Goal: Task Accomplishment & Management: Complete application form

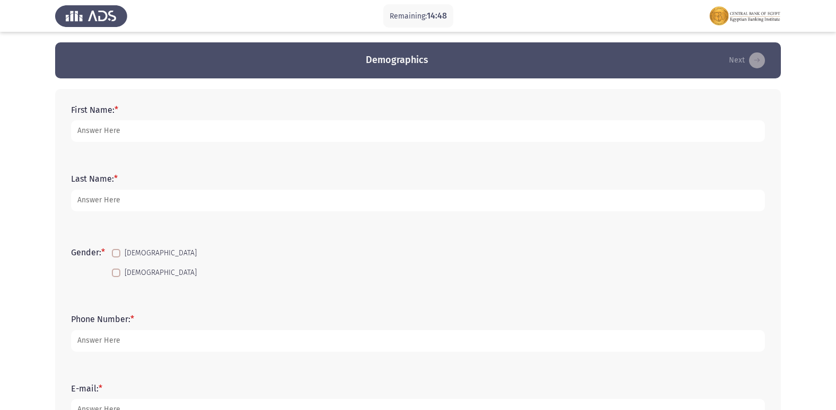
click at [140, 104] on div "First Name: *" at bounding box center [418, 124] width 704 height 48
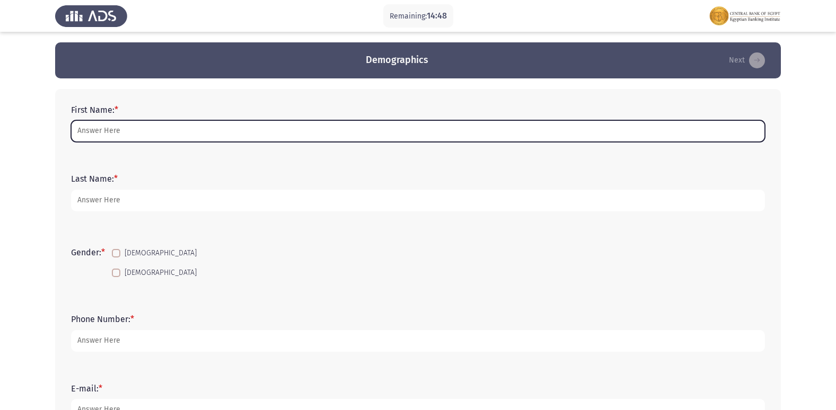
click at [137, 125] on input "First Name: *" at bounding box center [418, 131] width 694 height 22
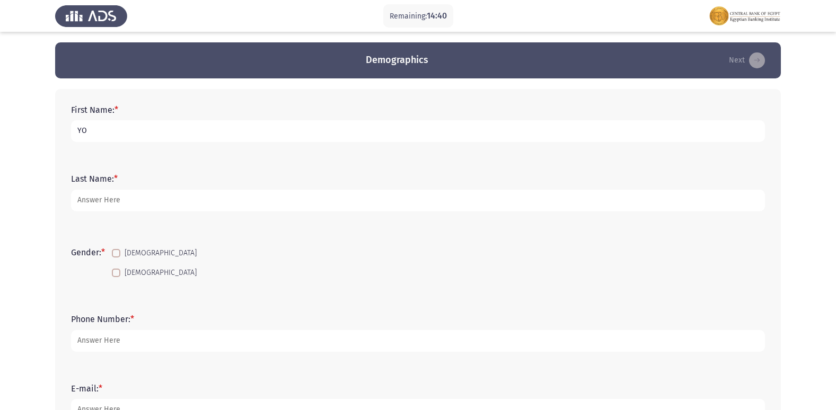
type input "Y"
type input "[PERSON_NAME] [PERSON_NAME]"
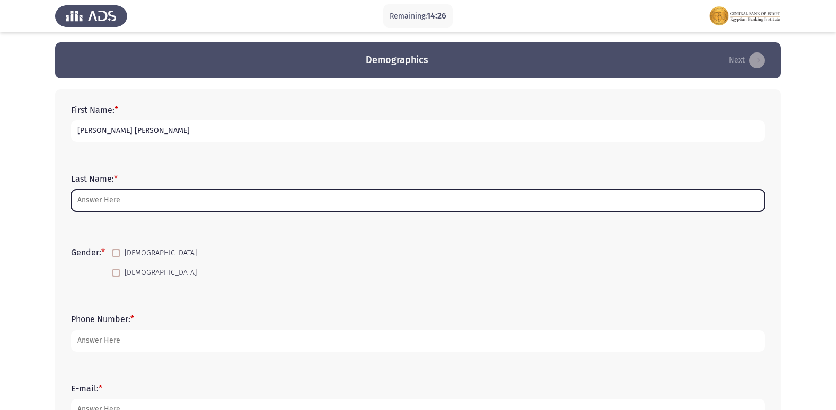
drag, startPoint x: 209, startPoint y: 200, endPoint x: 208, endPoint y: 206, distance: 5.9
click at [209, 204] on input "Last Name: *" at bounding box center [418, 201] width 694 height 22
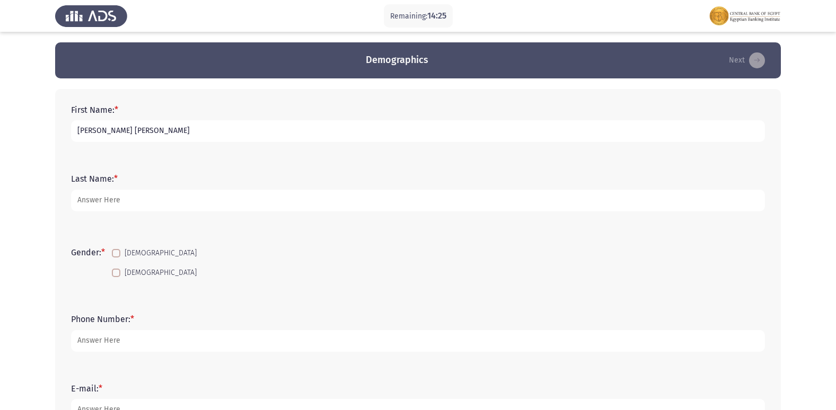
click at [244, 308] on div "Phone Number: *" at bounding box center [418, 332] width 704 height 69
click at [114, 251] on span at bounding box center [116, 253] width 8 height 8
click at [116, 258] on input "[DEMOGRAPHIC_DATA]" at bounding box center [116, 258] width 1 height 1
checkbox input "true"
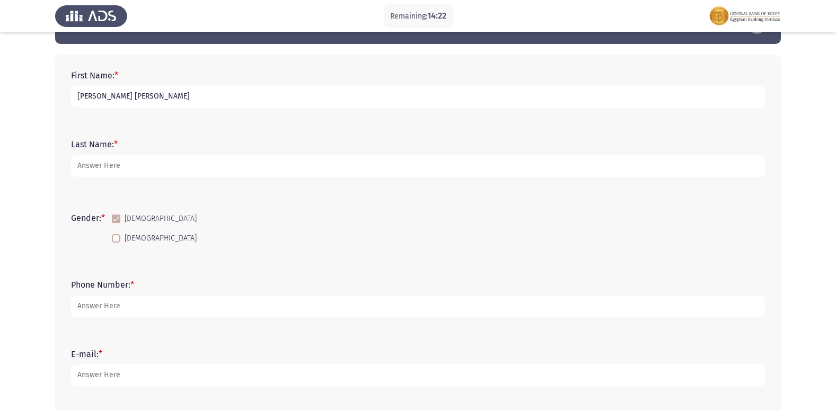
scroll to position [53, 0]
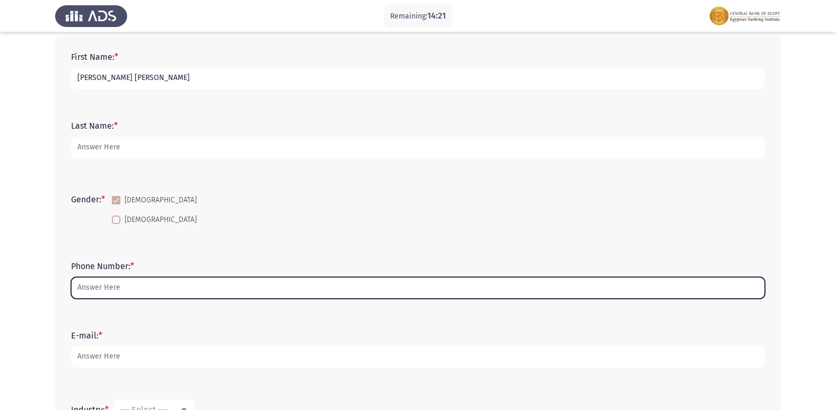
click at [113, 287] on input "Phone Number: *" at bounding box center [418, 288] width 694 height 22
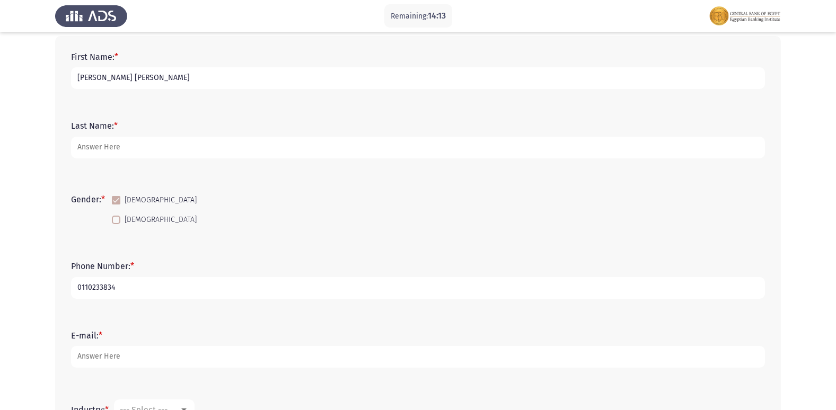
click at [101, 288] on input "0110233834" at bounding box center [418, 288] width 694 height 22
click at [102, 286] on input "0110233834" at bounding box center [418, 288] width 694 height 22
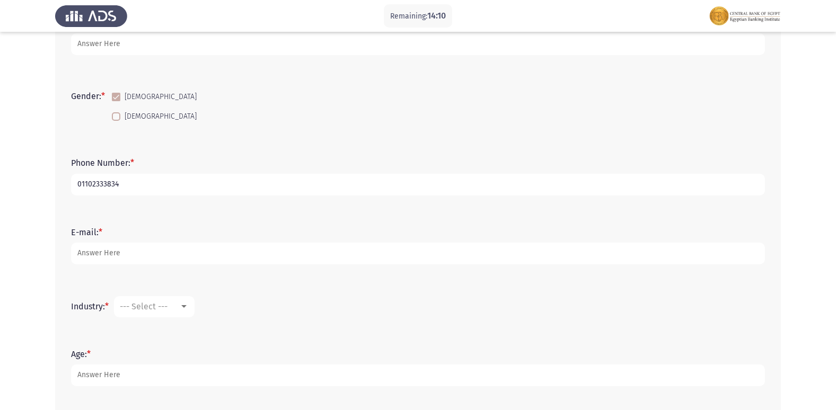
scroll to position [159, 0]
type input "01102333834"
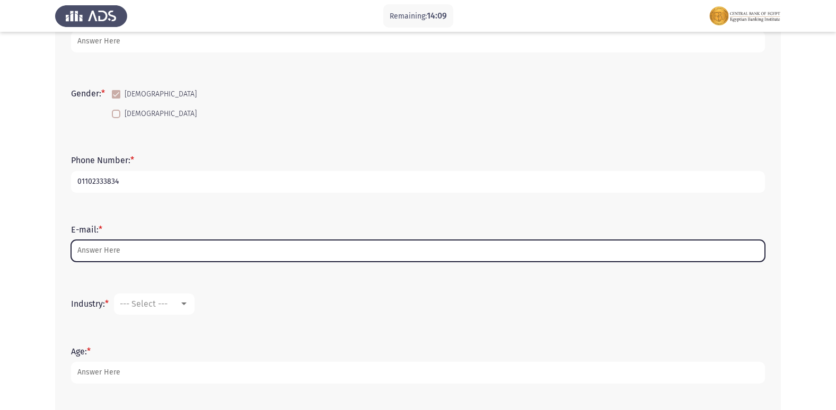
click at [127, 254] on input "E-mail: *" at bounding box center [418, 251] width 694 height 22
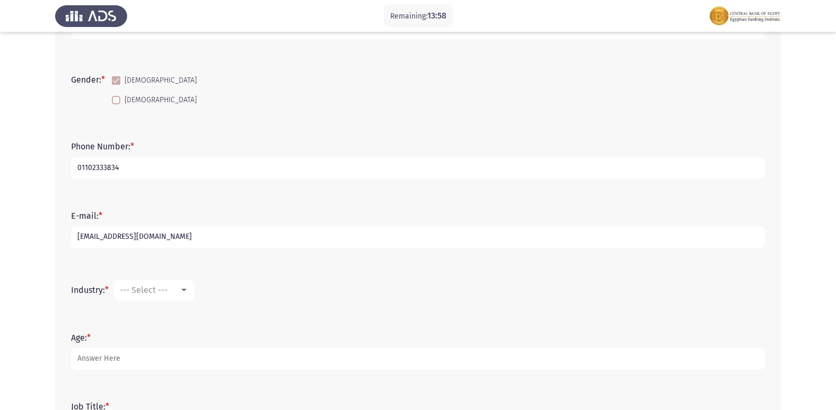
scroll to position [212, 0]
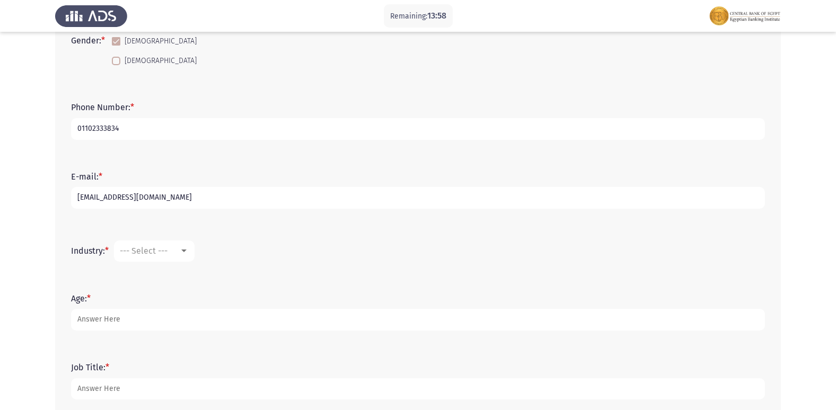
type input "[EMAIL_ADDRESS][DOMAIN_NAME]"
click at [172, 251] on div "--- Select ---" at bounding box center [149, 251] width 59 height 10
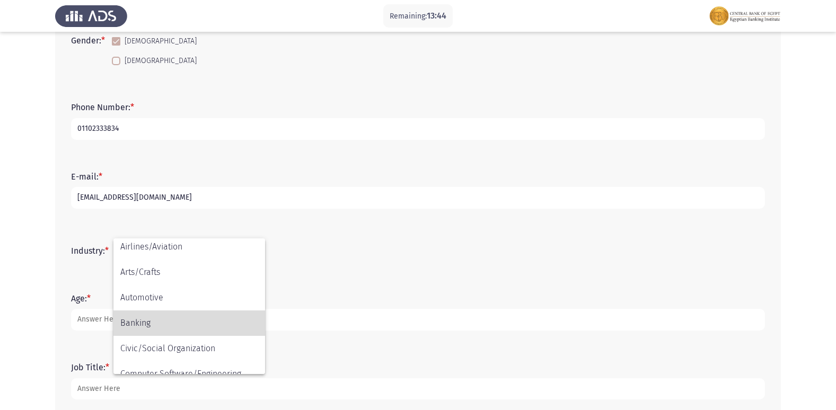
click at [149, 321] on span "Banking" at bounding box center [189, 323] width 138 height 25
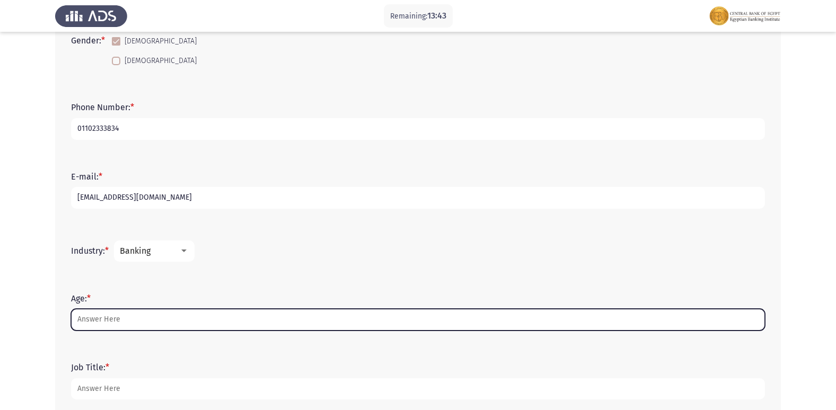
click at [119, 319] on input "Age: *" at bounding box center [418, 320] width 694 height 22
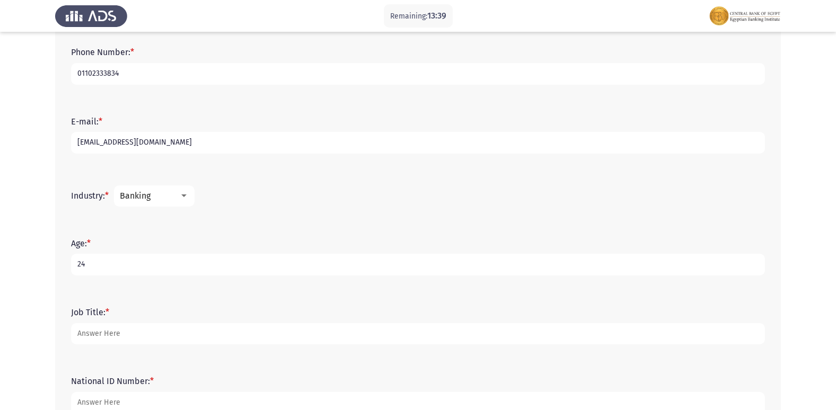
scroll to position [318, 0]
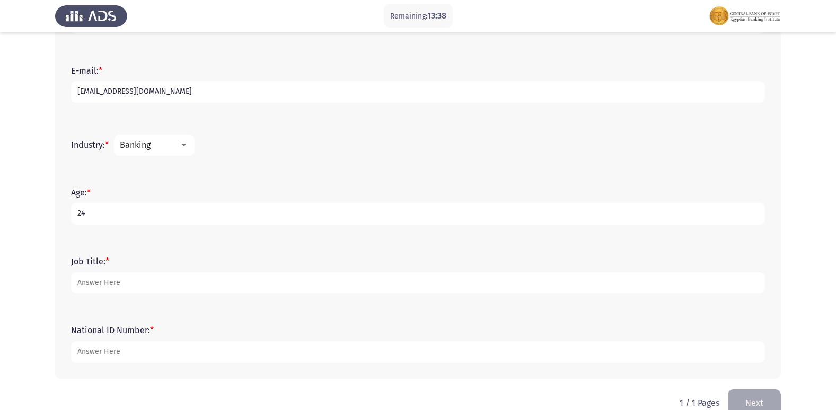
type input "24"
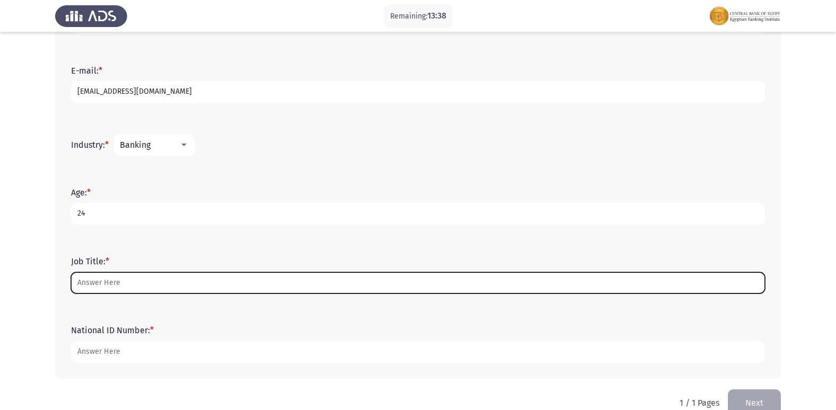
click at [122, 286] on input "Job Title: *" at bounding box center [418, 283] width 694 height 22
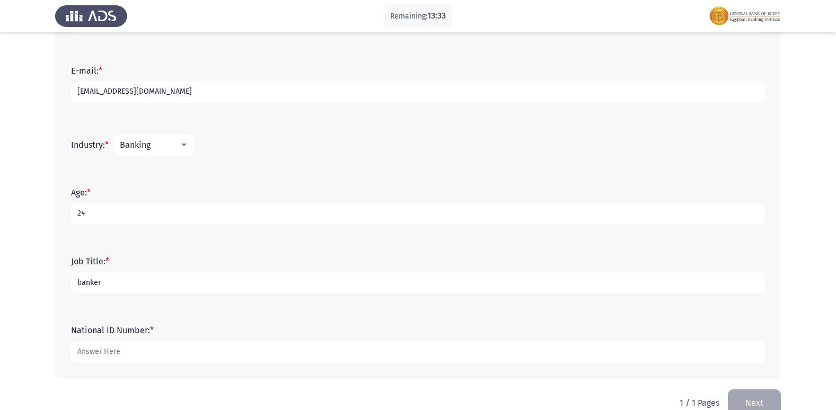
type input "banker"
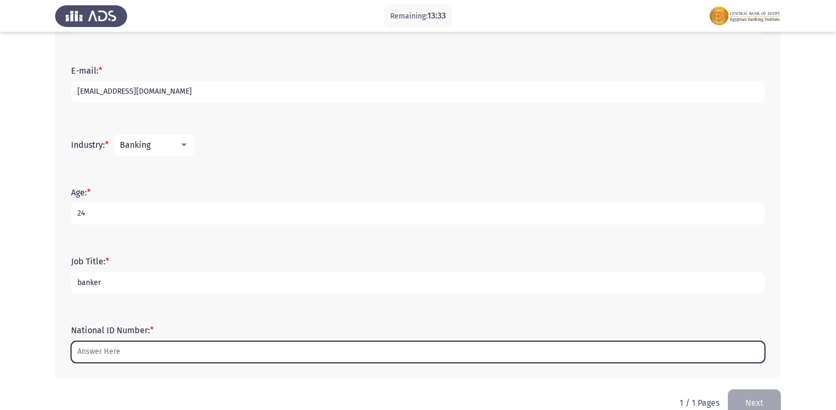
click at [140, 349] on input "National ID Number: *" at bounding box center [418, 352] width 694 height 22
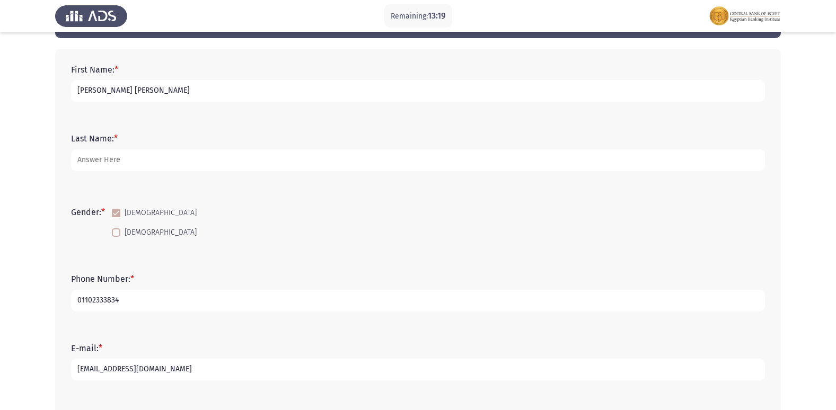
scroll to position [22, 0]
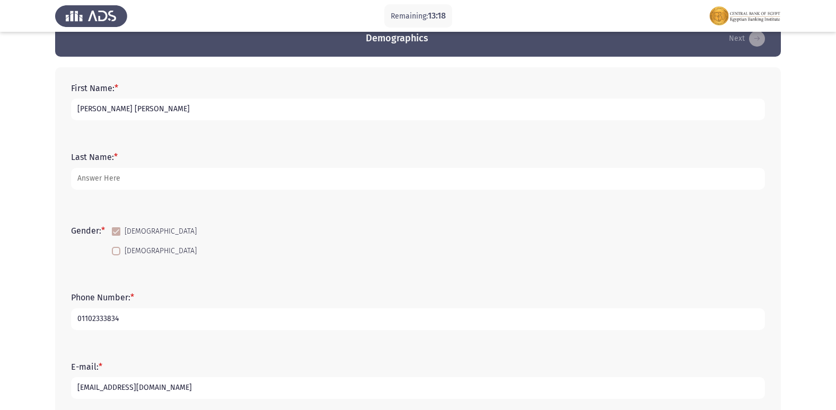
type input "30105140101932"
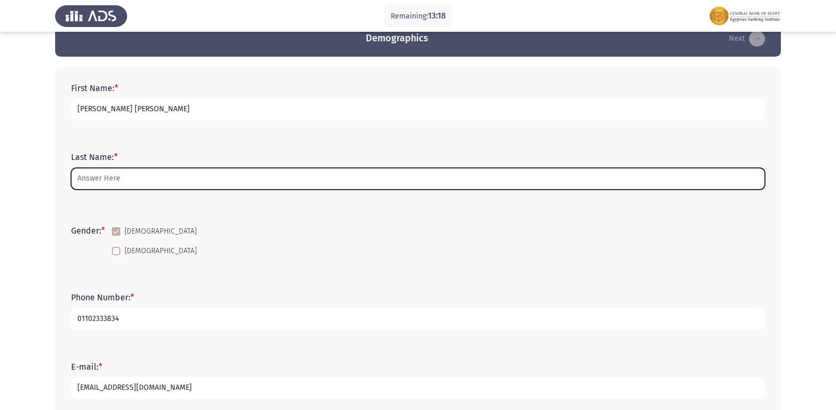
click at [143, 179] on input "Last Name: *" at bounding box center [418, 179] width 694 height 22
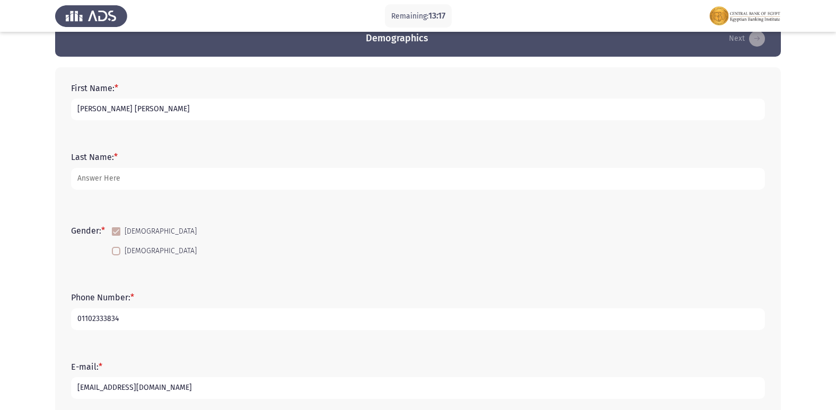
click at [368, 294] on form "Phone Number: * [PHONE_NUMBER]" at bounding box center [418, 311] width 694 height 37
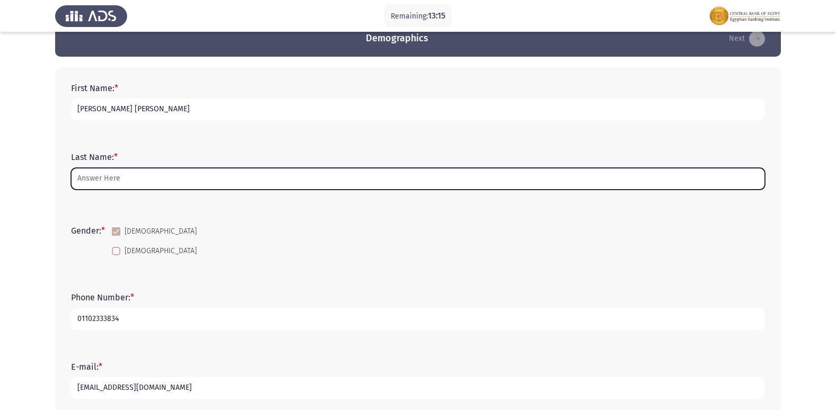
click at [161, 175] on input "Last Name: *" at bounding box center [418, 179] width 694 height 22
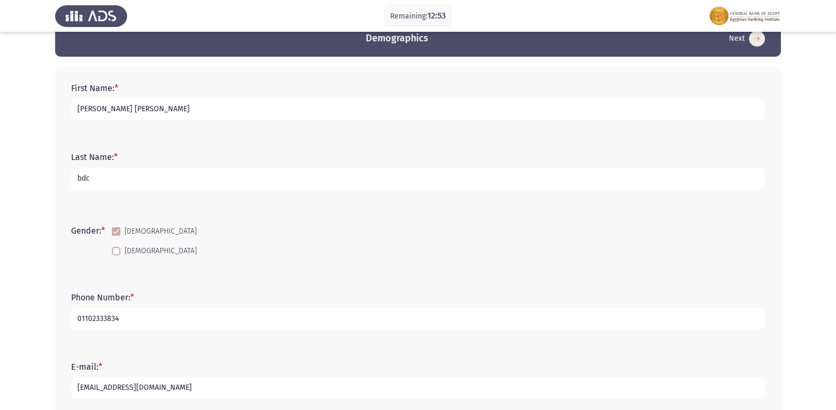
type input "bdc"
click at [426, 125] on div "First Name: * [PERSON_NAME] [PERSON_NAME]" at bounding box center [418, 102] width 704 height 48
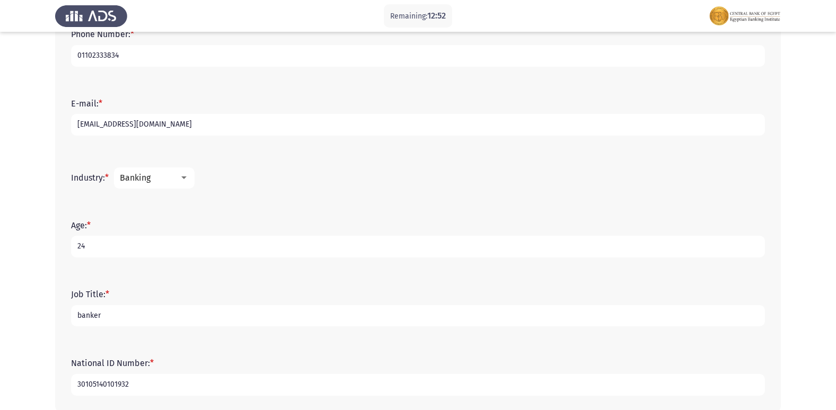
scroll to position [340, 0]
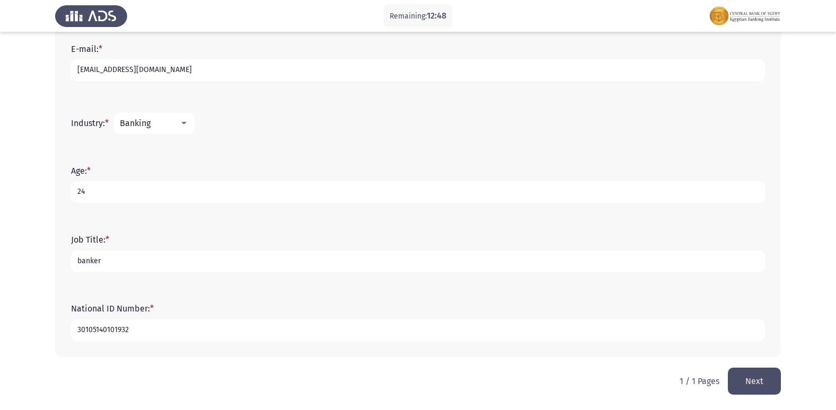
click at [744, 378] on button "Next" at bounding box center [754, 381] width 53 height 27
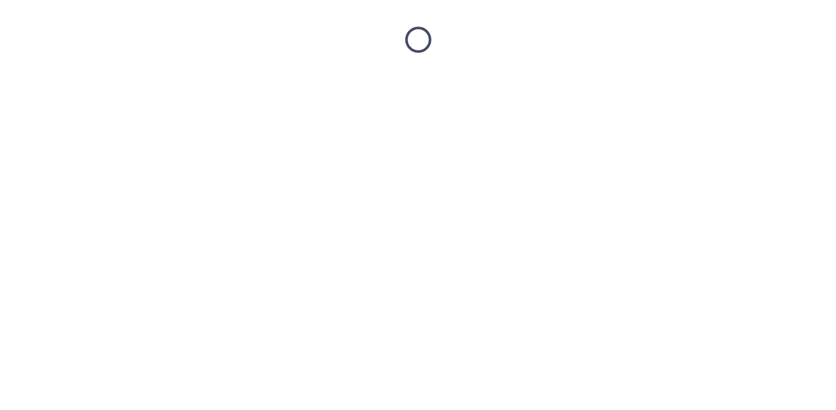
scroll to position [0, 0]
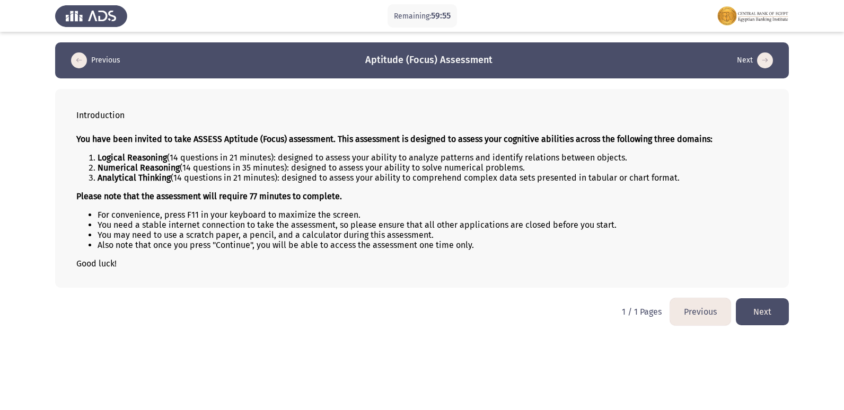
click at [769, 315] on button "Next" at bounding box center [762, 311] width 53 height 27
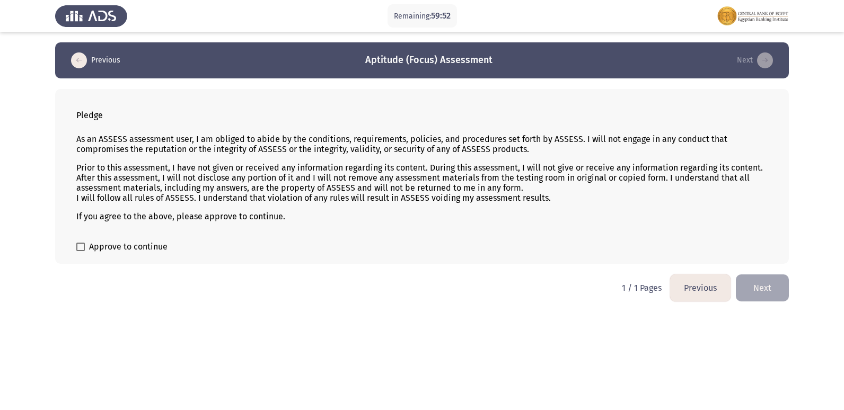
click at [80, 251] on label "Approve to continue" at bounding box center [121, 247] width 91 height 13
click at [80, 251] on input "Approve to continue" at bounding box center [80, 251] width 1 height 1
checkbox input "true"
click at [767, 278] on button "Next" at bounding box center [762, 288] width 53 height 27
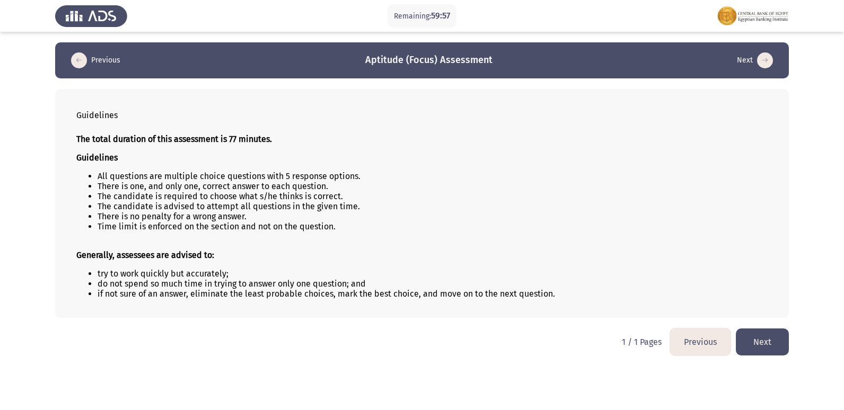
click at [775, 342] on button "Next" at bounding box center [762, 342] width 53 height 27
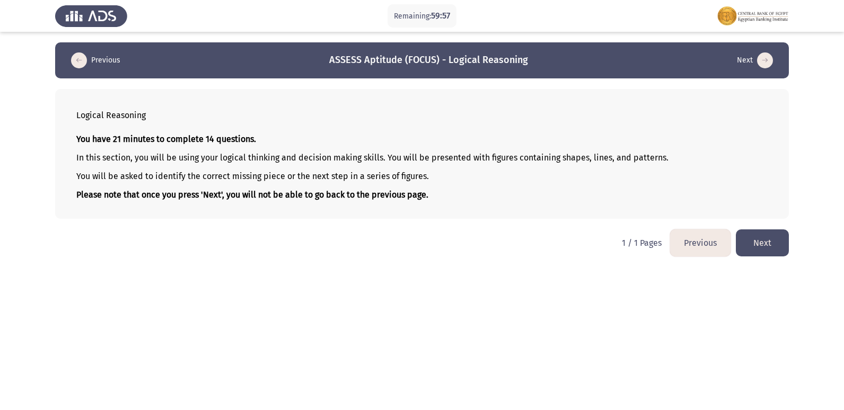
click at [761, 247] on button "Next" at bounding box center [762, 242] width 53 height 27
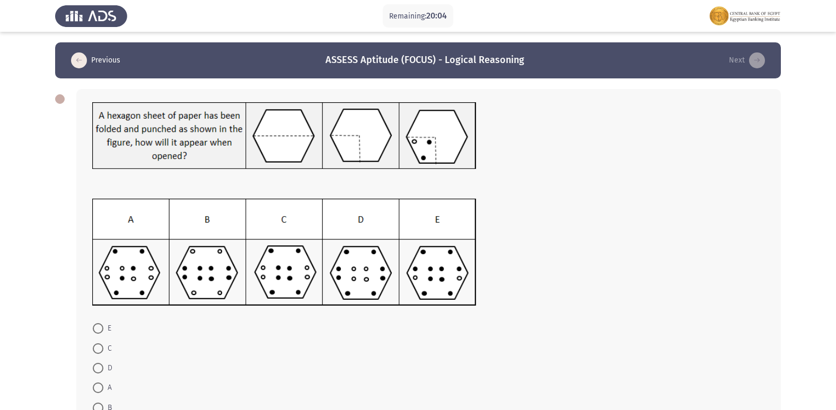
click at [100, 348] on span at bounding box center [98, 348] width 11 height 11
click at [100, 348] on input "C" at bounding box center [98, 348] width 11 height 11
radio input "true"
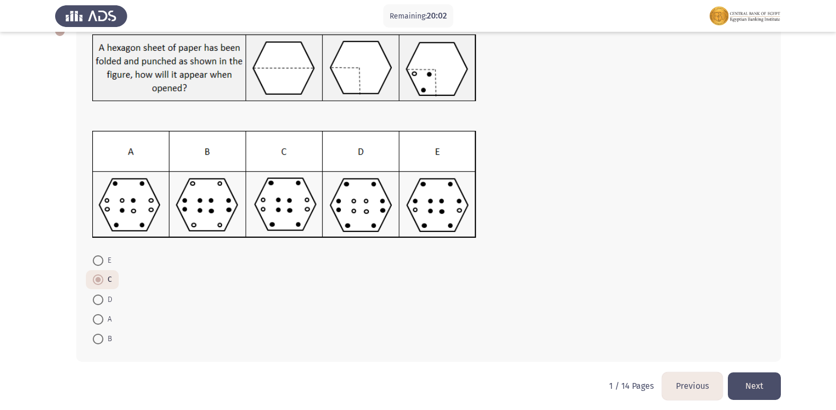
scroll to position [73, 0]
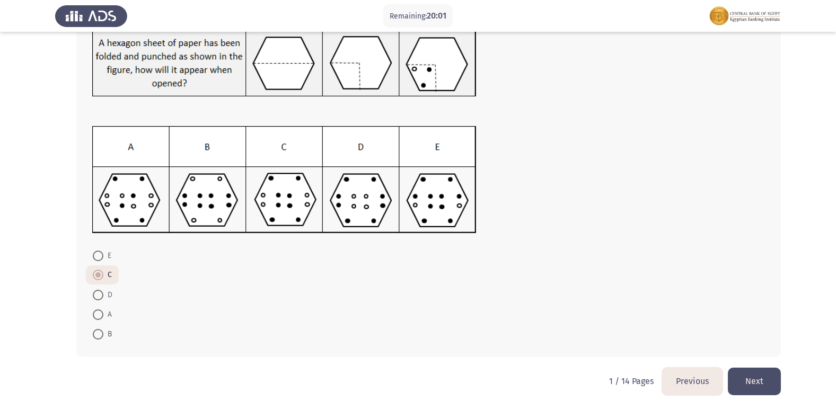
click at [756, 383] on button "Next" at bounding box center [754, 381] width 53 height 27
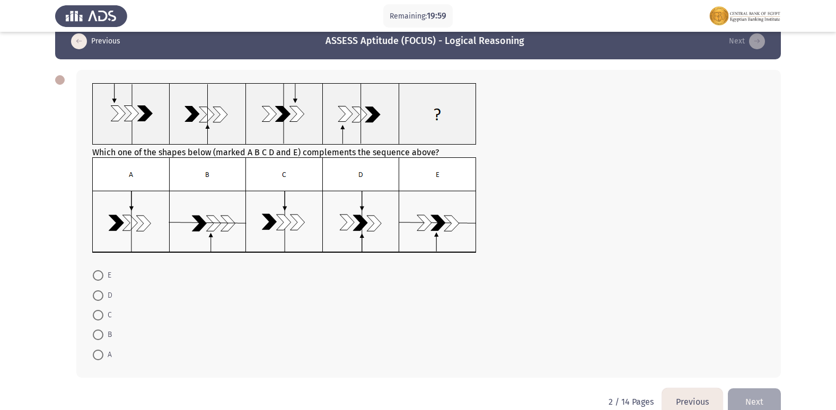
scroll to position [0, 0]
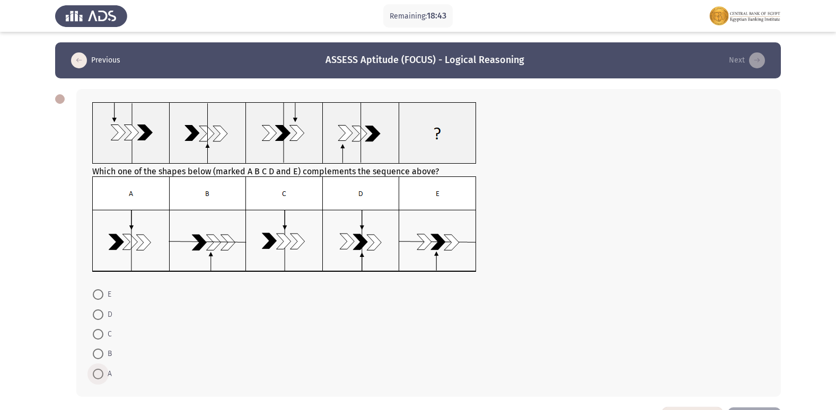
click at [99, 376] on span at bounding box center [98, 374] width 11 height 11
click at [99, 376] on input "A" at bounding box center [98, 374] width 11 height 11
radio input "true"
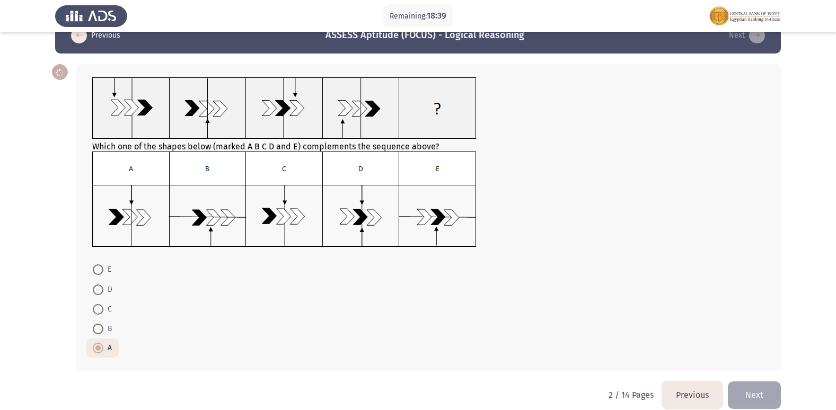
scroll to position [39, 0]
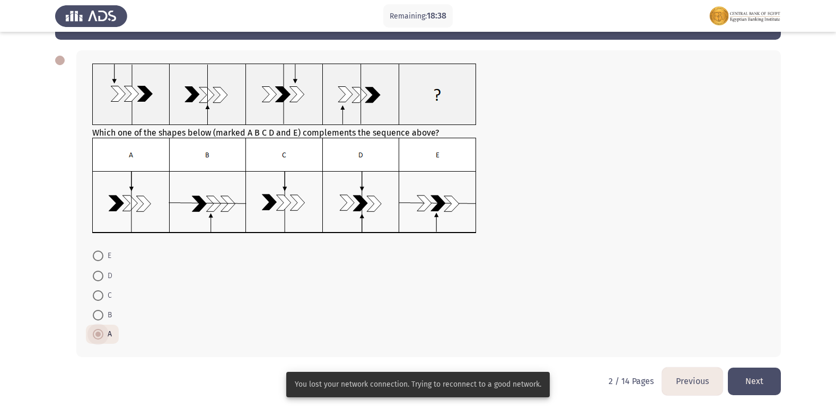
click at [99, 334] on span at bounding box center [97, 334] width 5 height 5
click at [99, 334] on input "A" at bounding box center [98, 334] width 11 height 11
click at [760, 377] on button "Next" at bounding box center [754, 381] width 53 height 27
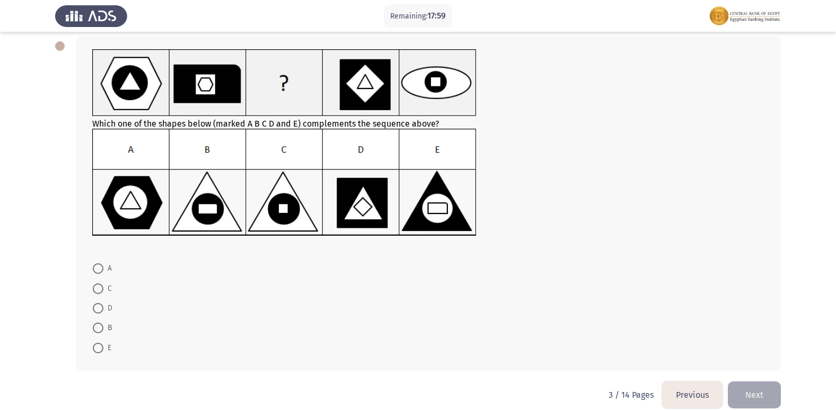
scroll to position [0, 0]
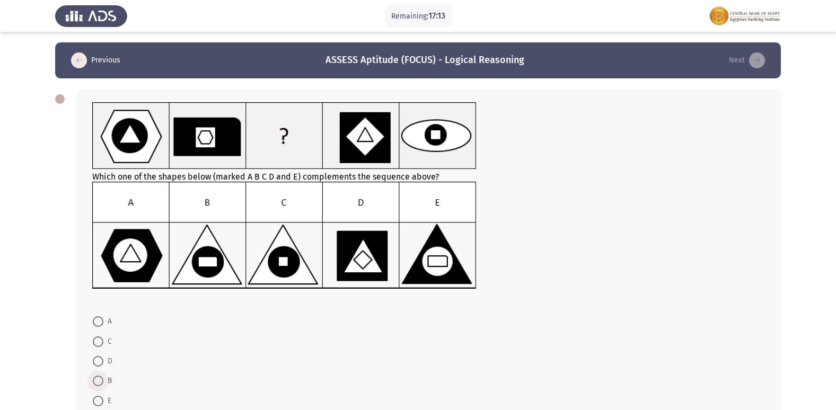
click at [96, 380] on span at bounding box center [98, 381] width 11 height 11
click at [96, 380] on input "B" at bounding box center [98, 381] width 11 height 11
radio input "true"
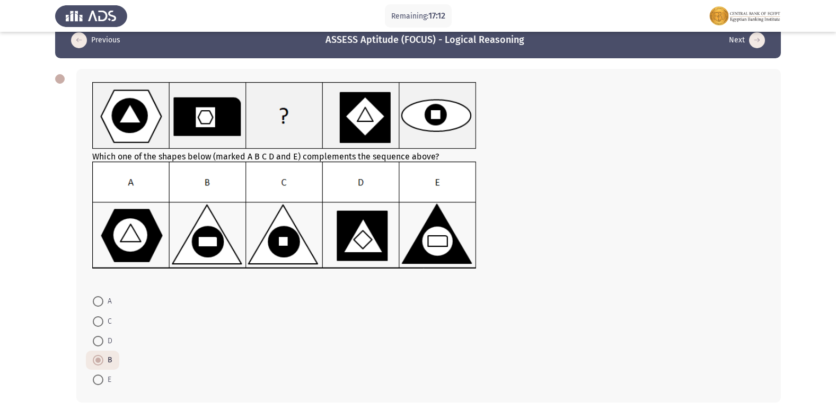
scroll to position [53, 0]
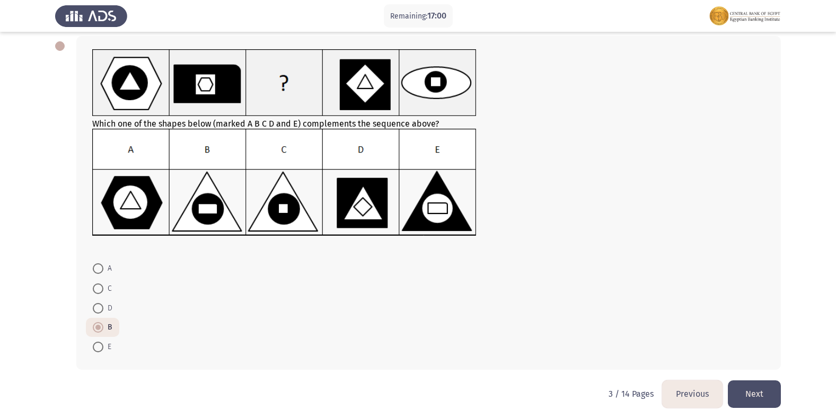
click at [745, 394] on button "Next" at bounding box center [754, 394] width 53 height 27
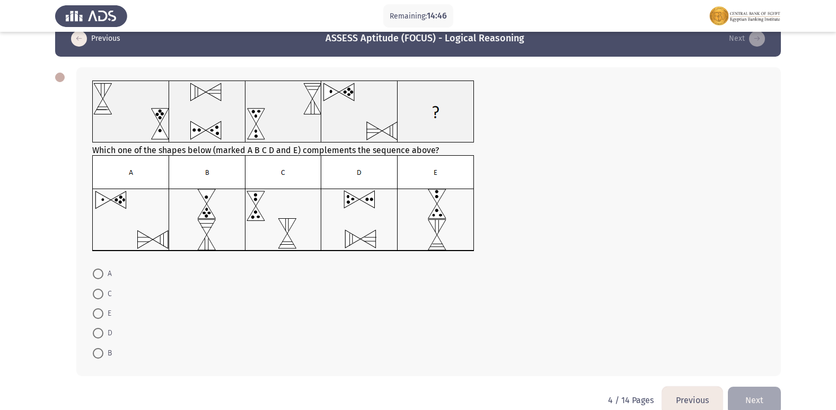
scroll to position [41, 0]
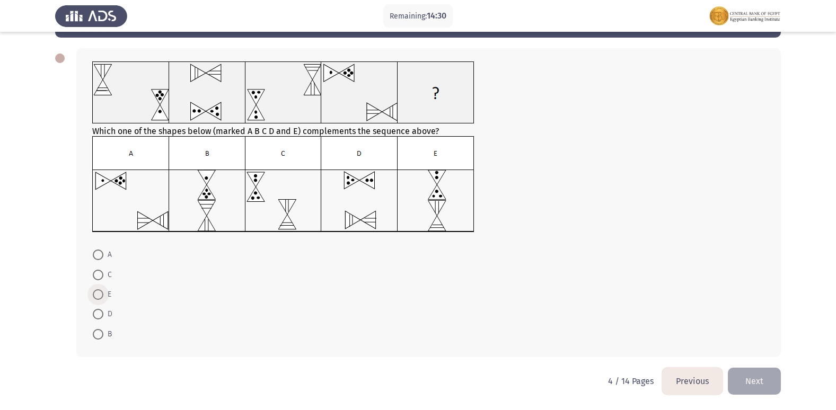
click at [95, 293] on span at bounding box center [98, 294] width 11 height 11
click at [95, 293] on input "E" at bounding box center [98, 294] width 11 height 11
radio input "true"
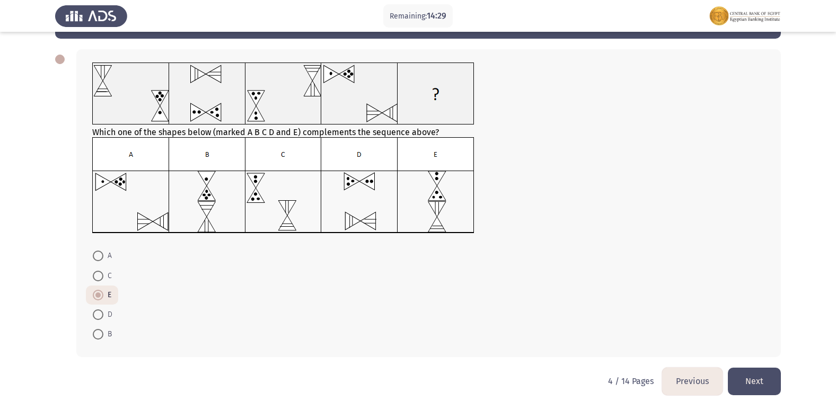
click at [747, 376] on button "Next" at bounding box center [754, 381] width 53 height 27
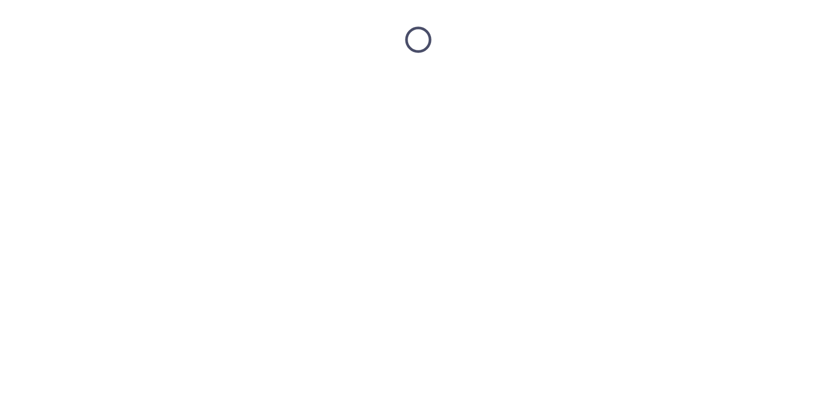
scroll to position [0, 0]
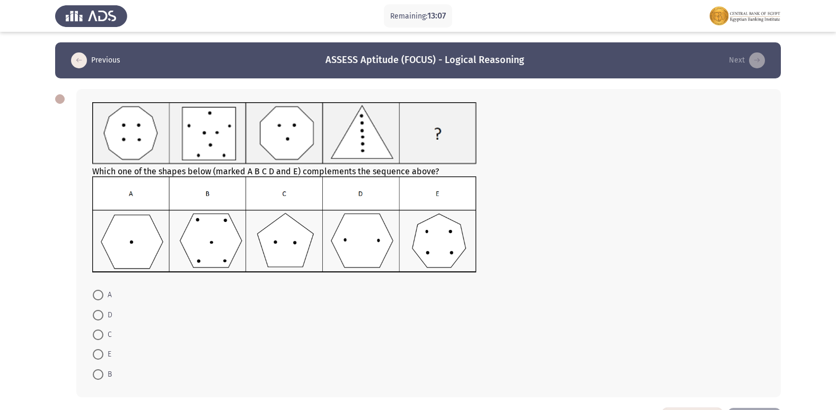
click at [92, 317] on mat-radio-button "D" at bounding box center [102, 315] width 33 height 20
click at [100, 314] on span at bounding box center [98, 315] width 11 height 11
click at [100, 314] on input "D" at bounding box center [98, 315] width 11 height 11
radio input "true"
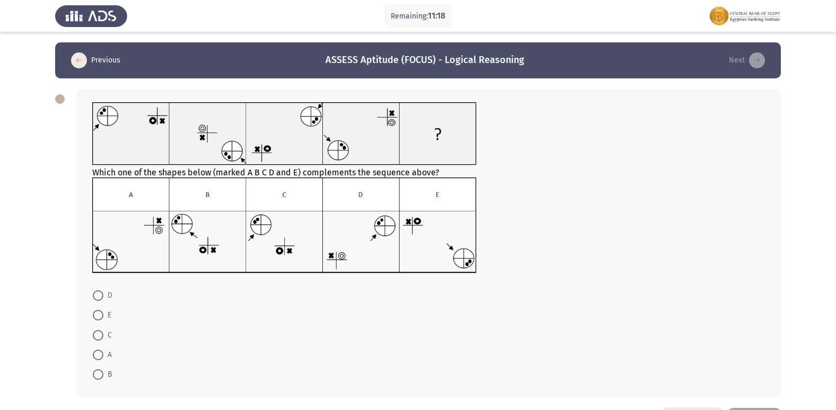
click at [99, 331] on span at bounding box center [98, 335] width 11 height 11
click at [99, 331] on input "C" at bounding box center [98, 335] width 11 height 11
radio input "true"
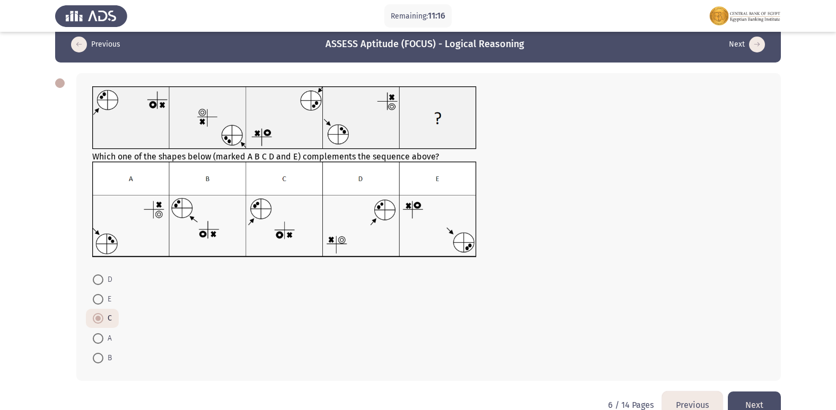
scroll to position [40, 0]
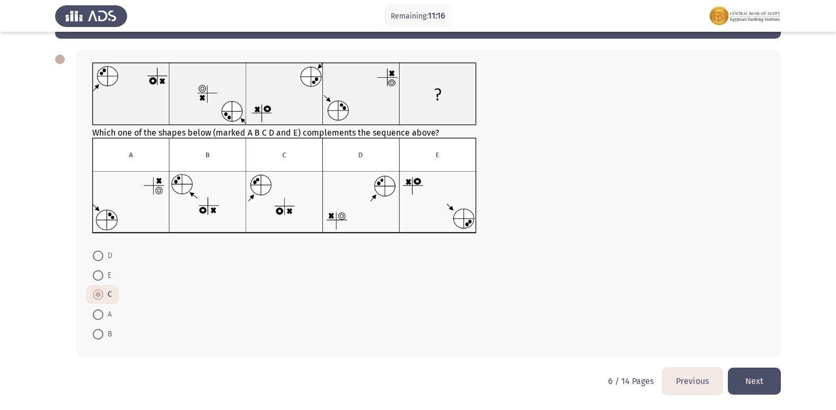
click at [765, 380] on button "Next" at bounding box center [754, 381] width 53 height 27
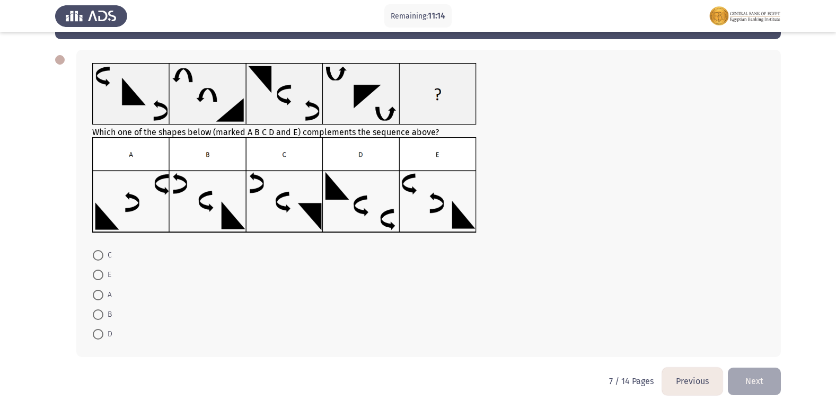
scroll to position [0, 0]
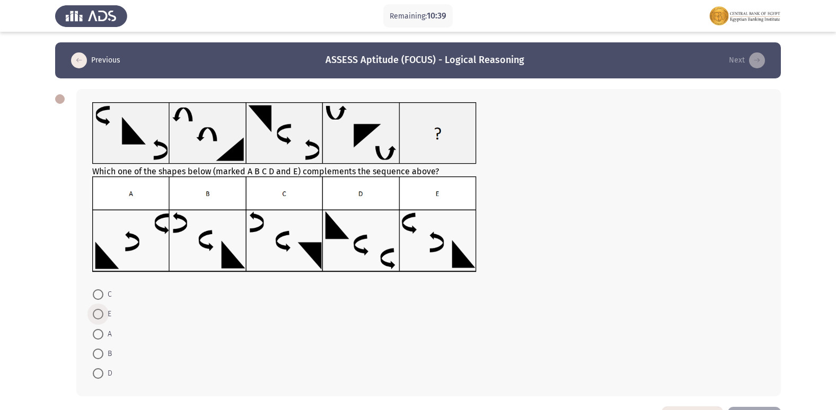
click at [101, 316] on span at bounding box center [98, 314] width 11 height 11
click at [101, 316] on input "E" at bounding box center [98, 314] width 11 height 11
radio input "true"
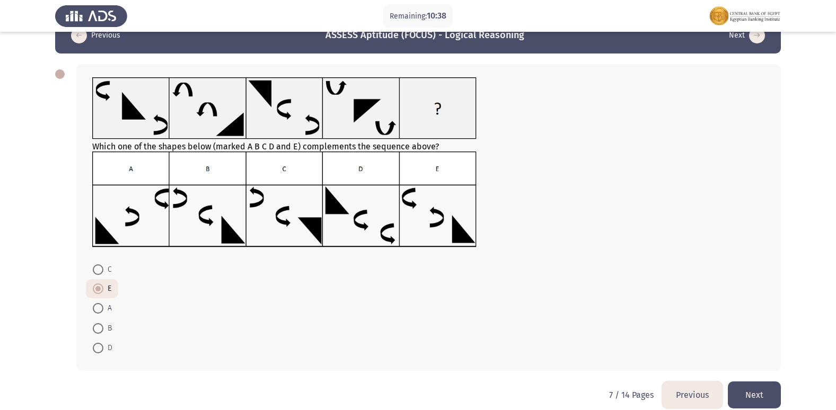
scroll to position [39, 0]
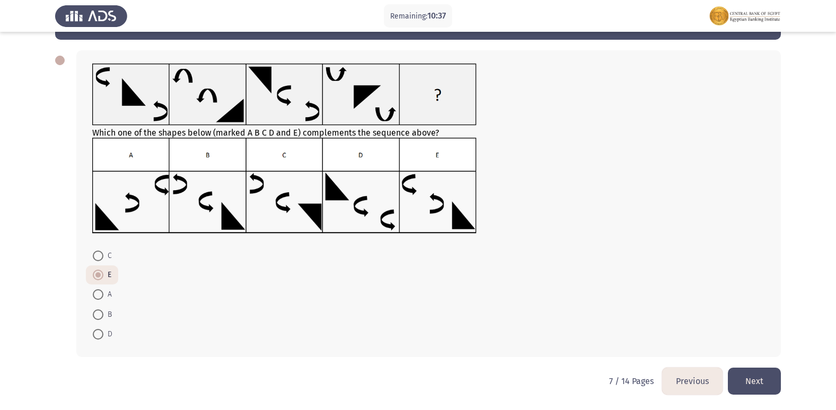
click at [100, 293] on span at bounding box center [98, 294] width 11 height 11
click at [100, 293] on input "A" at bounding box center [98, 294] width 11 height 11
radio input "true"
click at [99, 254] on span at bounding box center [98, 256] width 11 height 11
click at [99, 254] on input "C" at bounding box center [98, 256] width 11 height 11
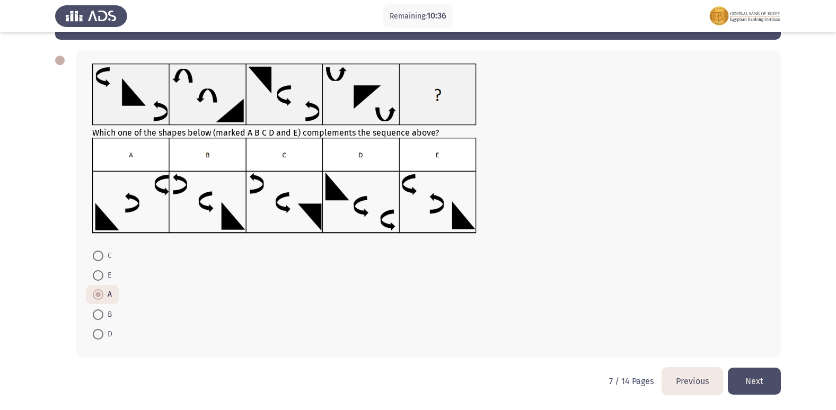
radio input "true"
click at [101, 274] on span at bounding box center [98, 275] width 11 height 11
click at [101, 274] on input "E" at bounding box center [98, 275] width 11 height 11
radio input "true"
click at [749, 376] on button "Next" at bounding box center [754, 381] width 53 height 27
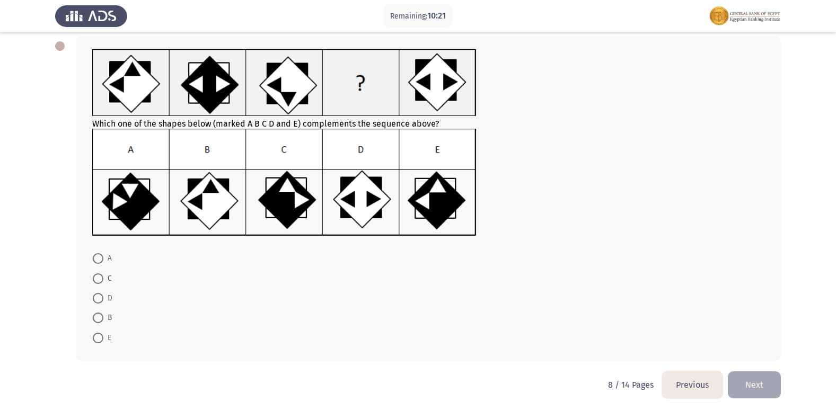
scroll to position [0, 0]
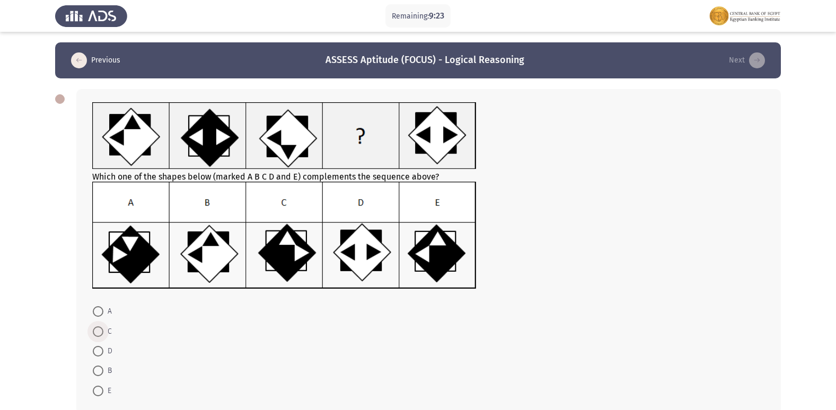
click at [99, 333] on span at bounding box center [98, 331] width 11 height 11
click at [99, 333] on input "C" at bounding box center [98, 331] width 11 height 11
radio input "true"
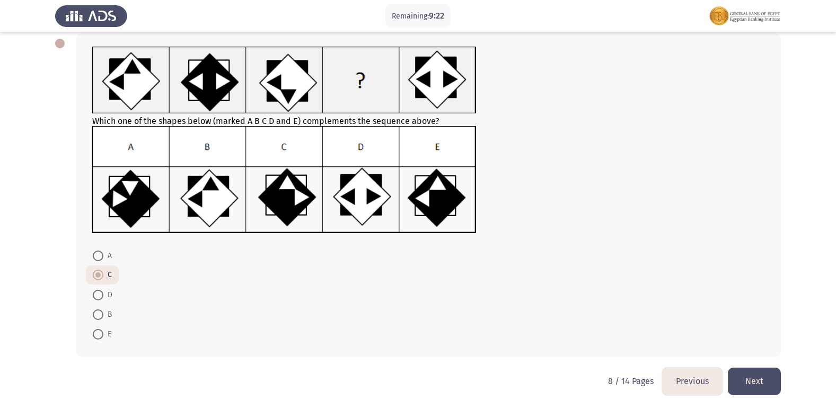
click at [744, 377] on button "Next" at bounding box center [754, 381] width 53 height 27
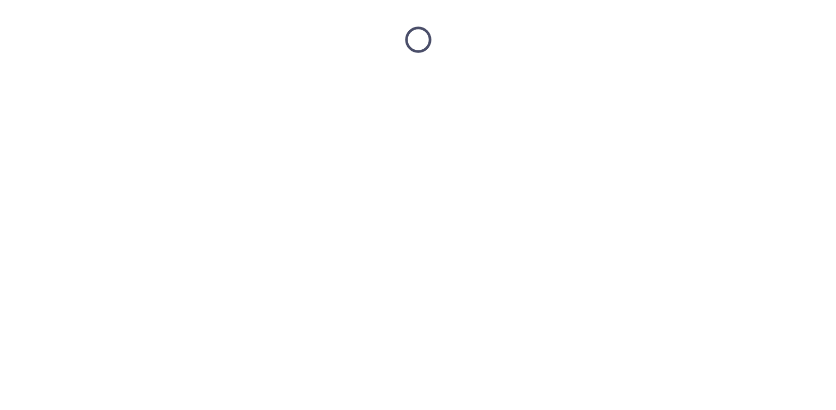
scroll to position [0, 0]
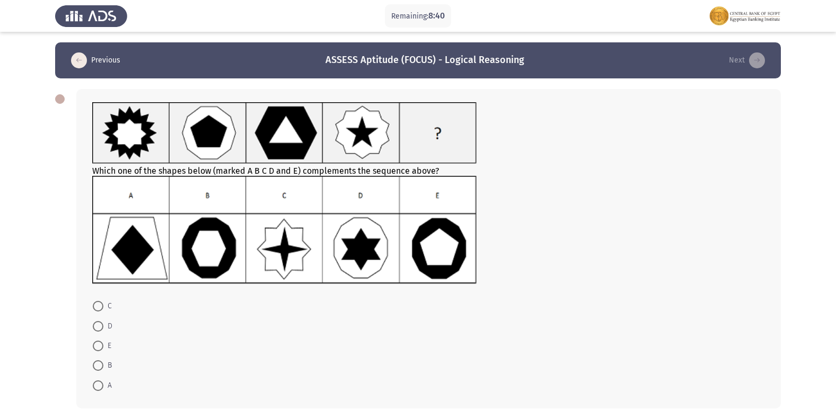
click at [98, 367] on span at bounding box center [98, 365] width 11 height 11
click at [98, 367] on input "B" at bounding box center [98, 365] width 11 height 11
radio input "true"
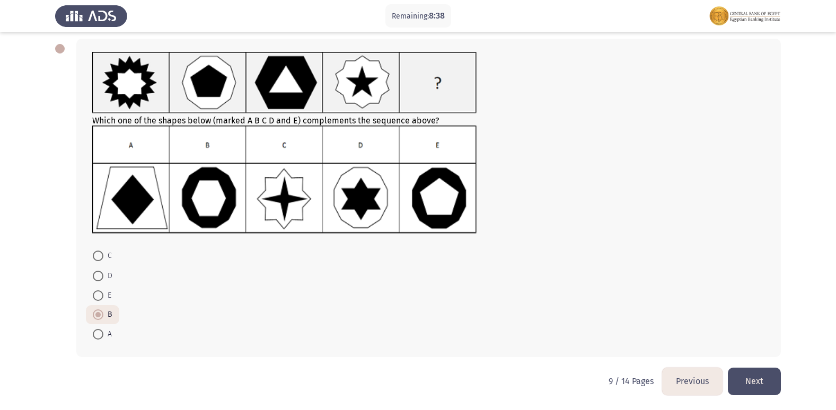
click at [749, 376] on button "Next" at bounding box center [754, 381] width 53 height 27
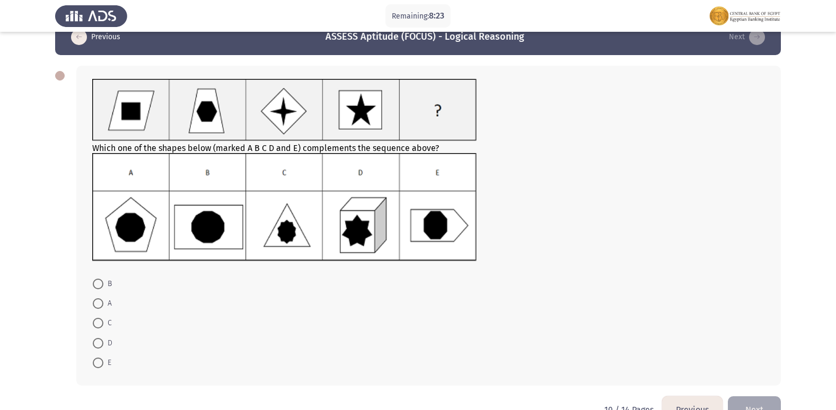
scroll to position [0, 0]
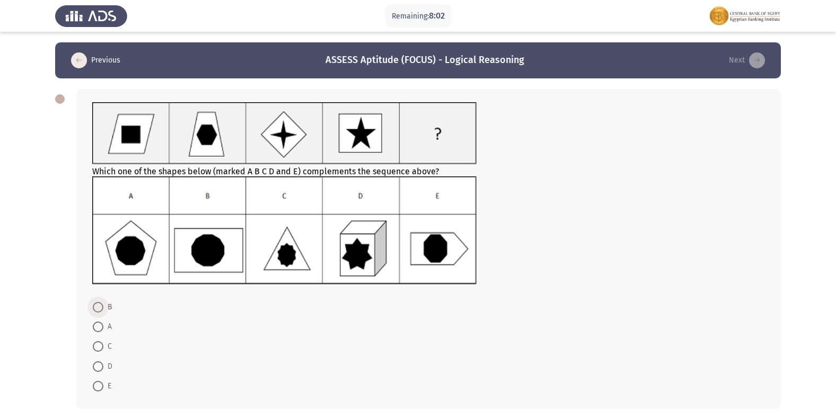
click at [99, 309] on span at bounding box center [98, 307] width 11 height 11
click at [99, 309] on input "B" at bounding box center [98, 307] width 11 height 11
radio input "true"
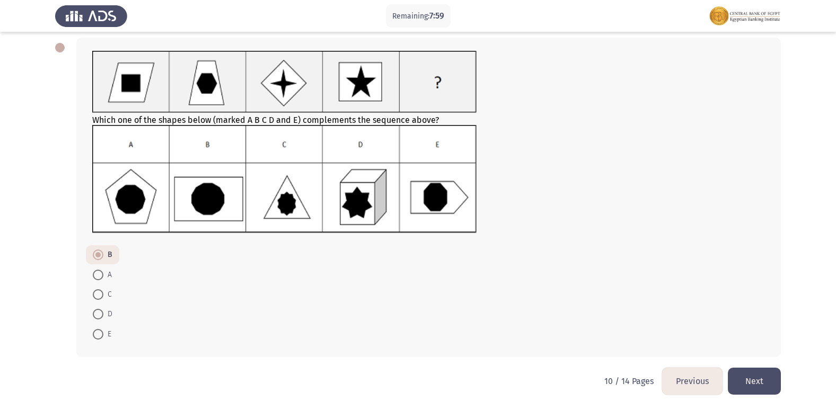
click at [758, 378] on button "Next" at bounding box center [754, 381] width 53 height 27
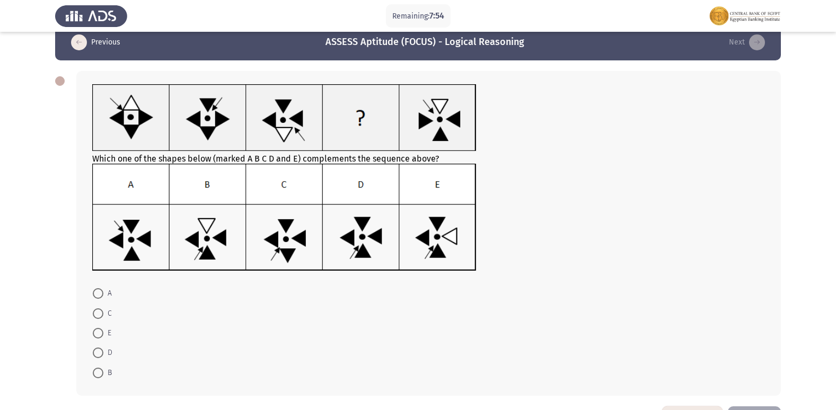
scroll to position [0, 0]
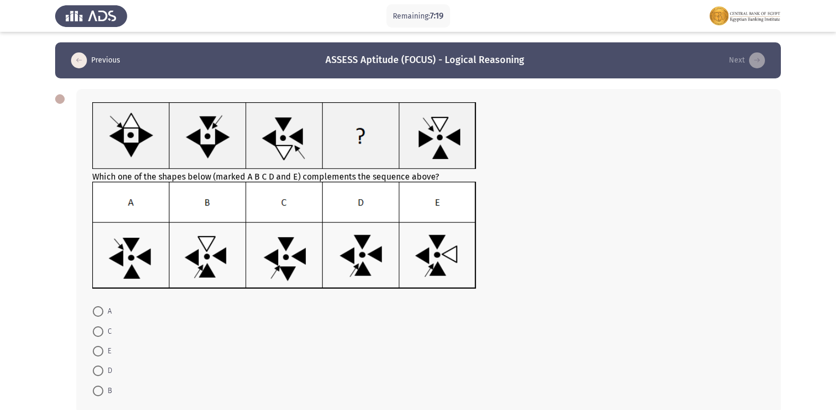
click at [95, 350] on span at bounding box center [98, 351] width 11 height 11
click at [95, 350] on input "E" at bounding box center [98, 351] width 11 height 11
radio input "true"
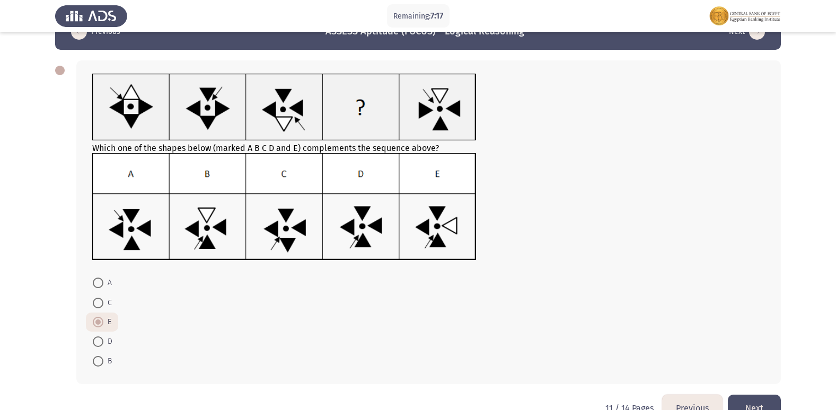
scroll to position [53, 0]
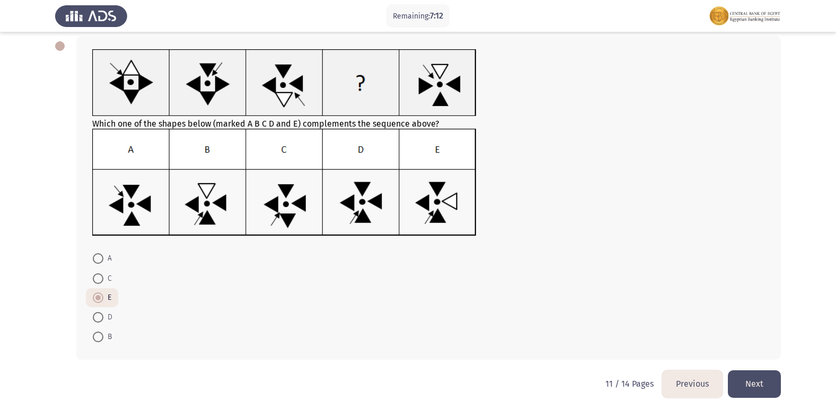
click at [765, 379] on button "Next" at bounding box center [754, 383] width 53 height 27
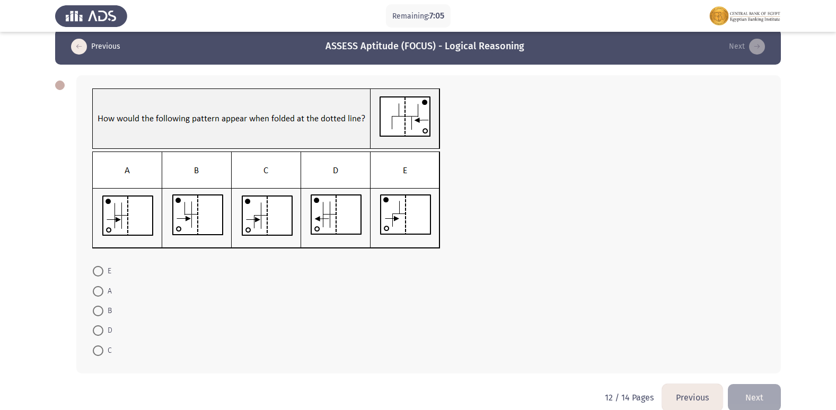
scroll to position [0, 0]
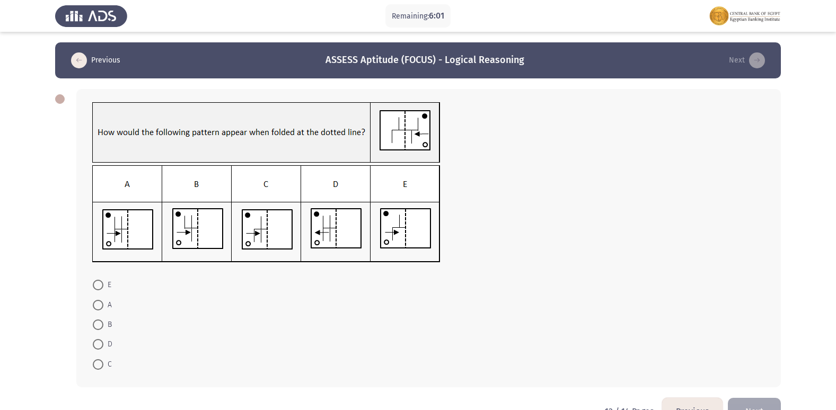
click at [100, 308] on span at bounding box center [98, 305] width 11 height 11
click at [100, 308] on input "A" at bounding box center [98, 305] width 11 height 11
radio input "true"
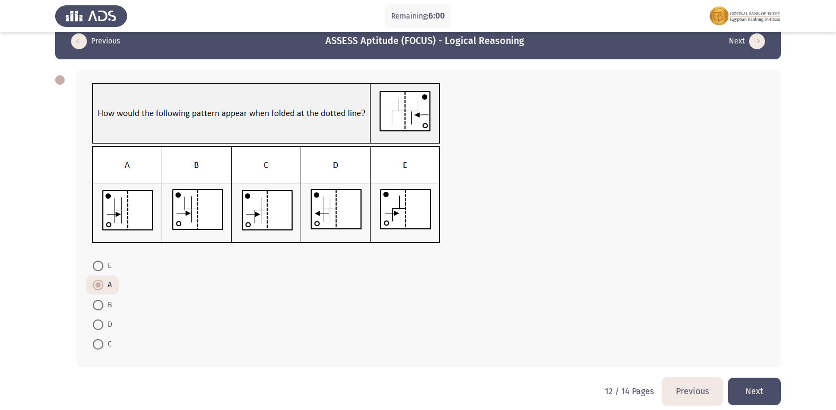
scroll to position [29, 0]
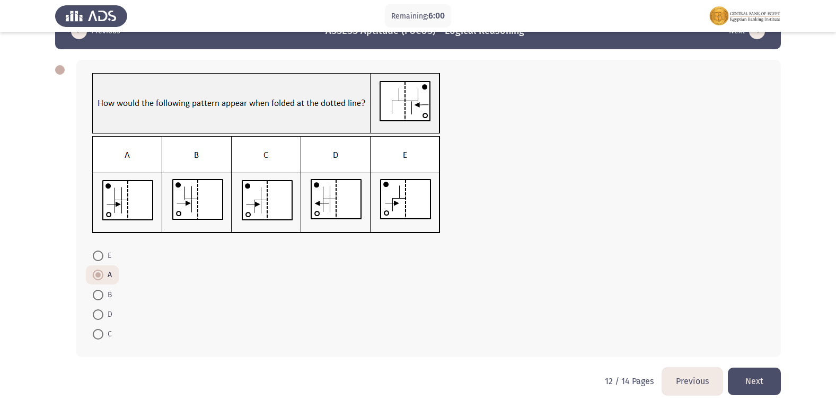
click at [746, 376] on button "Next" at bounding box center [754, 381] width 53 height 27
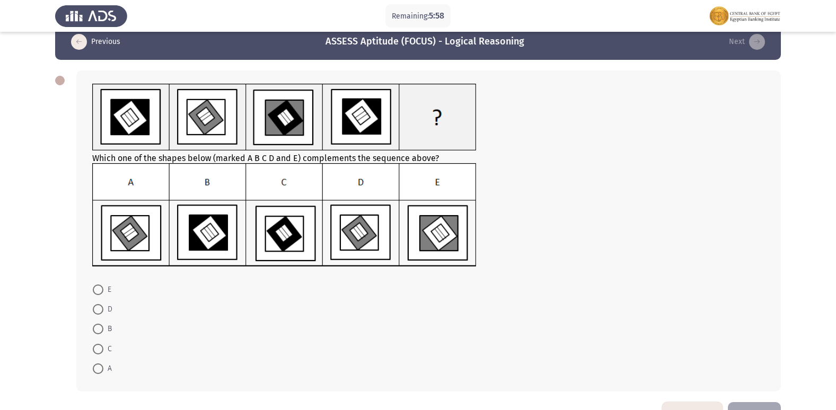
scroll to position [0, 0]
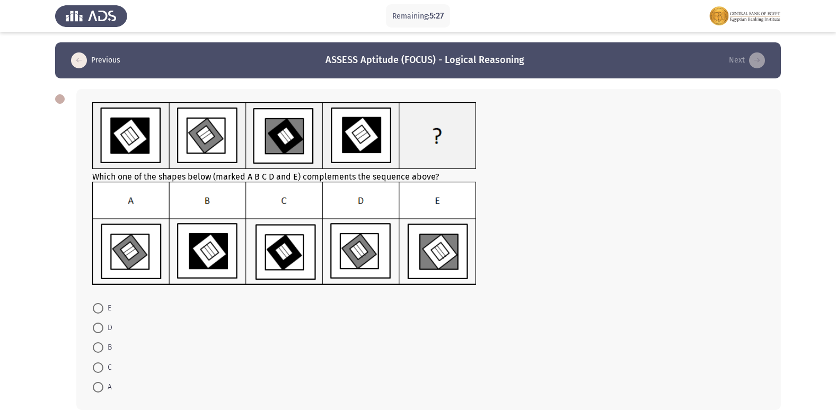
click at [100, 328] on span at bounding box center [98, 328] width 11 height 11
click at [100, 328] on input "D" at bounding box center [98, 328] width 11 height 11
radio input "true"
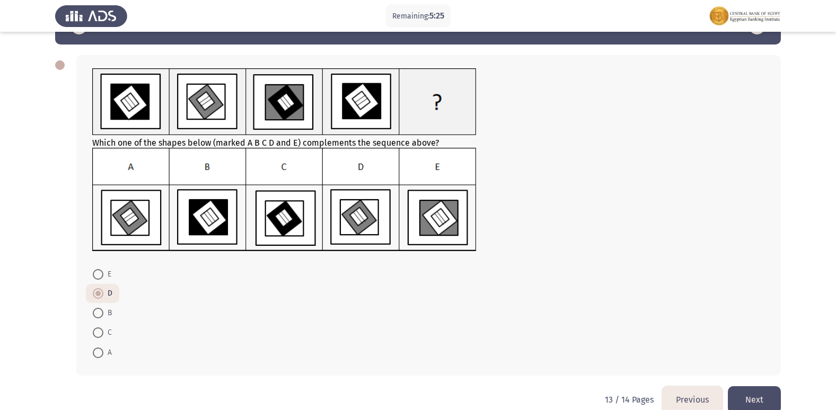
scroll to position [52, 0]
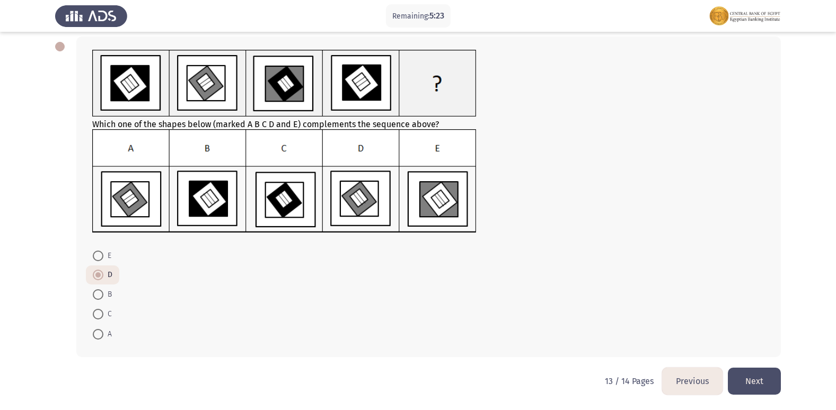
click at [771, 379] on button "Next" at bounding box center [754, 381] width 53 height 27
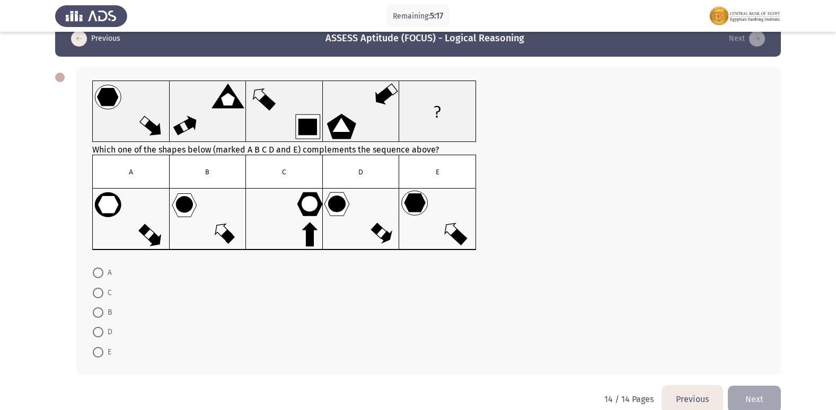
scroll to position [40, 0]
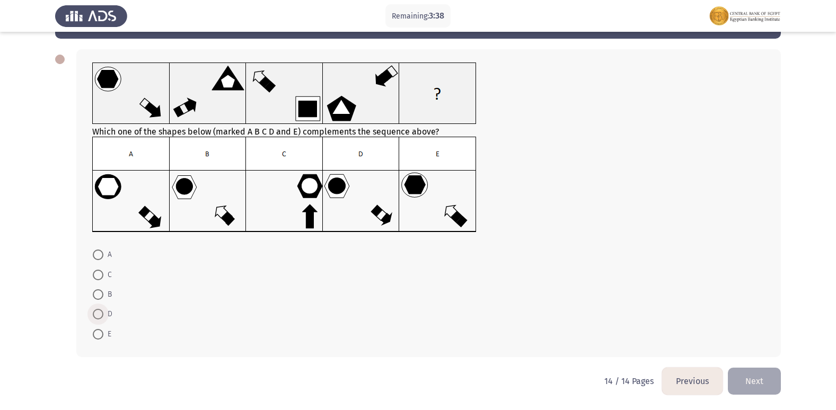
click at [98, 311] on span at bounding box center [98, 314] width 11 height 11
click at [98, 311] on input "D" at bounding box center [98, 314] width 11 height 11
radio input "true"
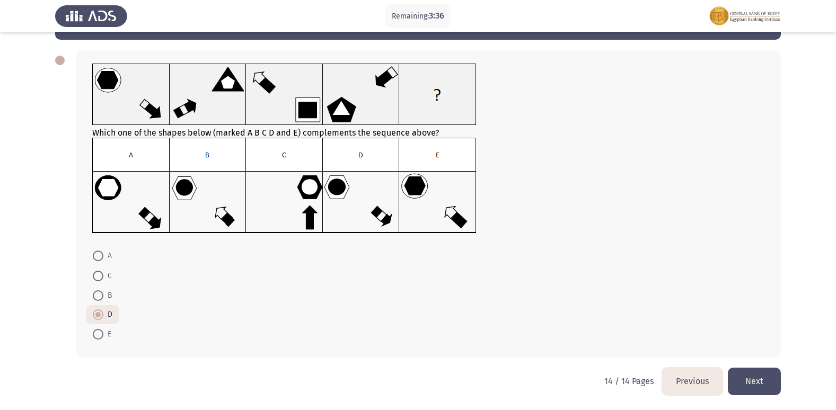
click at [705, 379] on button "Previous" at bounding box center [692, 381] width 60 height 27
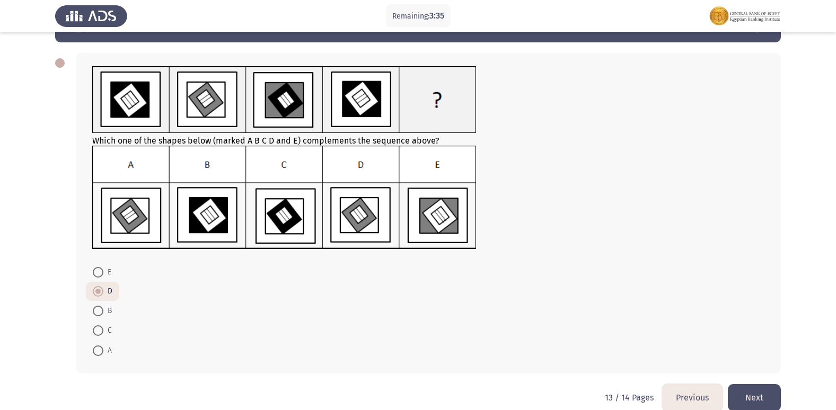
scroll to position [52, 0]
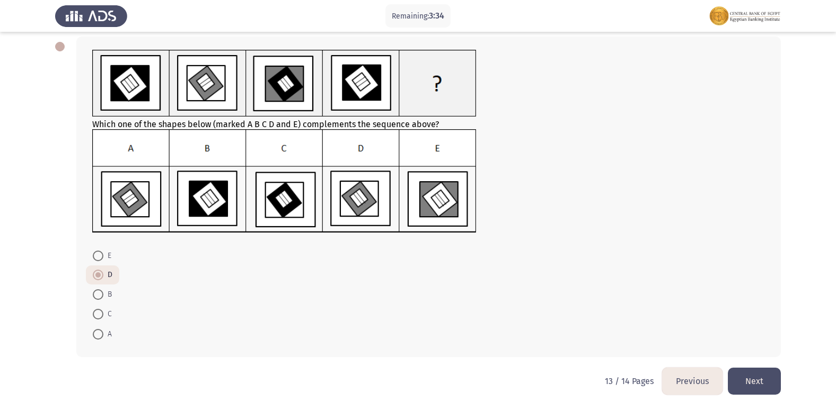
click at [747, 372] on button "Next" at bounding box center [754, 381] width 53 height 27
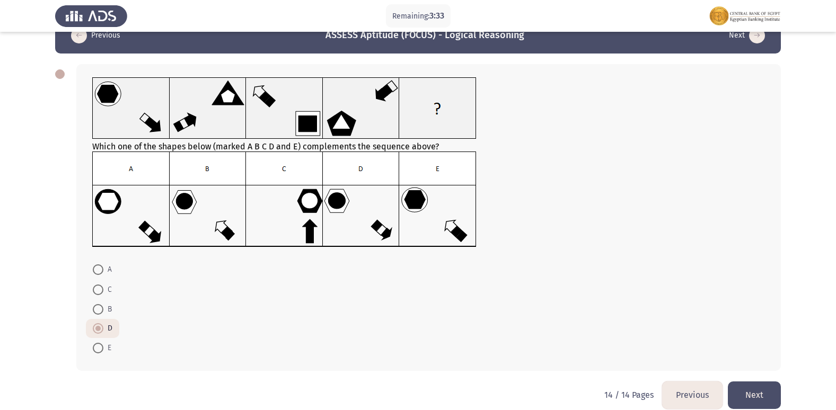
scroll to position [39, 0]
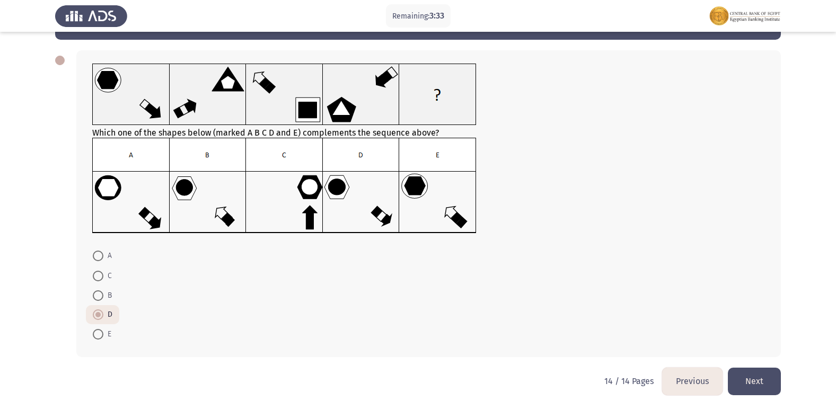
click at [689, 376] on button "Previous" at bounding box center [692, 381] width 60 height 27
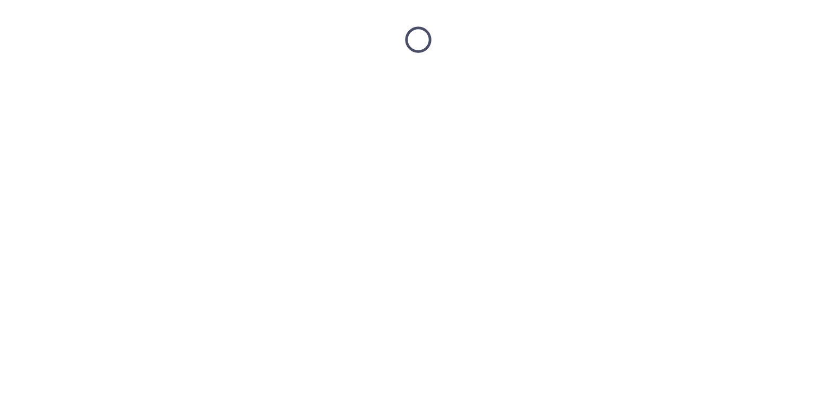
scroll to position [0, 0]
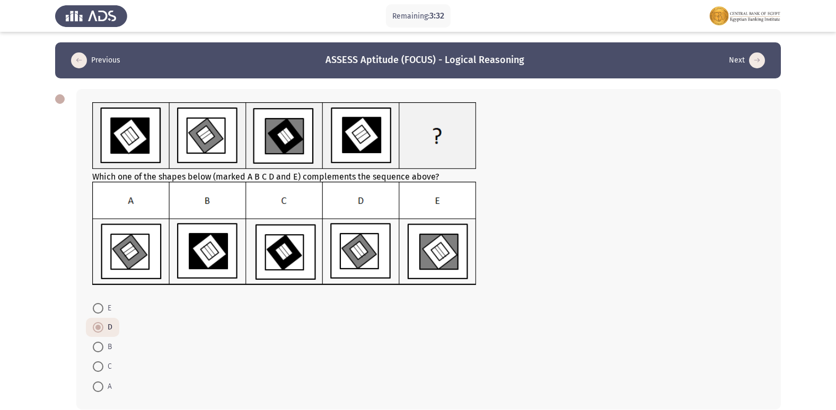
click at [689, 376] on form "E D B C A" at bounding box center [428, 347] width 673 height 98
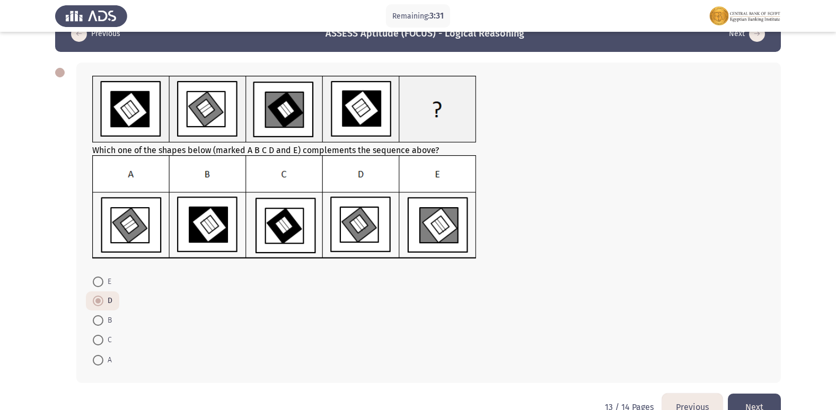
scroll to position [52, 0]
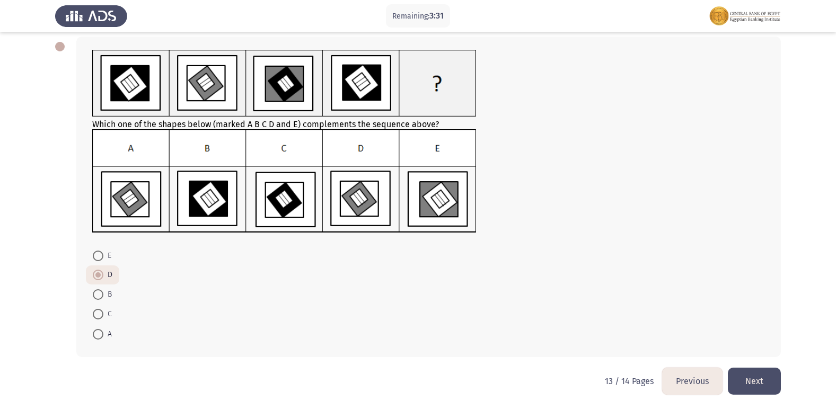
click at [698, 384] on button "Previous" at bounding box center [692, 381] width 60 height 27
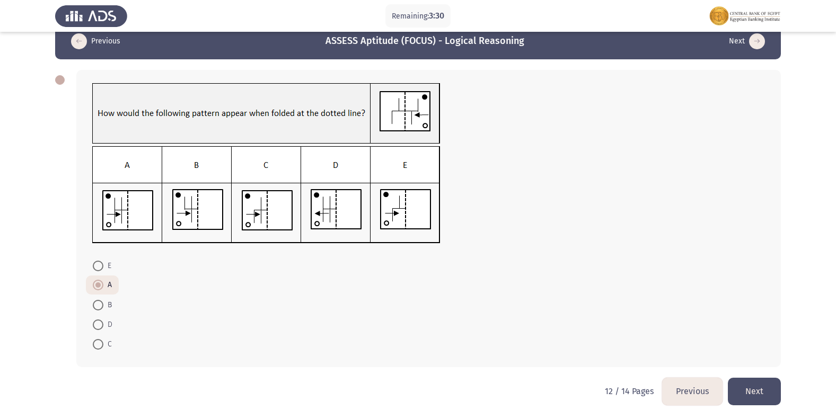
scroll to position [29, 0]
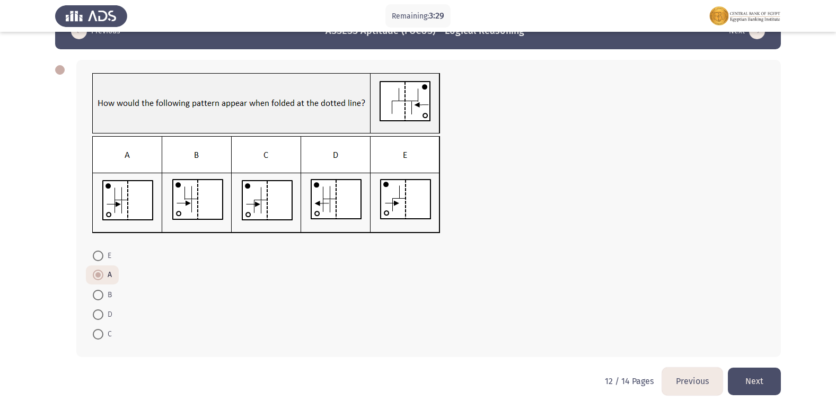
click at [698, 371] on button "Previous" at bounding box center [692, 381] width 60 height 27
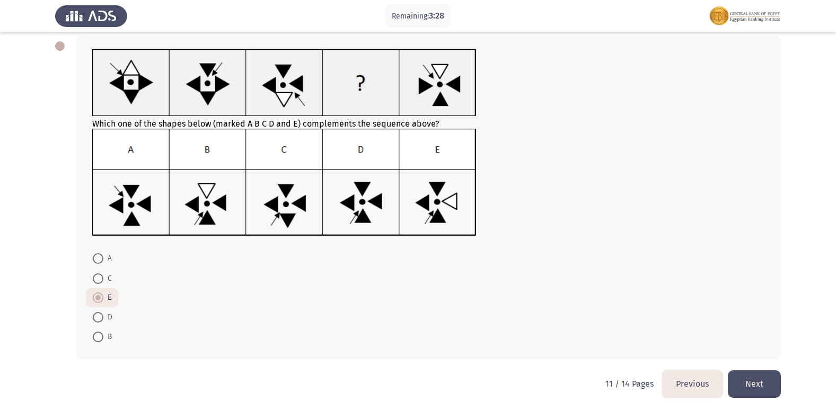
scroll to position [56, 0]
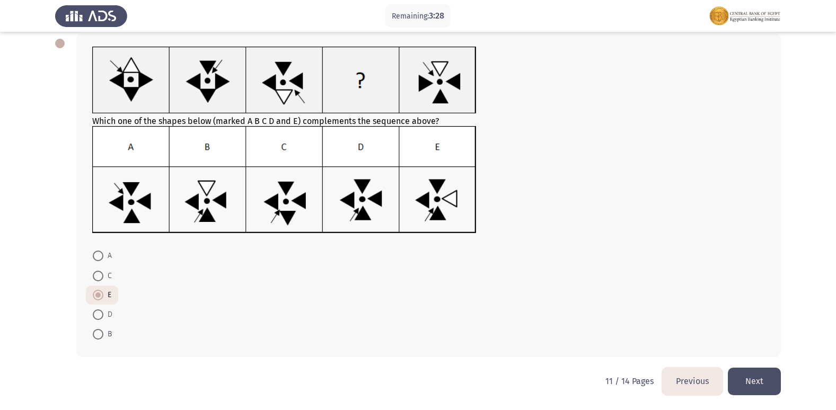
click at [696, 379] on button "Previous" at bounding box center [692, 381] width 60 height 27
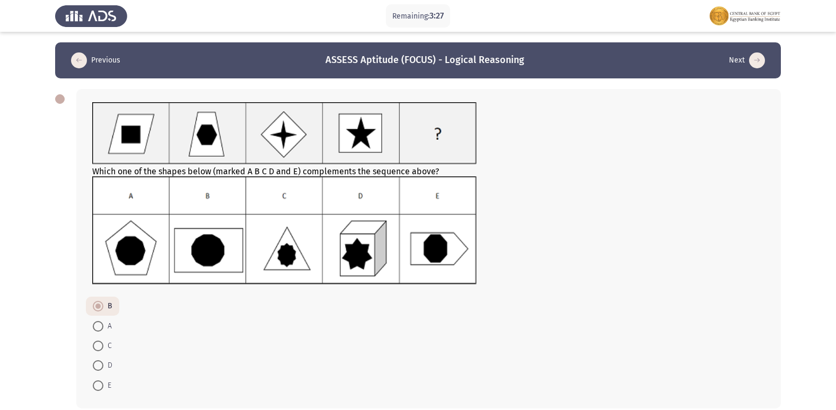
scroll to position [51, 0]
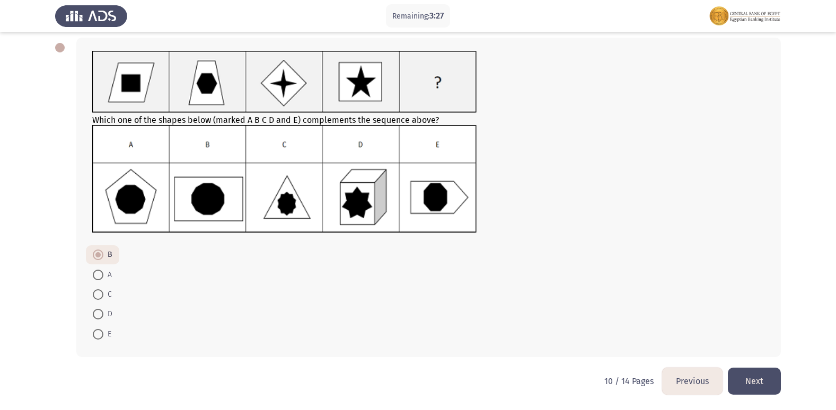
click at [692, 373] on button "Previous" at bounding box center [692, 381] width 60 height 27
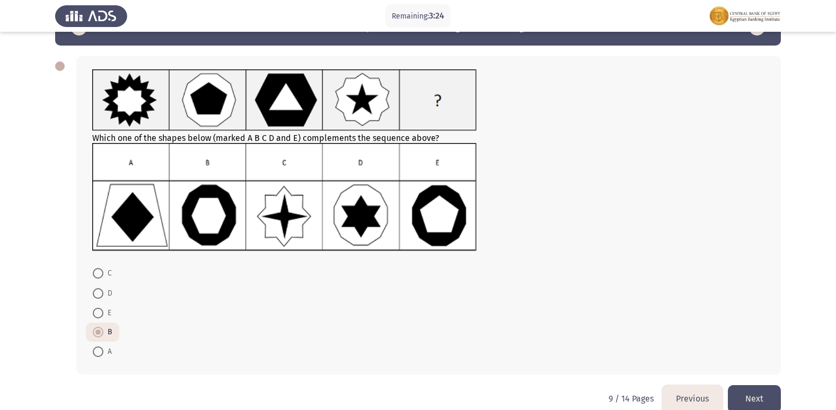
scroll to position [50, 0]
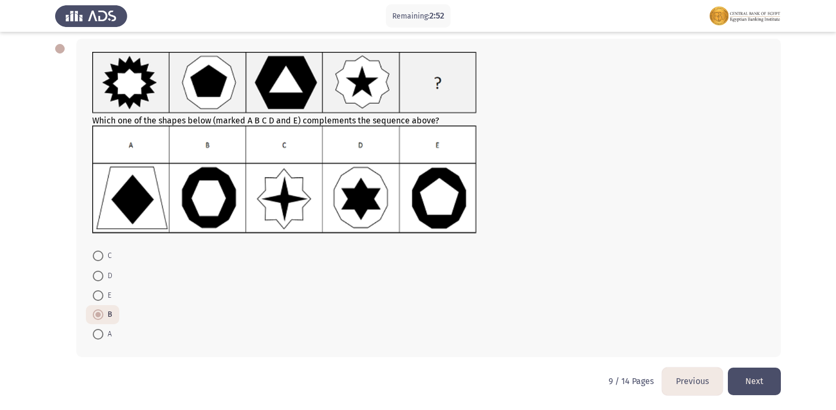
click at [693, 384] on button "Previous" at bounding box center [692, 381] width 60 height 27
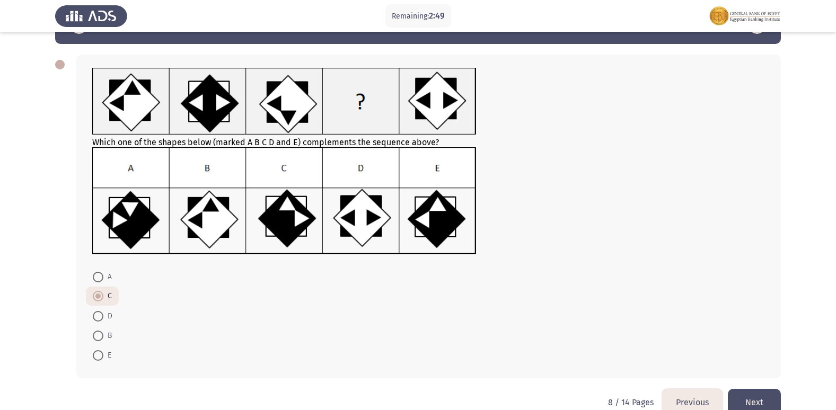
scroll to position [53, 0]
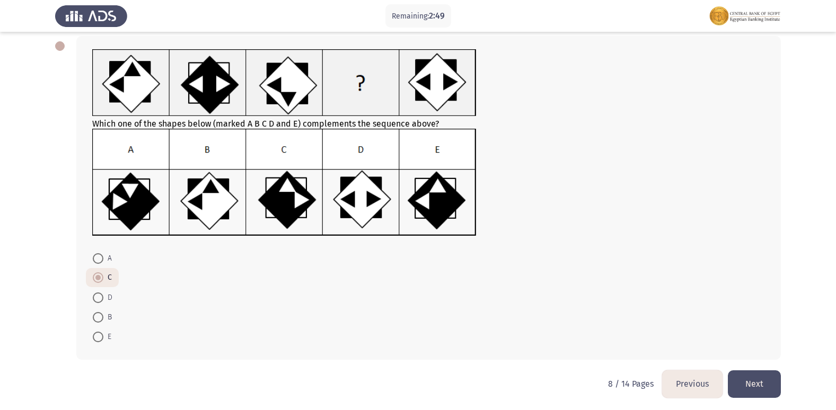
click at [700, 390] on button "Previous" at bounding box center [692, 383] width 60 height 27
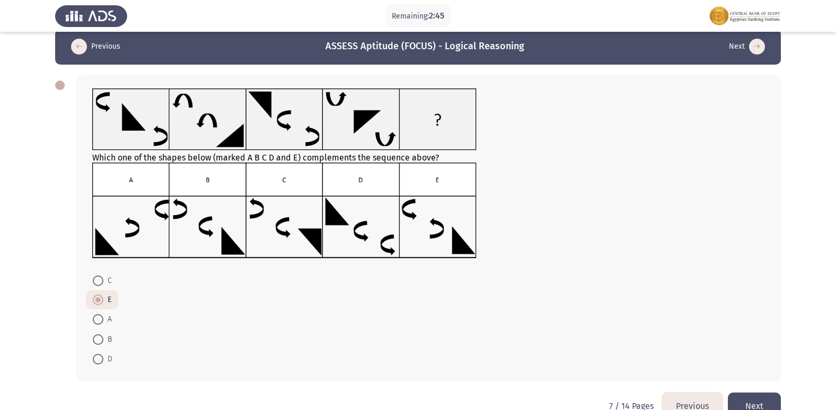
scroll to position [0, 0]
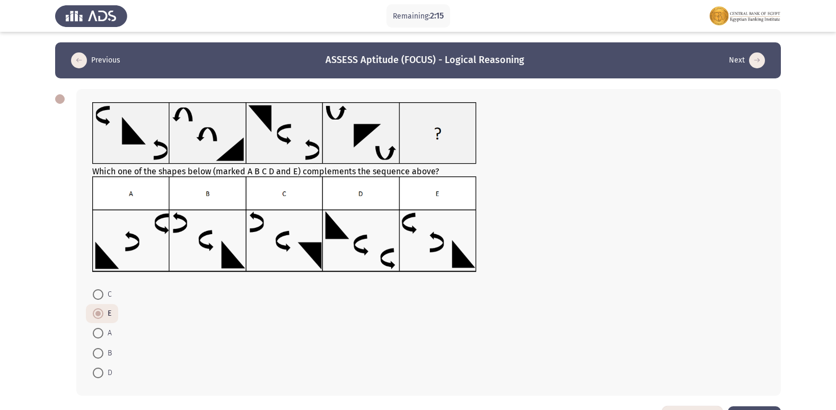
click at [96, 371] on span at bounding box center [98, 373] width 11 height 11
click at [96, 371] on input "D" at bounding box center [98, 373] width 11 height 11
radio input "true"
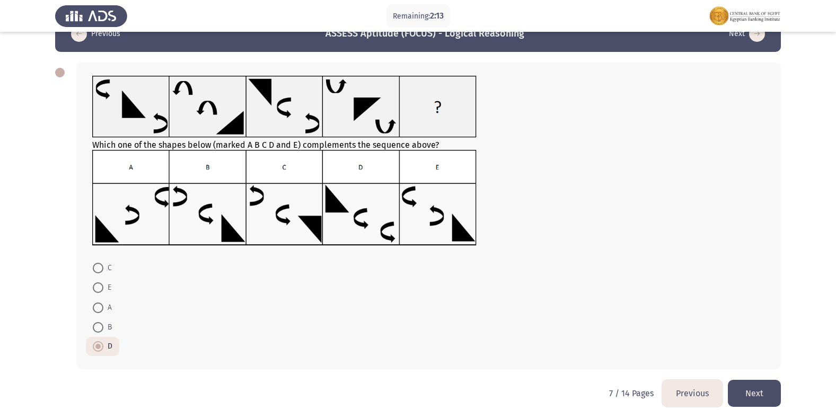
scroll to position [39, 0]
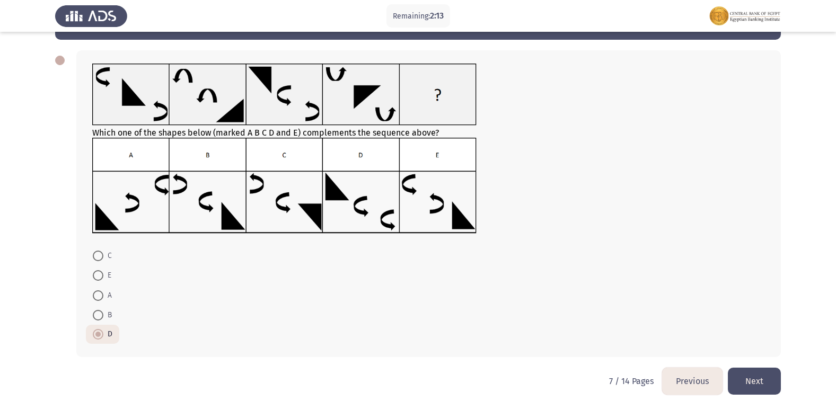
click at [711, 386] on button "Previous" at bounding box center [692, 381] width 60 height 27
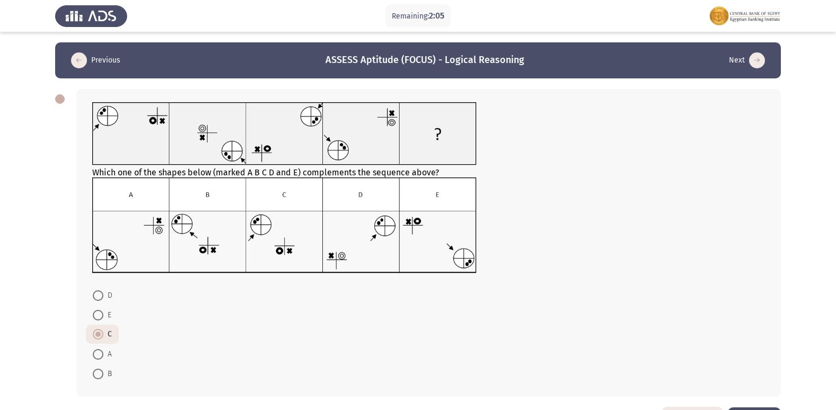
scroll to position [40, 0]
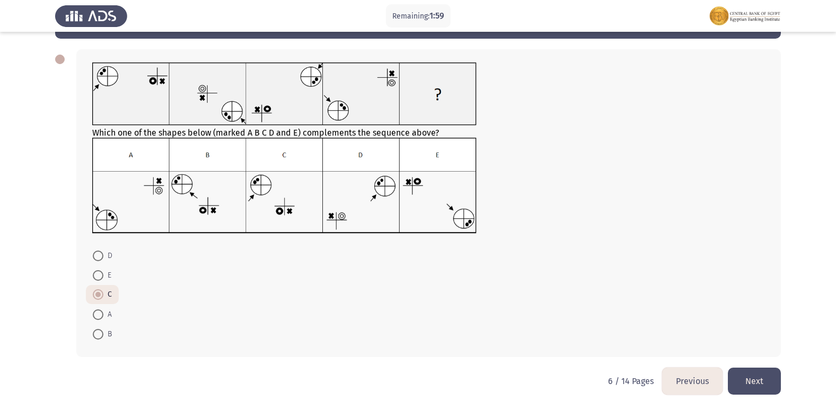
click at [678, 375] on button "Previous" at bounding box center [692, 381] width 60 height 27
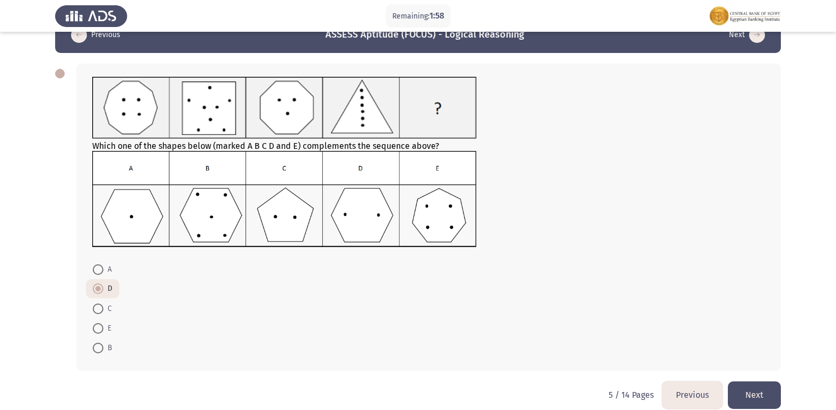
scroll to position [39, 0]
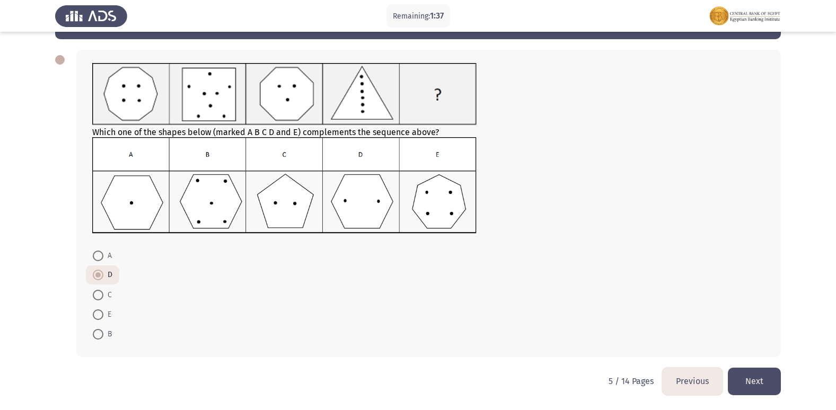
click at [103, 313] on span at bounding box center [98, 314] width 11 height 11
click at [103, 313] on input "E" at bounding box center [98, 314] width 11 height 11
radio input "true"
click at [95, 271] on span at bounding box center [98, 276] width 11 height 11
click at [95, 271] on input "D" at bounding box center [98, 276] width 11 height 11
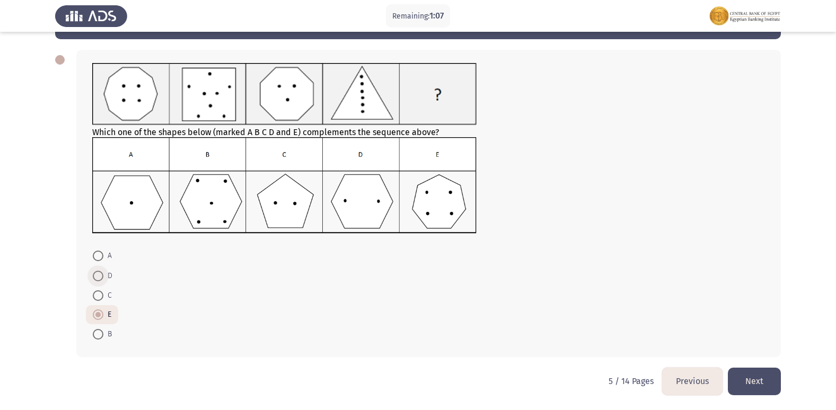
radio input "true"
click at [691, 375] on button "Previous" at bounding box center [692, 381] width 60 height 27
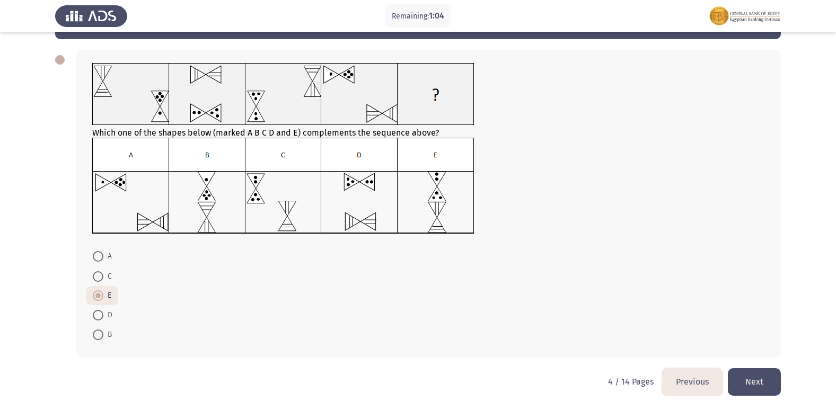
scroll to position [40, 0]
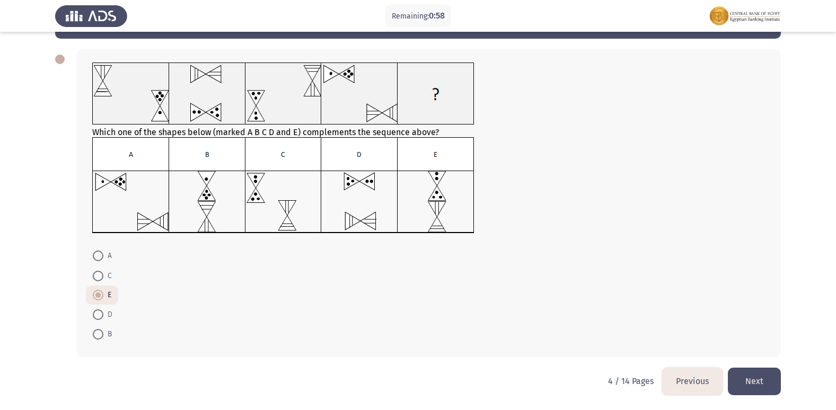
click at [703, 379] on button "Previous" at bounding box center [692, 381] width 60 height 27
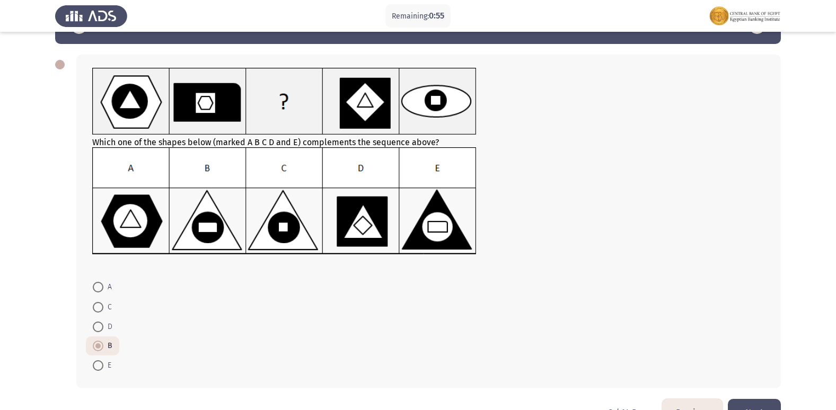
scroll to position [53, 0]
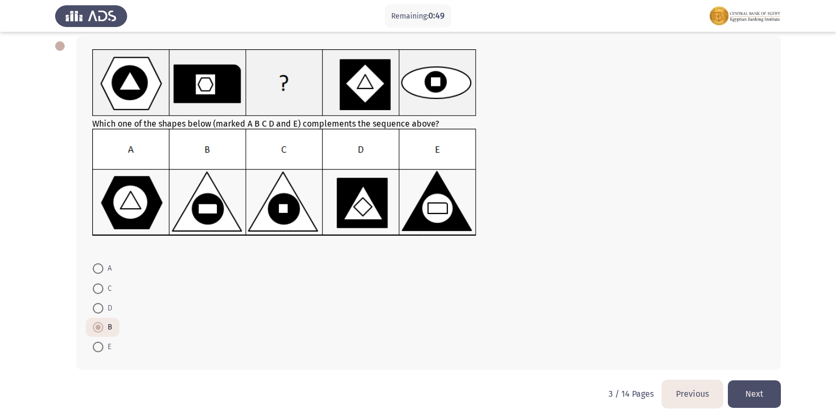
click at [762, 395] on button "Next" at bounding box center [754, 394] width 53 height 27
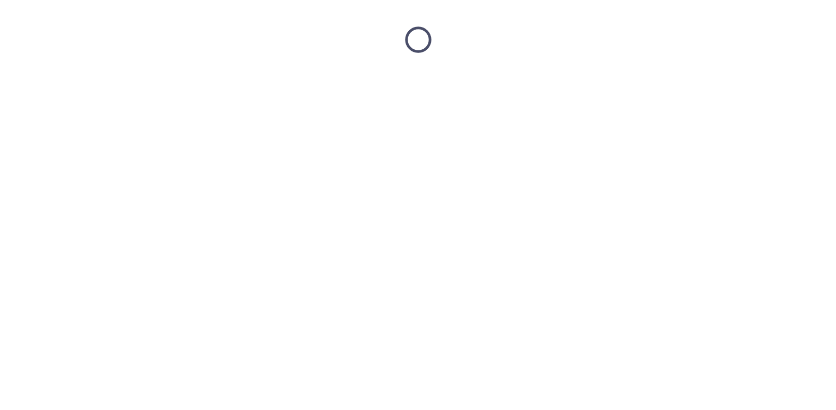
scroll to position [0, 0]
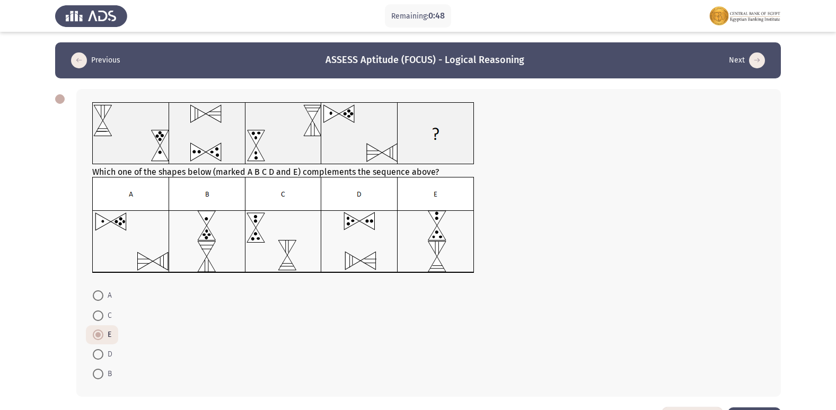
click at [762, 395] on div "Which one of the shapes below (marked A B C D and E) complements the sequence a…" at bounding box center [428, 243] width 704 height 308
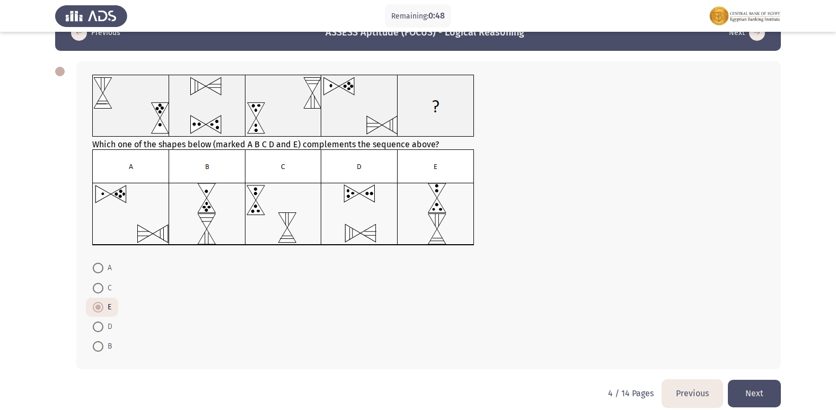
scroll to position [40, 0]
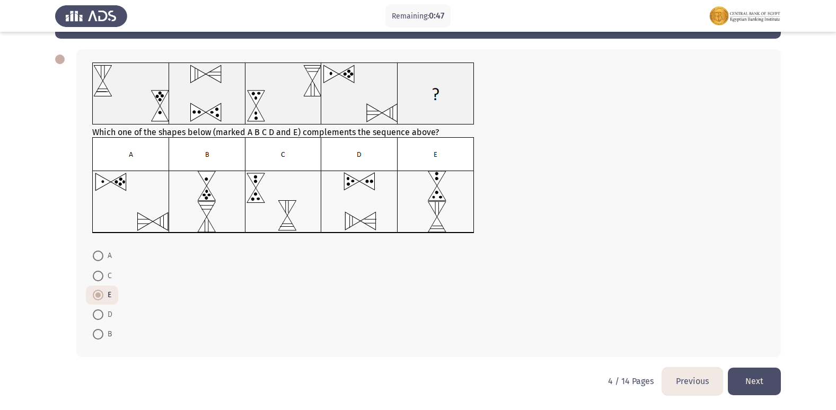
click at [765, 381] on button "Next" at bounding box center [754, 381] width 53 height 27
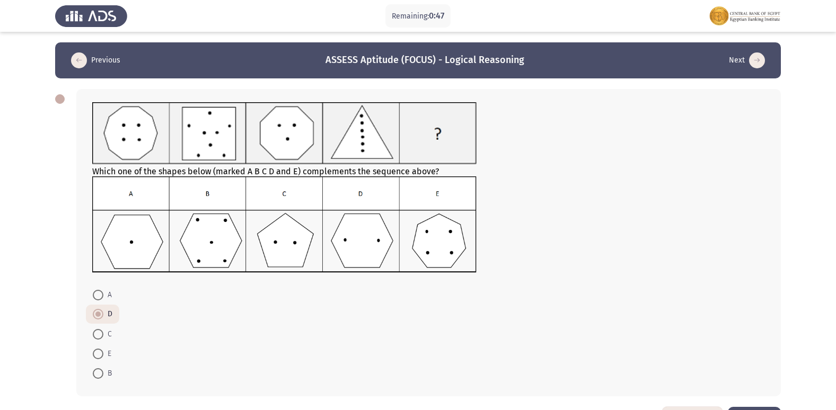
scroll to position [39, 0]
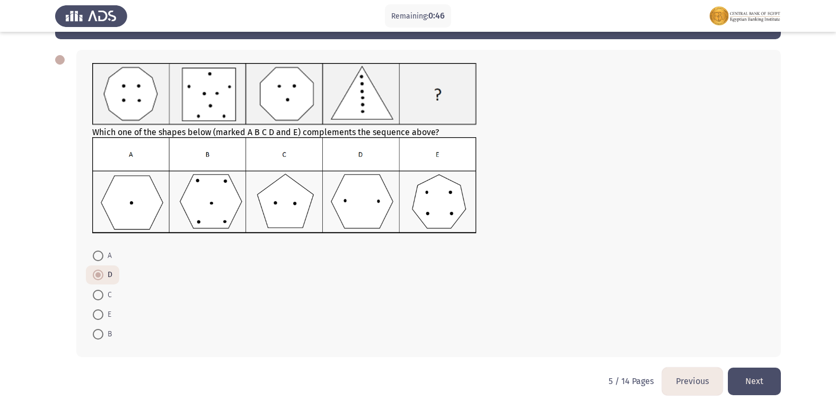
click at [746, 377] on button "Next" at bounding box center [754, 381] width 53 height 27
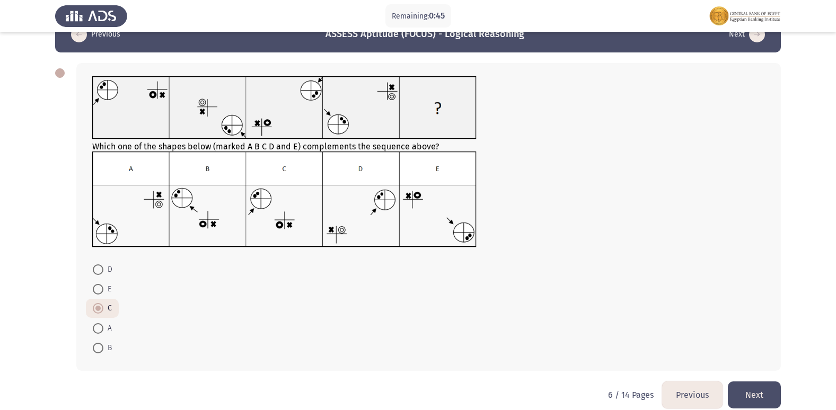
scroll to position [40, 0]
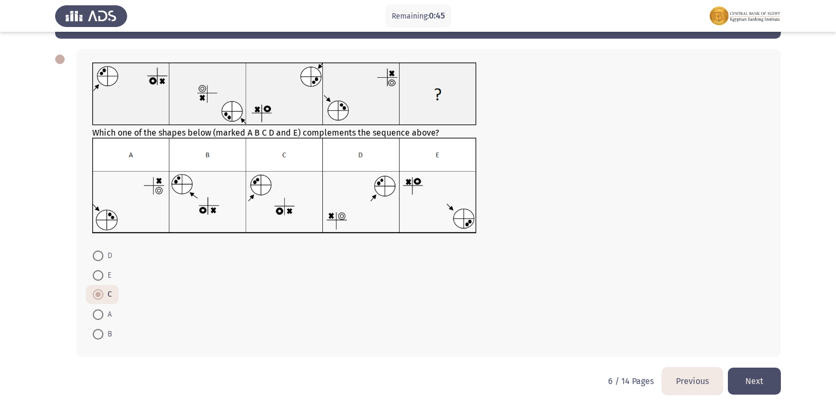
click at [750, 376] on button "Next" at bounding box center [754, 381] width 53 height 27
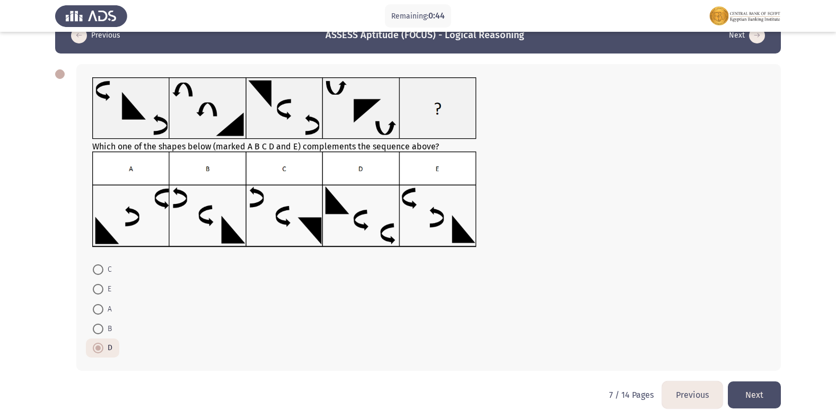
scroll to position [39, 0]
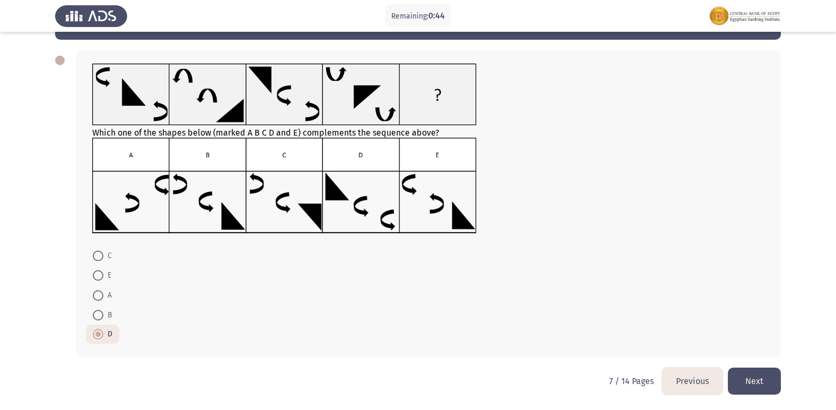
click at [763, 383] on button "Next" at bounding box center [754, 381] width 53 height 27
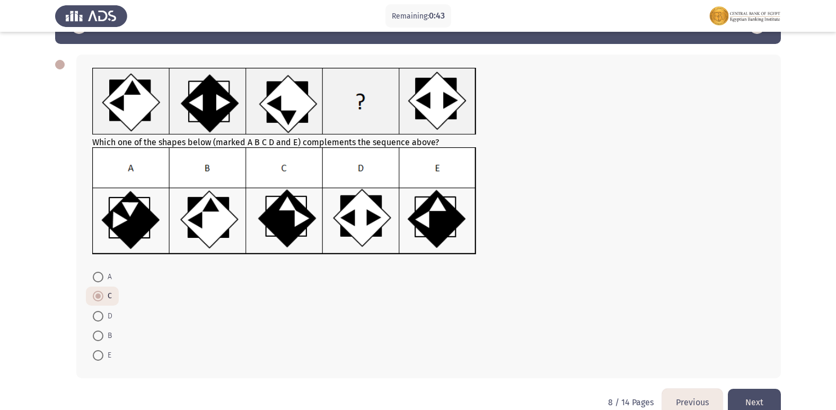
scroll to position [53, 0]
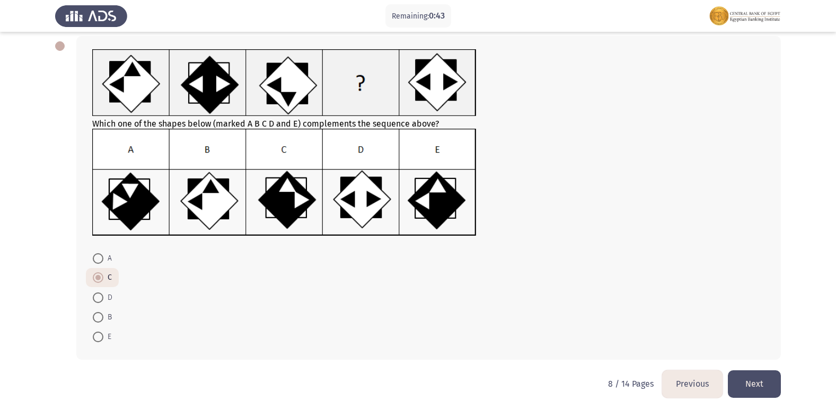
click at [764, 379] on button "Next" at bounding box center [754, 383] width 53 height 27
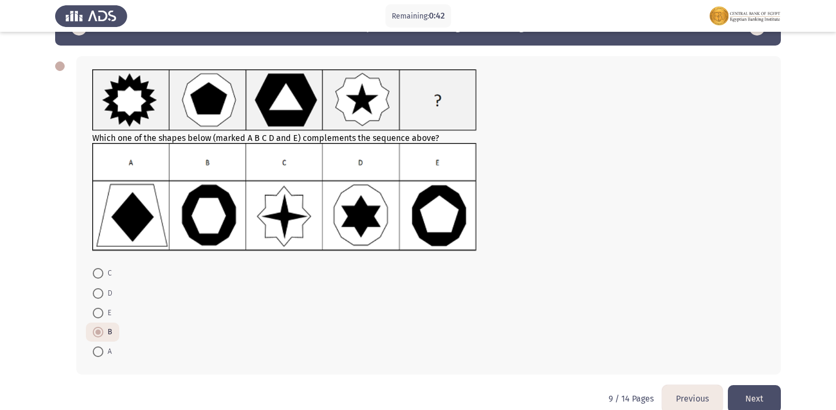
scroll to position [50, 0]
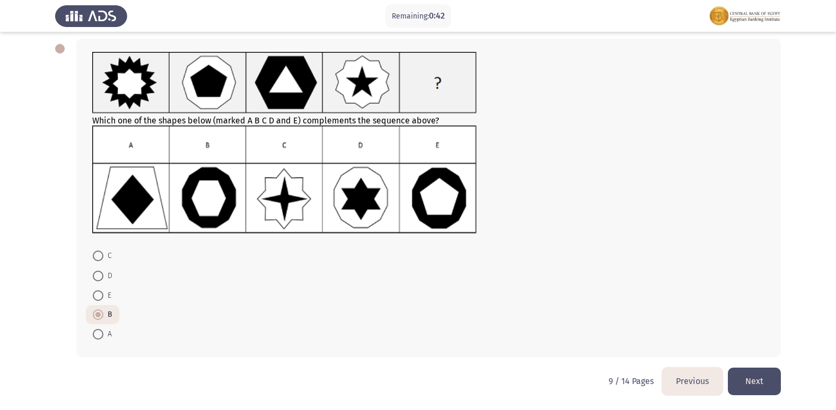
click at [763, 386] on button "Next" at bounding box center [754, 381] width 53 height 27
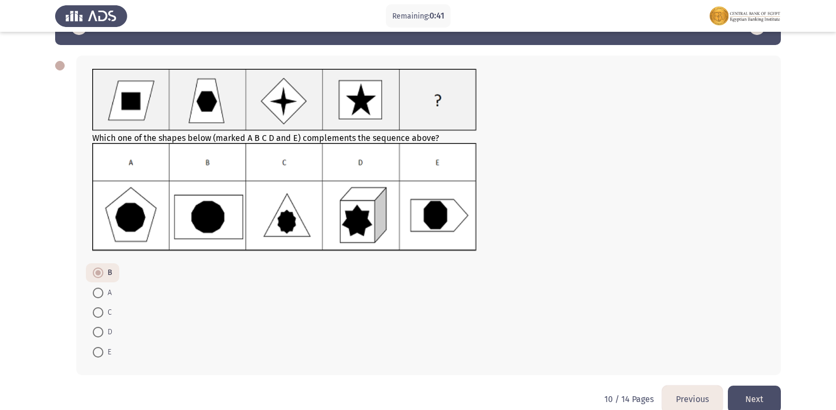
scroll to position [51, 0]
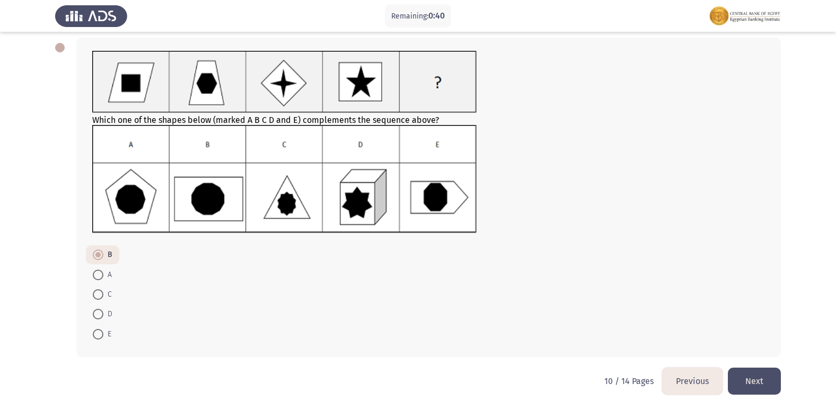
click at [749, 368] on button "Next" at bounding box center [754, 381] width 53 height 27
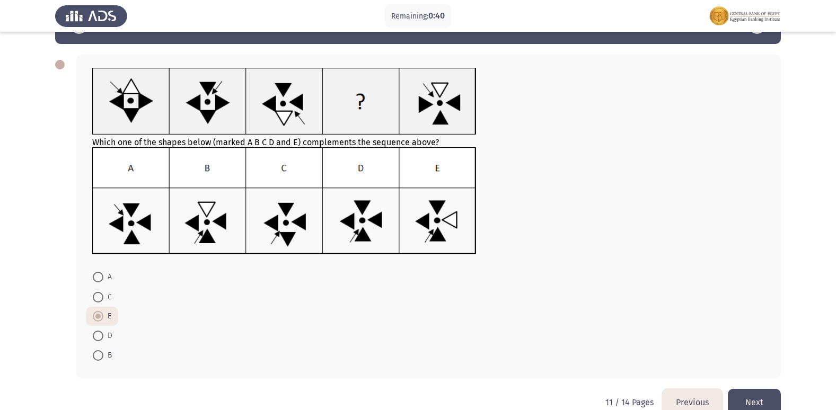
scroll to position [56, 0]
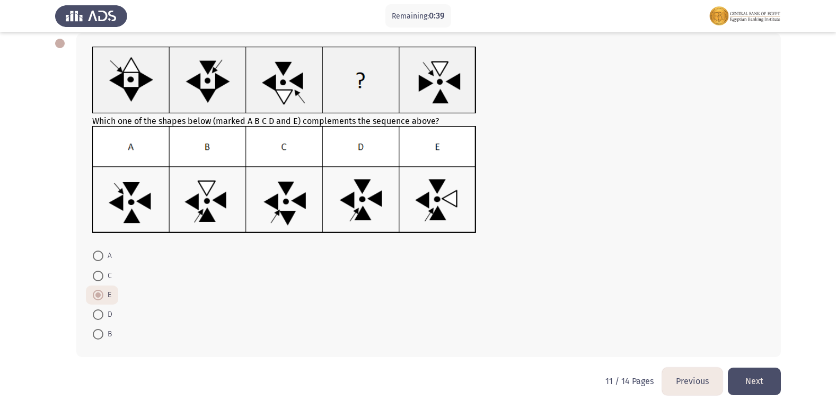
click at [763, 378] on button "Next" at bounding box center [754, 381] width 53 height 27
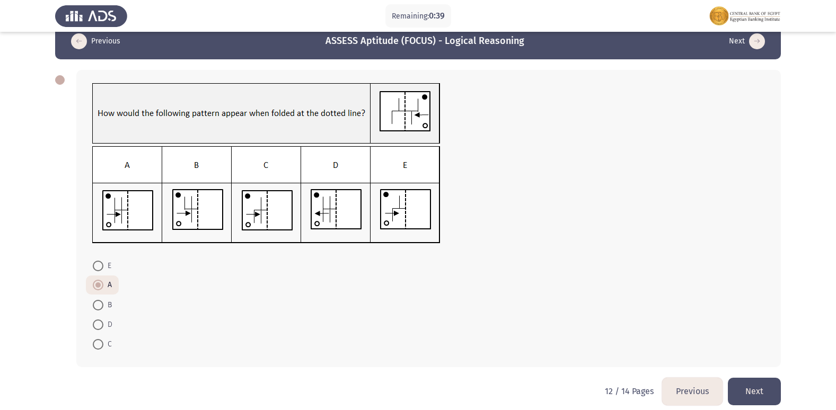
scroll to position [29, 0]
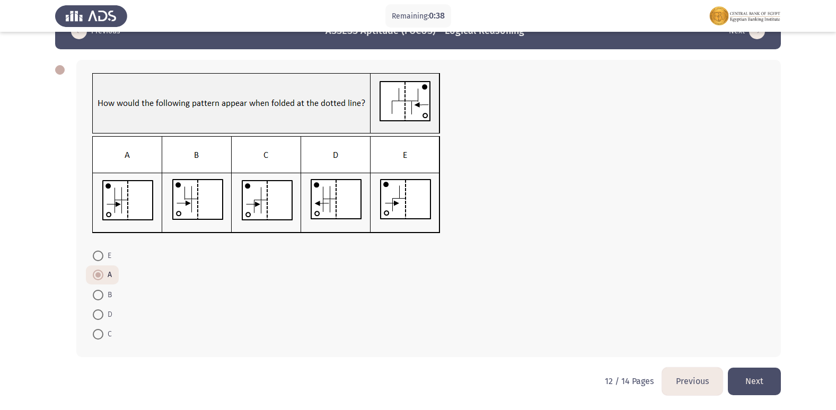
click at [757, 375] on button "Next" at bounding box center [754, 381] width 53 height 27
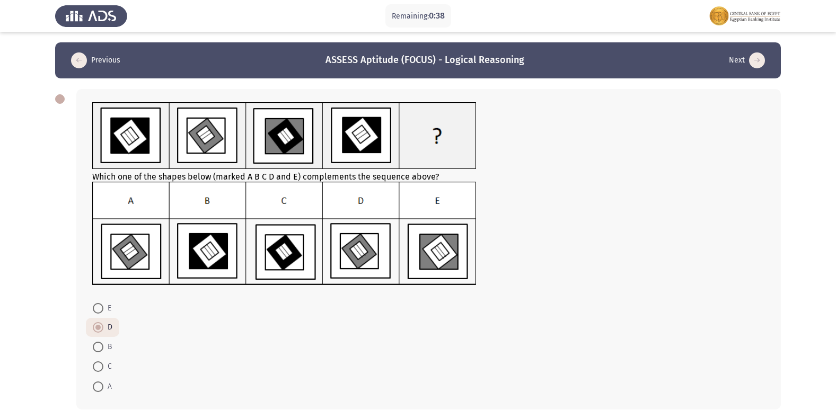
scroll to position [52, 0]
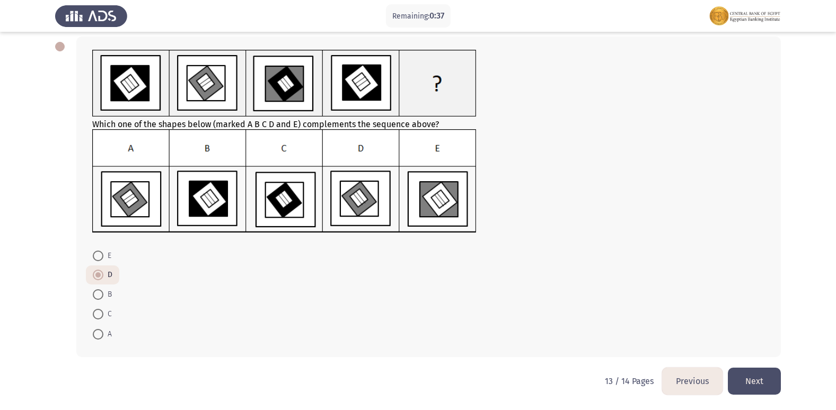
click at [757, 384] on button "Next" at bounding box center [754, 381] width 53 height 27
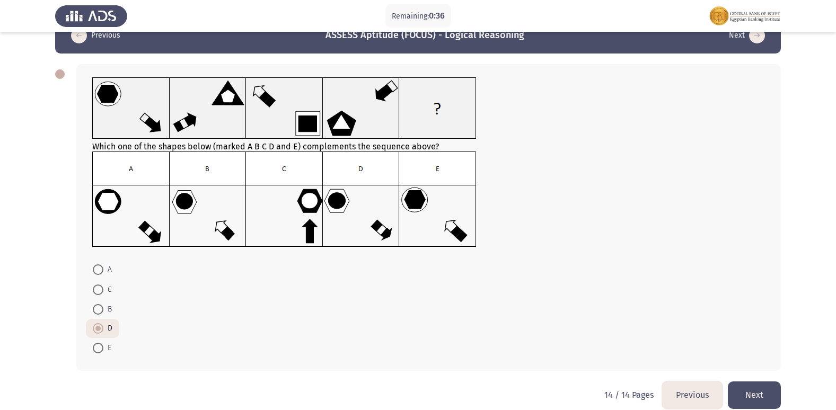
scroll to position [39, 0]
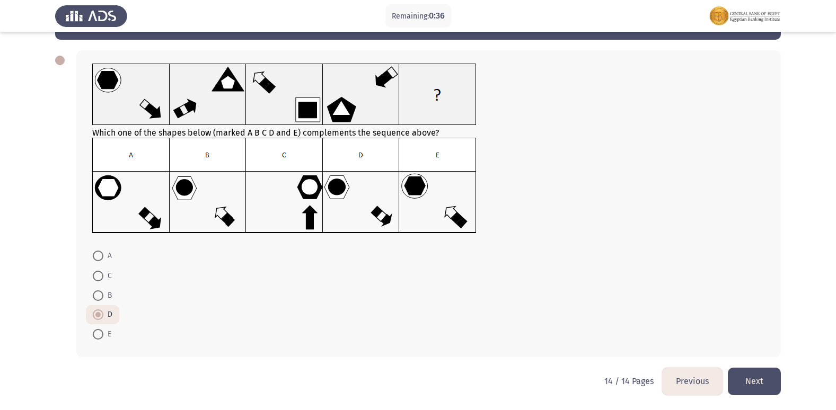
click at [762, 383] on button "Next" at bounding box center [754, 381] width 53 height 27
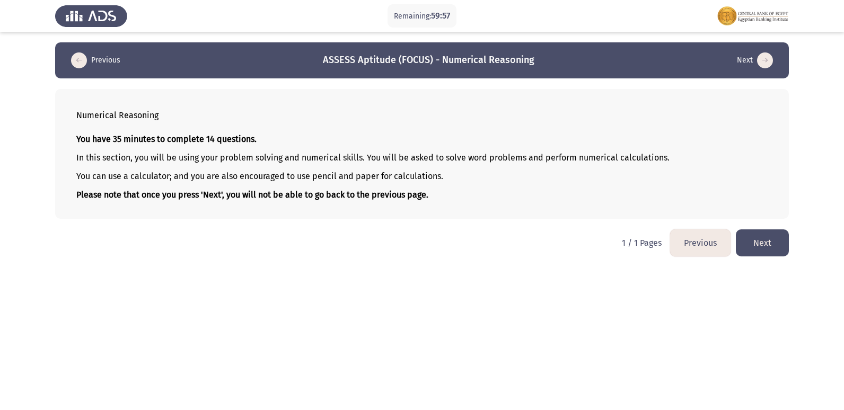
click at [757, 242] on button "Next" at bounding box center [762, 242] width 53 height 27
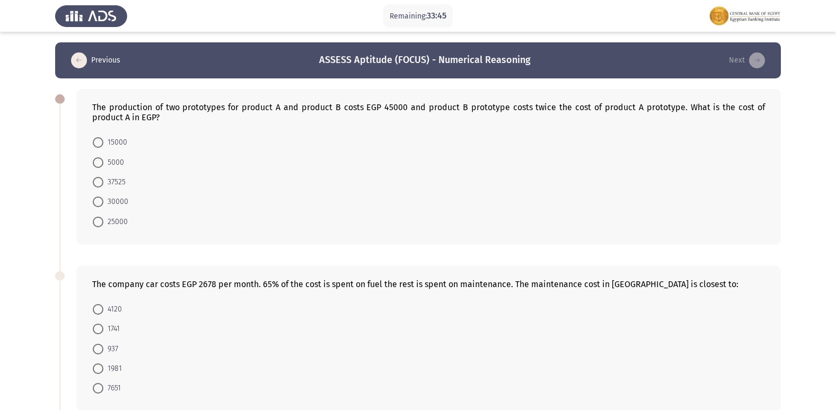
click at [100, 137] on span at bounding box center [98, 142] width 11 height 11
click at [100, 137] on input "15000" at bounding box center [98, 142] width 11 height 11
radio input "true"
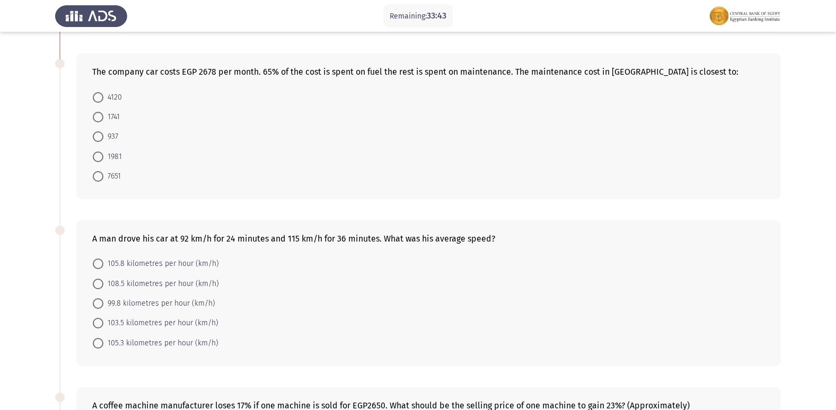
scroll to position [159, 0]
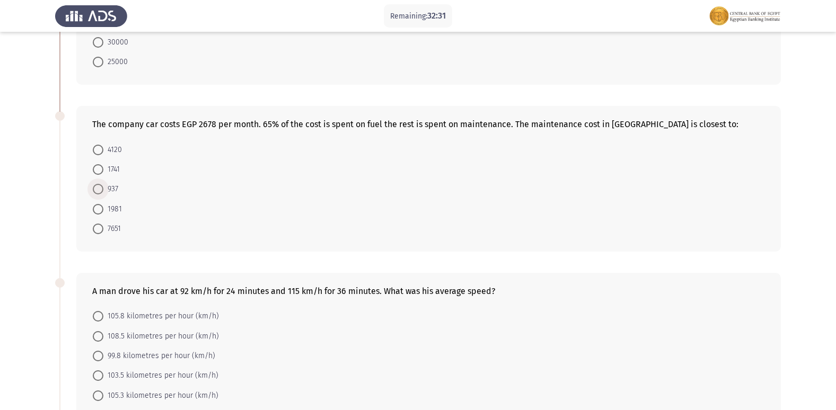
click at [102, 190] on span at bounding box center [98, 189] width 11 height 11
click at [102, 190] on input "937" at bounding box center [98, 189] width 11 height 11
radio input "true"
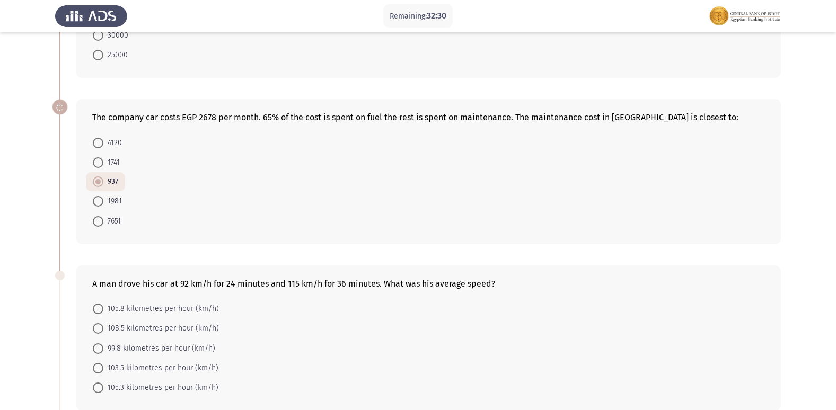
scroll to position [265, 0]
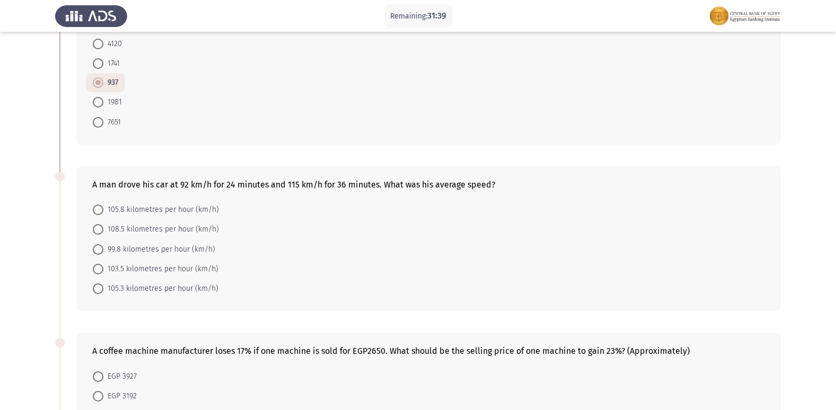
click at [98, 271] on span at bounding box center [98, 269] width 11 height 11
click at [98, 271] on input "103.5 kilometres per hour (km/h)" at bounding box center [98, 269] width 11 height 11
radio input "true"
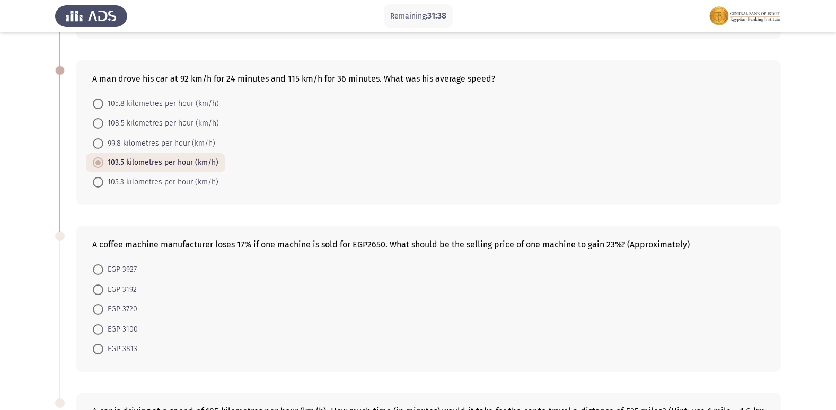
scroll to position [424, 0]
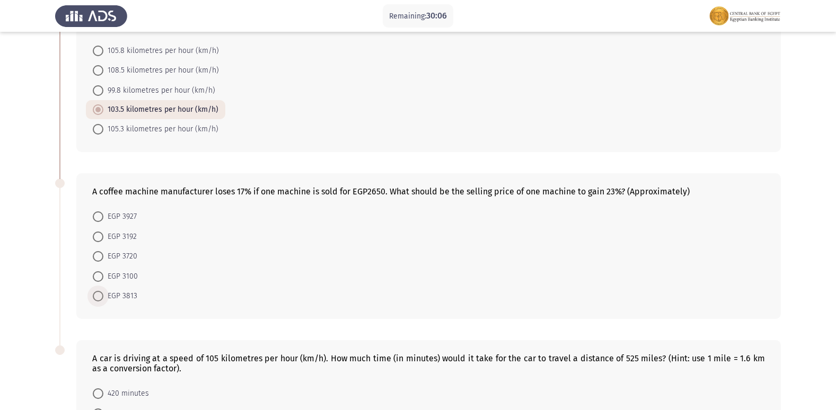
click at [97, 295] on span at bounding box center [98, 296] width 11 height 11
click at [97, 295] on input "EGP 3813" at bounding box center [98, 296] width 11 height 11
radio input "true"
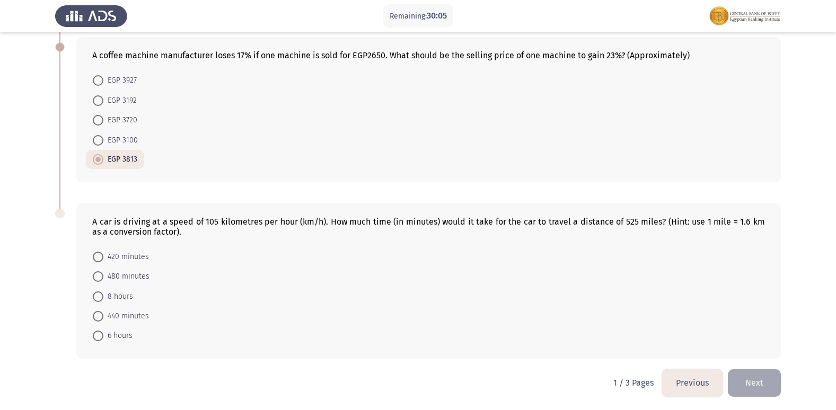
scroll to position [562, 0]
click at [102, 257] on span at bounding box center [98, 255] width 11 height 11
click at [102, 257] on input "420 minutes" at bounding box center [98, 255] width 11 height 11
radio input "true"
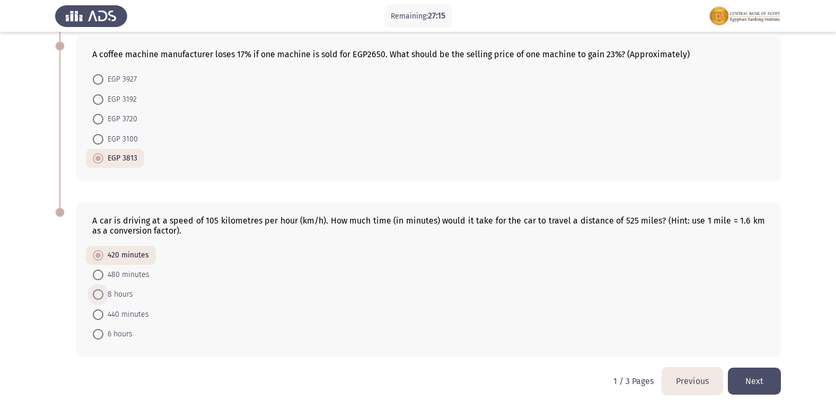
click at [101, 294] on span at bounding box center [98, 294] width 11 height 11
click at [101, 294] on input "8 hours" at bounding box center [98, 294] width 11 height 11
radio input "true"
click at [102, 274] on span at bounding box center [98, 275] width 11 height 11
click at [102, 274] on input "480 minutes" at bounding box center [98, 275] width 11 height 11
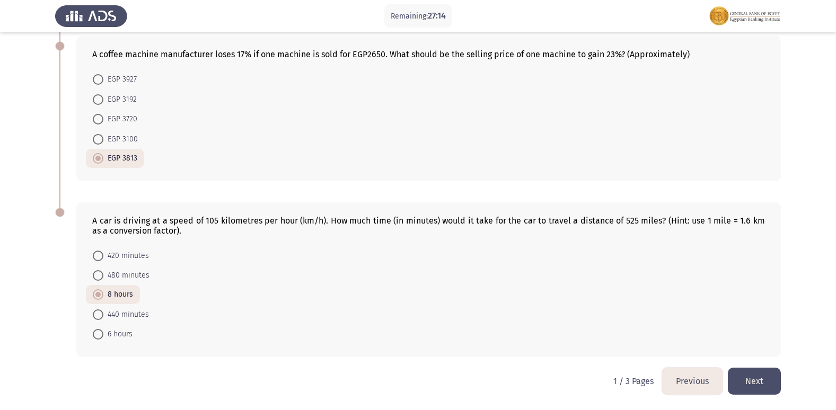
radio input "true"
click at [101, 255] on span at bounding box center [98, 256] width 11 height 11
click at [101, 255] on input "420 minutes" at bounding box center [98, 256] width 11 height 11
radio input "true"
click at [103, 316] on span at bounding box center [98, 314] width 11 height 11
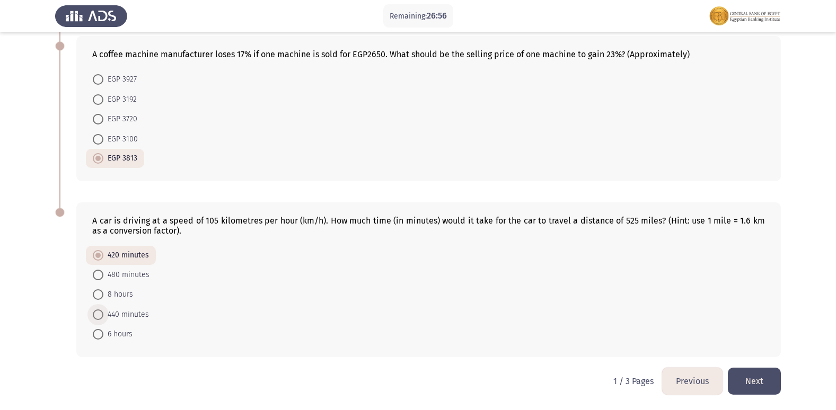
click at [103, 316] on input "440 minutes" at bounding box center [98, 314] width 11 height 11
radio input "true"
click at [745, 379] on button "Next" at bounding box center [754, 381] width 53 height 27
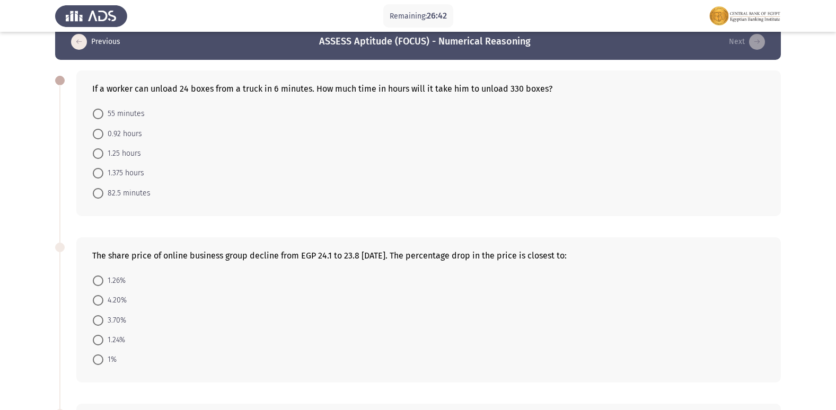
scroll to position [0, 0]
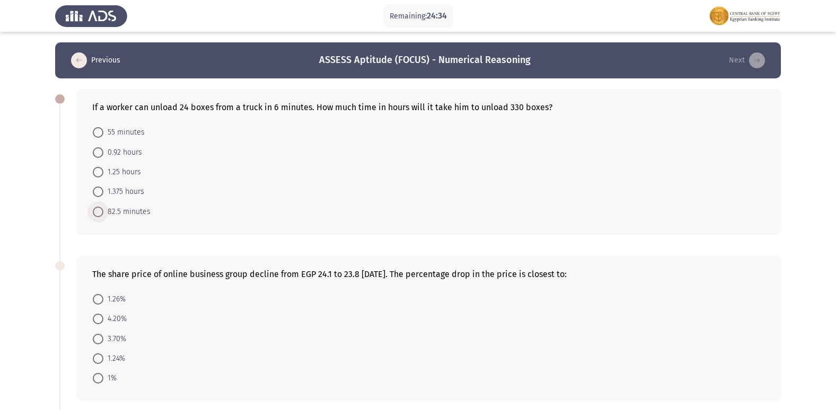
click at [100, 214] on span at bounding box center [98, 212] width 11 height 11
click at [100, 214] on input "82.5 minutes" at bounding box center [98, 212] width 11 height 11
radio input "true"
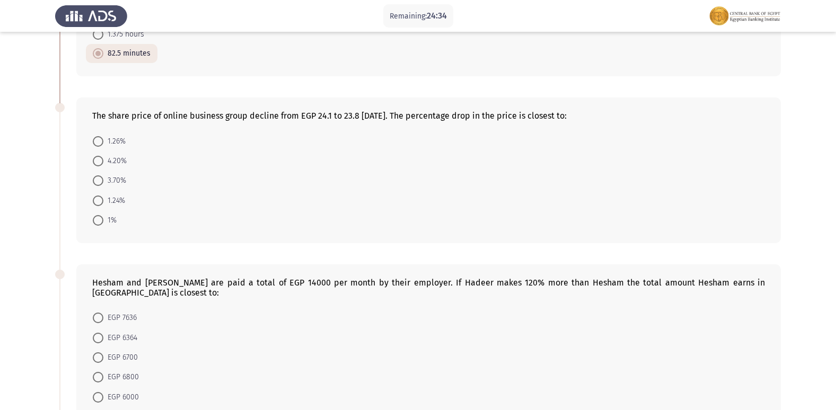
scroll to position [159, 0]
click at [101, 201] on span at bounding box center [98, 199] width 11 height 11
click at [101, 201] on input "1.24%" at bounding box center [98, 199] width 11 height 11
radio input "true"
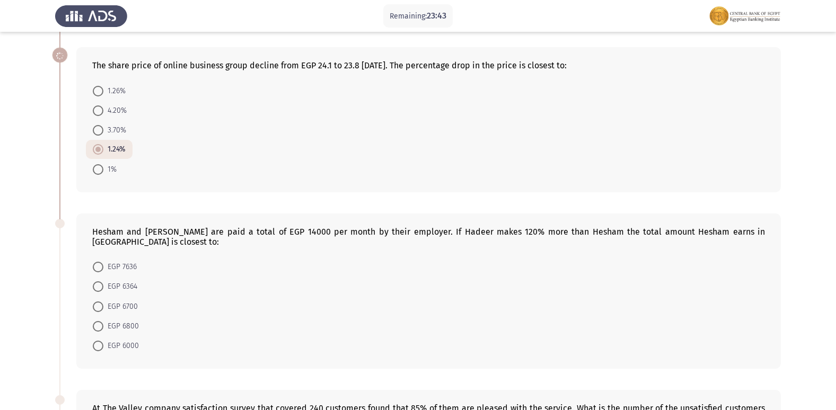
scroll to position [265, 0]
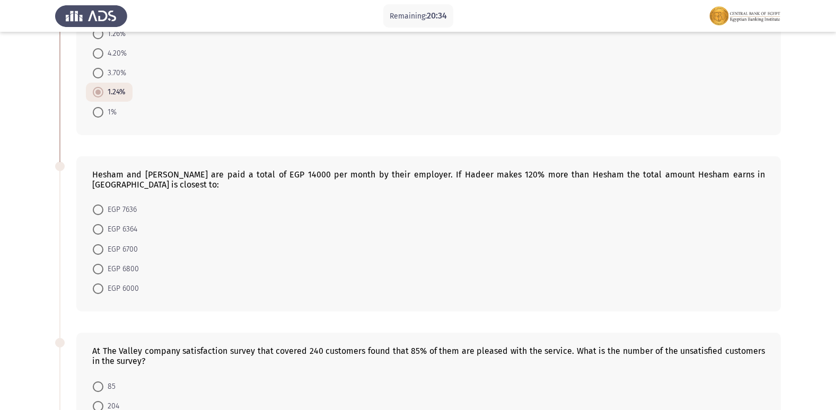
click at [97, 224] on span at bounding box center [98, 229] width 11 height 11
click at [97, 224] on input "EGP 6364" at bounding box center [98, 229] width 11 height 11
radio input "true"
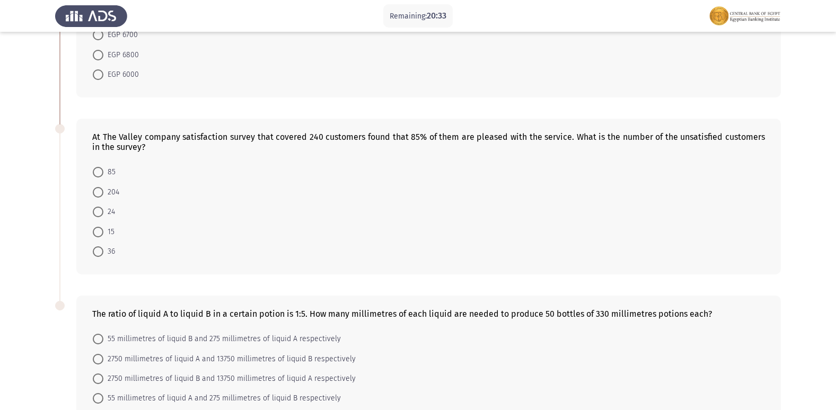
scroll to position [530, 0]
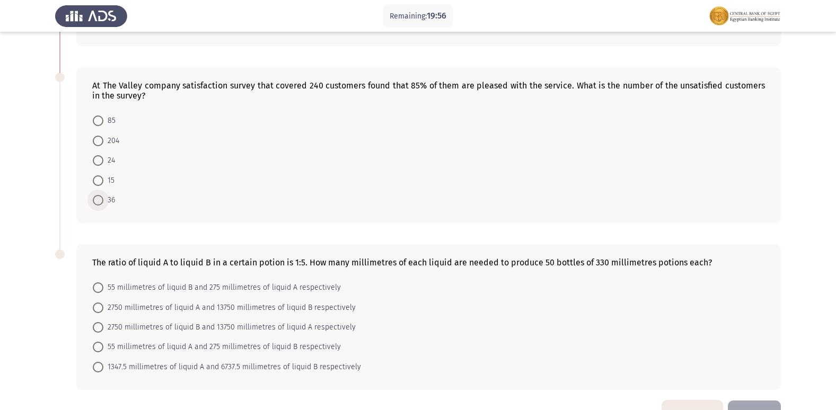
click at [101, 195] on span at bounding box center [98, 200] width 11 height 11
click at [101, 195] on input "36" at bounding box center [98, 200] width 11 height 11
radio input "true"
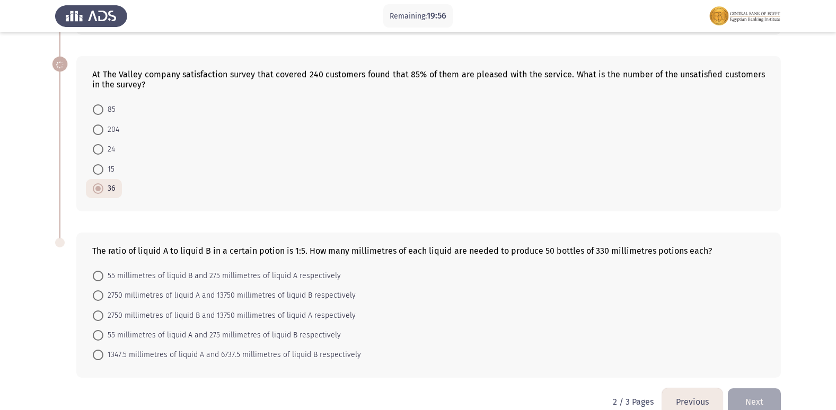
scroll to position [552, 0]
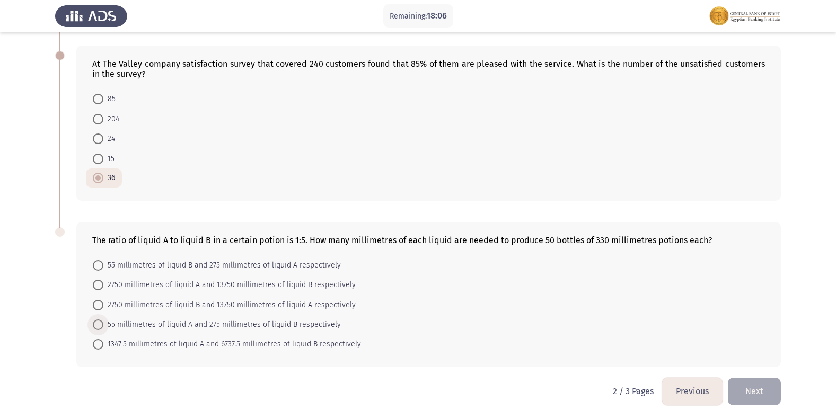
click at [102, 320] on span at bounding box center [98, 325] width 11 height 11
click at [102, 320] on input "55 millimetres of liquid A and 275 millimetres of liquid B respectively" at bounding box center [98, 325] width 11 height 11
radio input "true"
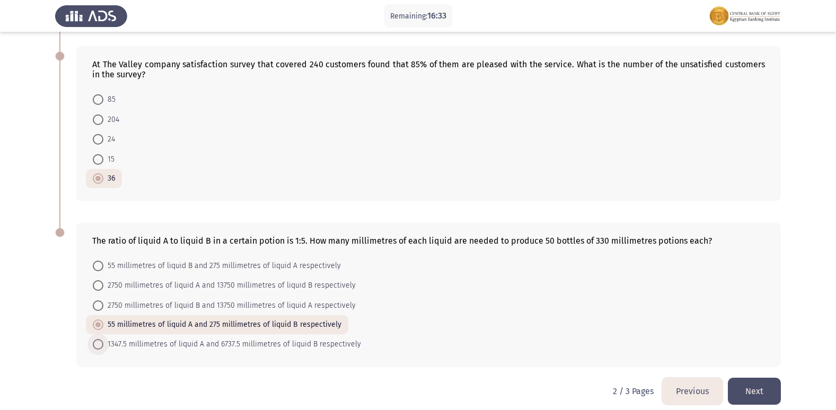
click at [100, 339] on span at bounding box center [98, 344] width 11 height 11
click at [100, 339] on input "1347.5 millimetres of liquid A and 6737.5 millimetres of liquid B respectively" at bounding box center [98, 344] width 11 height 11
radio input "true"
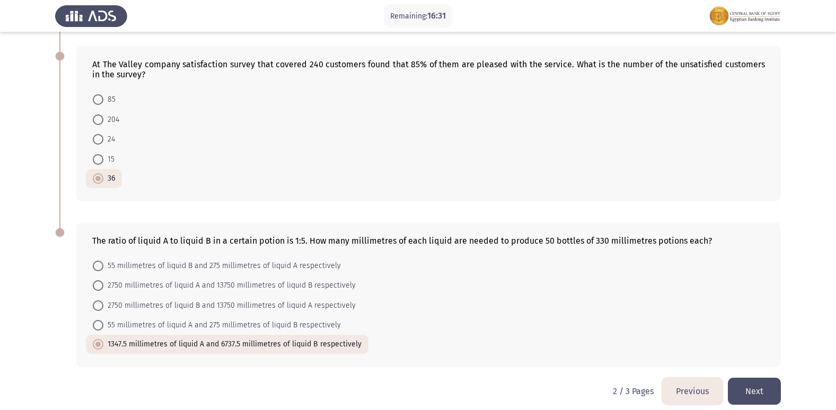
click at [764, 378] on button "Next" at bounding box center [754, 391] width 53 height 27
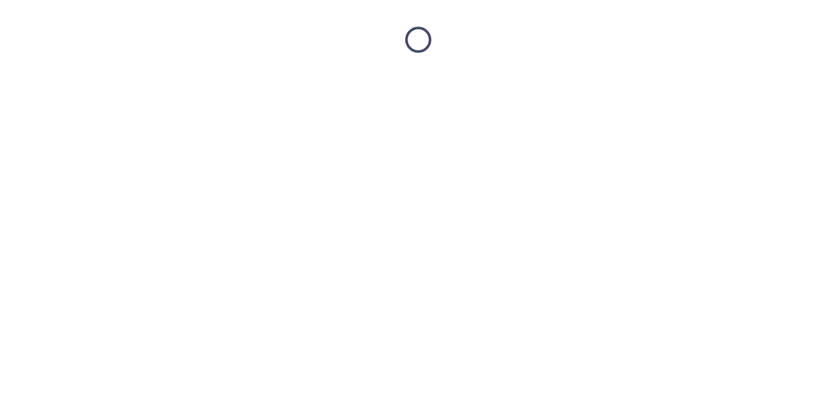
scroll to position [0, 0]
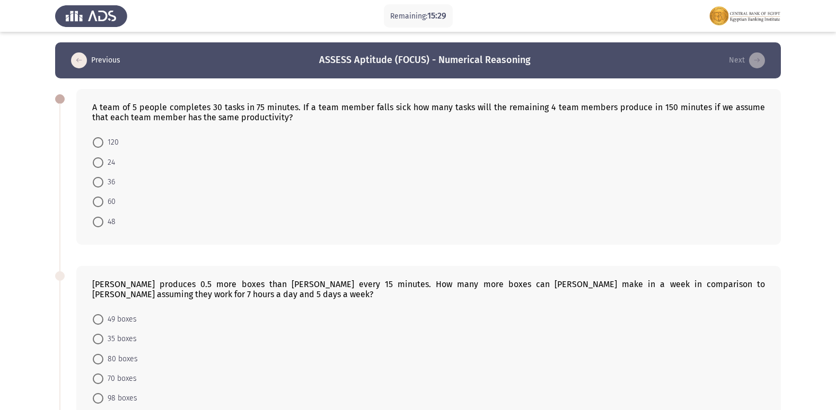
click at [94, 219] on span at bounding box center [98, 222] width 11 height 11
click at [94, 219] on input "48" at bounding box center [98, 222] width 11 height 11
radio input "true"
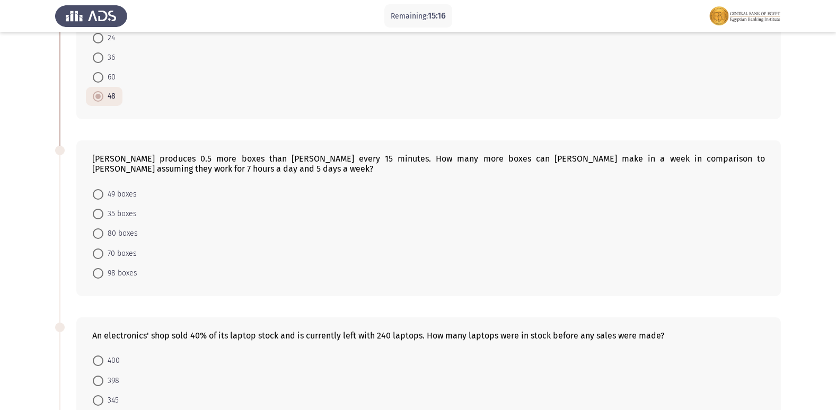
scroll to position [106, 0]
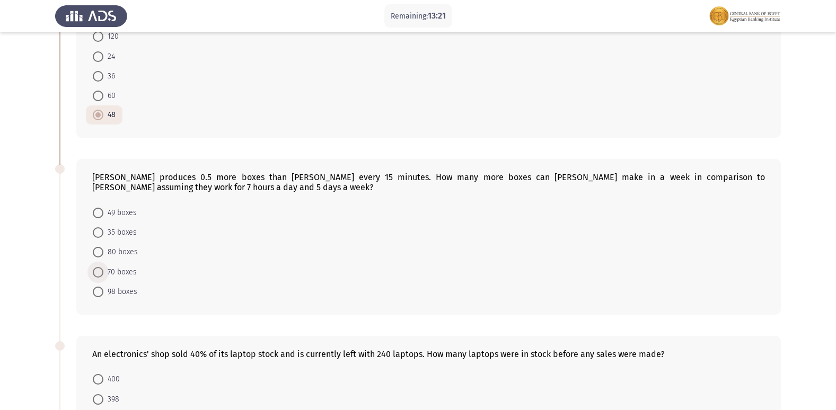
click at [96, 271] on span at bounding box center [98, 272] width 11 height 11
click at [96, 271] on input "70 boxes" at bounding box center [98, 272] width 11 height 11
radio input "true"
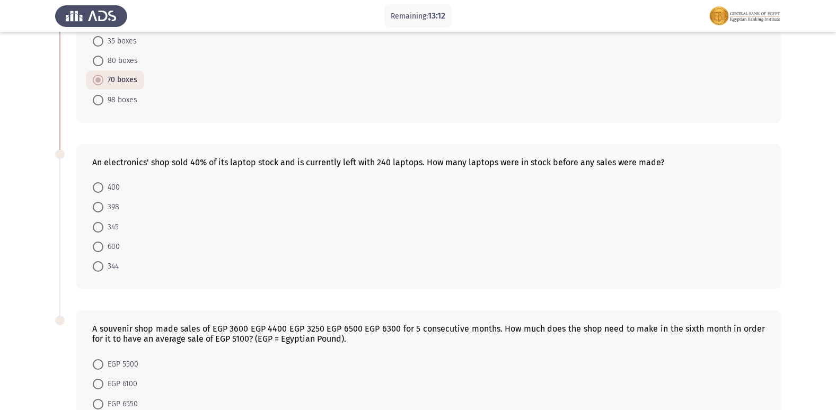
scroll to position [247, 0]
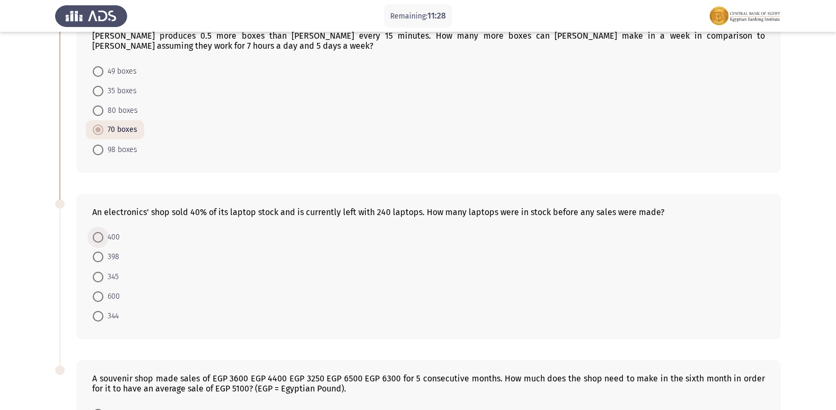
click at [102, 239] on span at bounding box center [98, 237] width 11 height 11
click at [102, 239] on input "400" at bounding box center [98, 237] width 11 height 11
radio input "true"
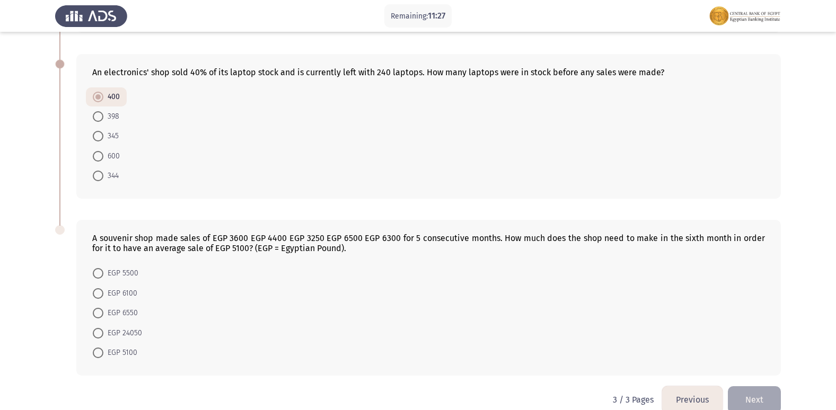
scroll to position [406, 0]
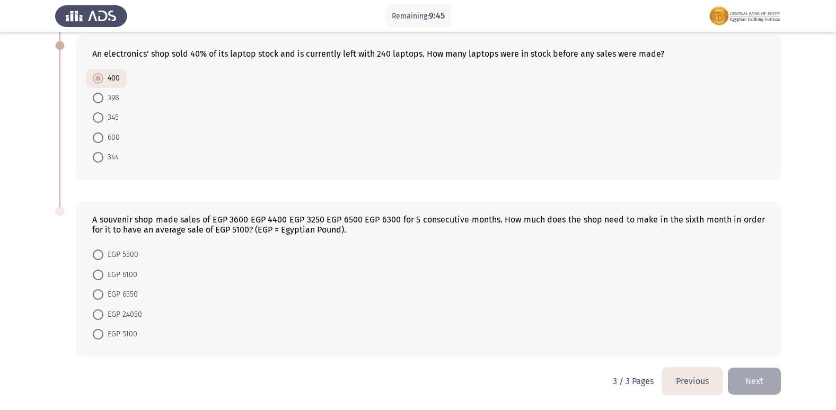
click at [95, 293] on span at bounding box center [98, 294] width 11 height 11
click at [95, 293] on input "EGP 6550" at bounding box center [98, 294] width 11 height 11
radio input "true"
click at [698, 372] on button "Previous" at bounding box center [692, 381] width 60 height 27
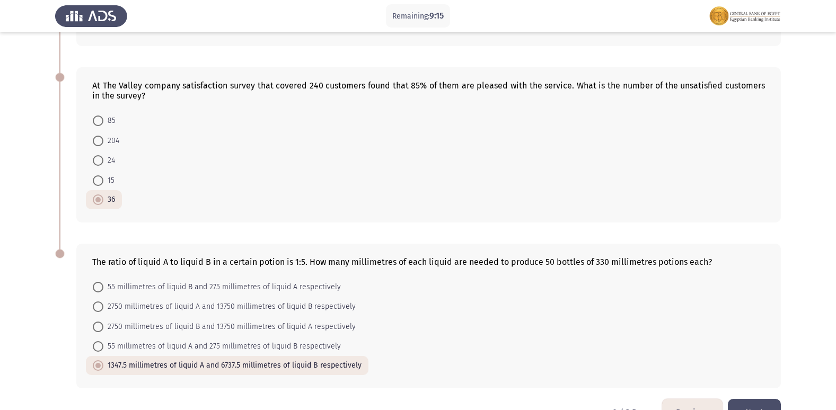
scroll to position [551, 0]
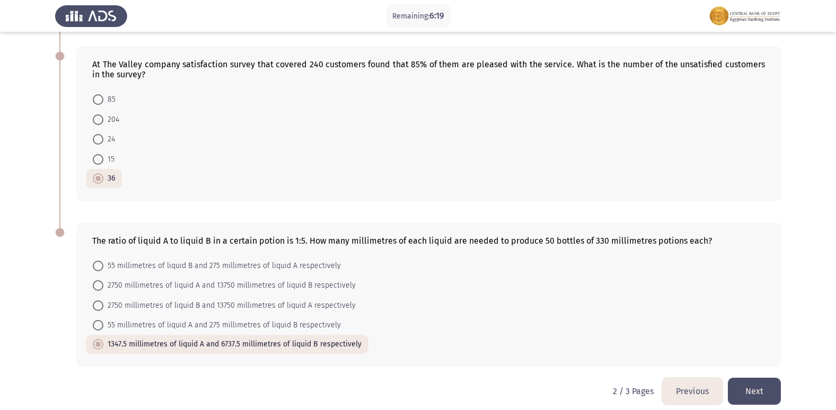
click at [101, 280] on span at bounding box center [98, 285] width 11 height 11
click at [101, 280] on input "2750 millimetres of liquid A and 13750 millimetres of liquid B respectively" at bounding box center [98, 285] width 11 height 11
radio input "true"
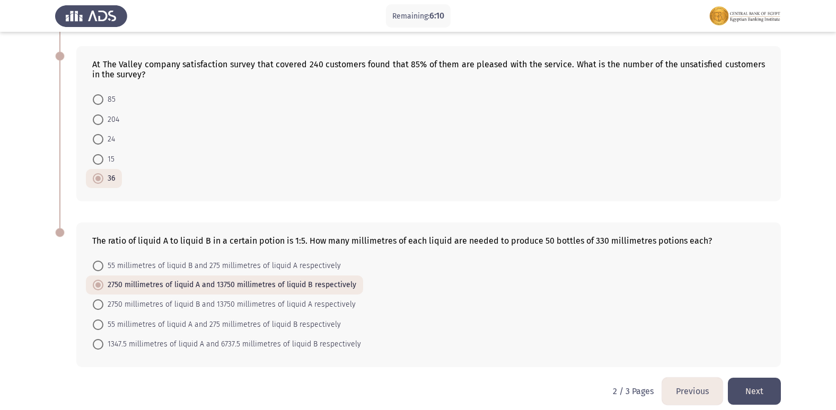
click at [706, 383] on button "Previous" at bounding box center [692, 391] width 60 height 27
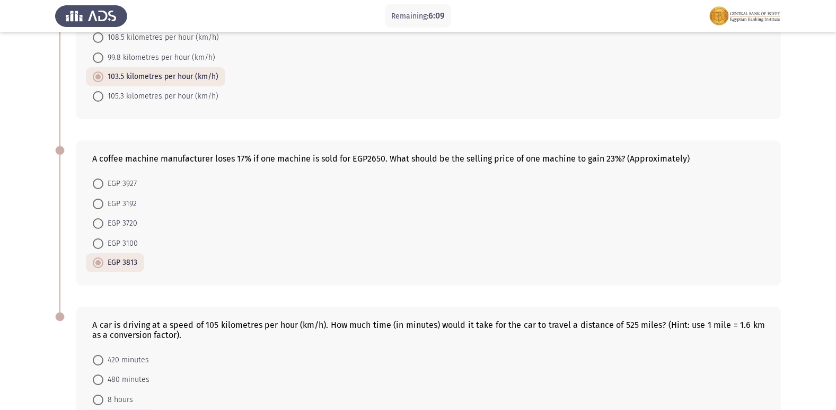
scroll to position [561, 0]
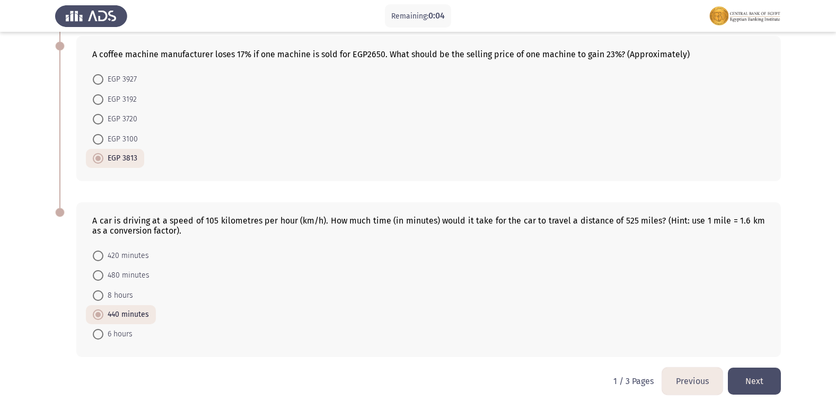
click at [136, 258] on span "420 minutes" at bounding box center [126, 256] width 46 height 13
click at [103, 258] on input "420 minutes" at bounding box center [98, 256] width 11 height 11
radio input "true"
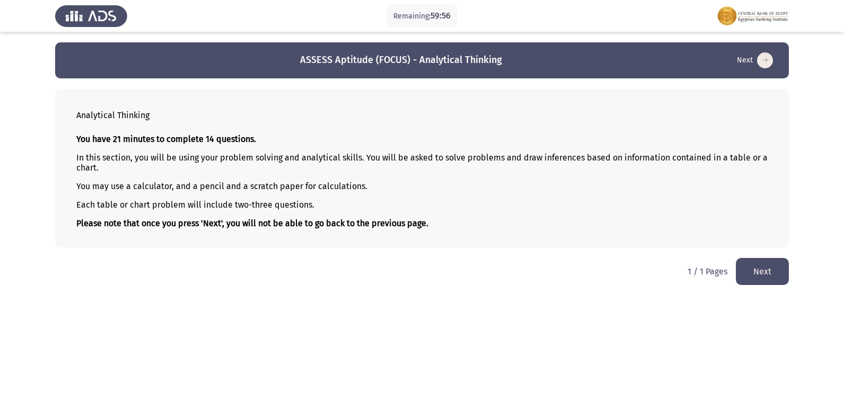
click at [766, 271] on button "Next" at bounding box center [762, 271] width 53 height 27
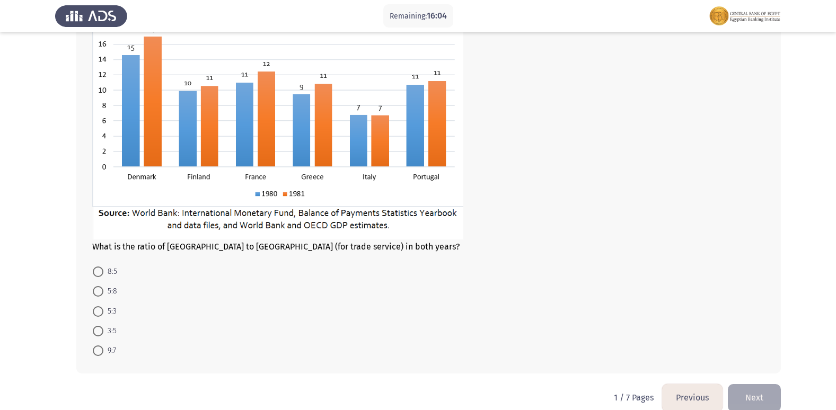
scroll to position [423, 0]
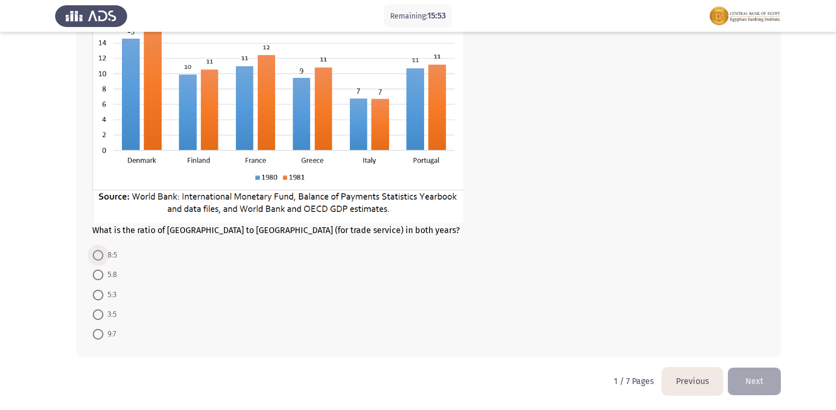
click at [97, 259] on span at bounding box center [98, 255] width 11 height 11
click at [97, 259] on input "8:5" at bounding box center [98, 255] width 11 height 11
radio input "true"
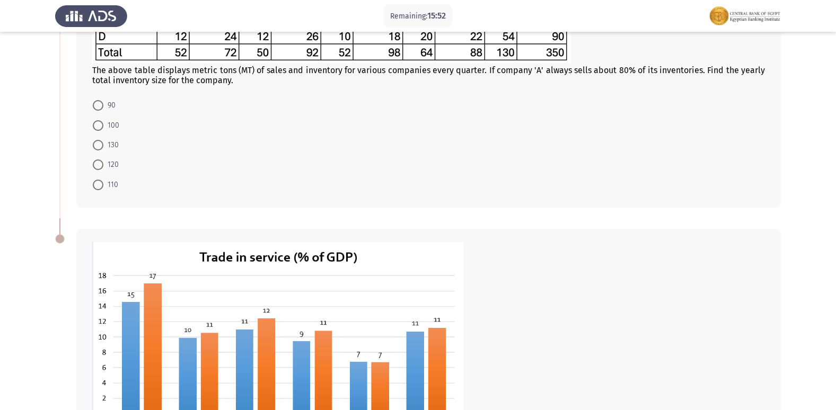
scroll to position [158, 0]
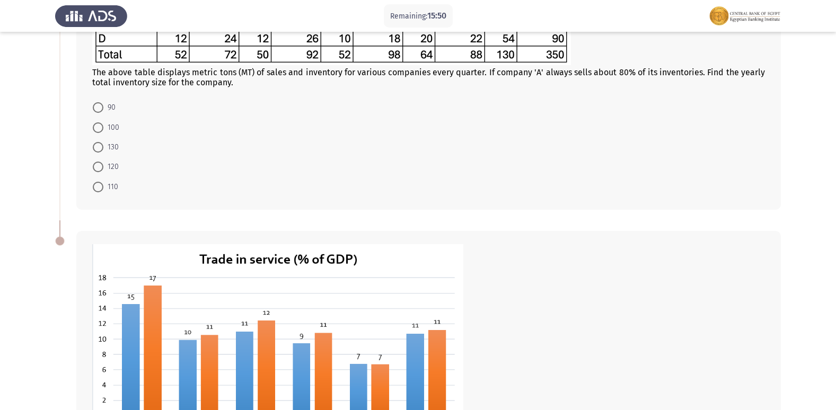
click at [99, 128] on span at bounding box center [98, 127] width 11 height 11
click at [99, 128] on input "100" at bounding box center [98, 127] width 11 height 11
radio input "true"
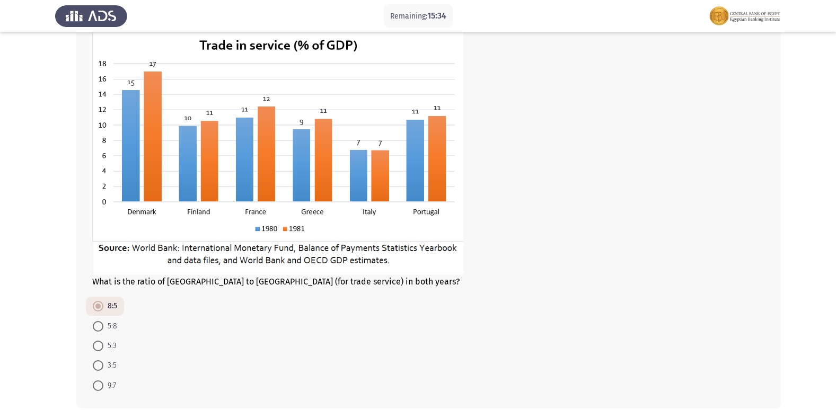
scroll to position [422, 0]
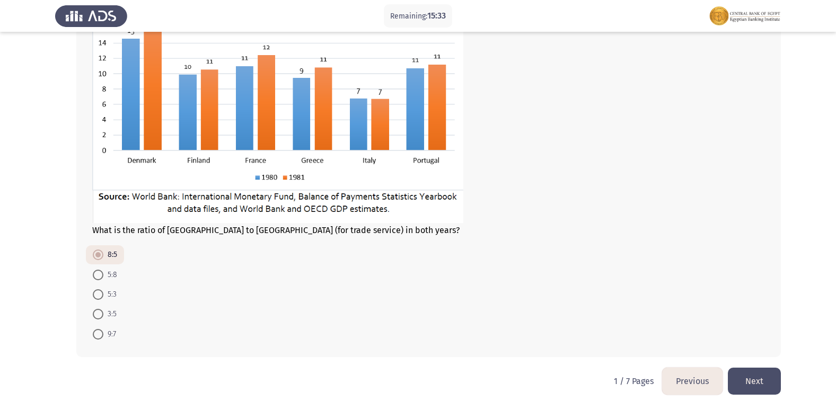
click at [745, 386] on button "Next" at bounding box center [754, 381] width 53 height 27
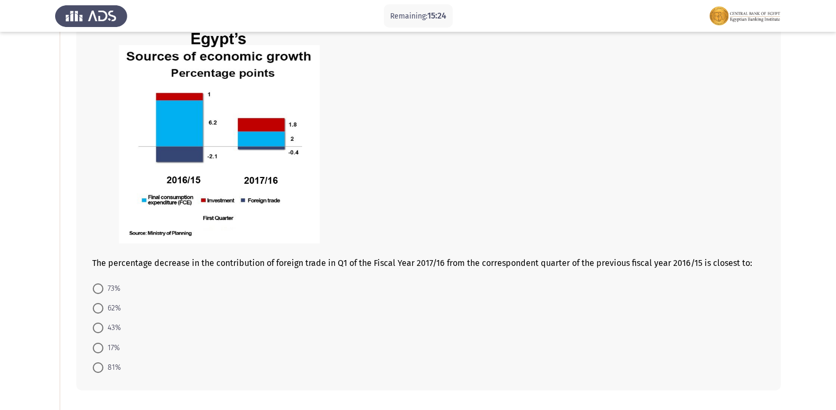
scroll to position [64, 0]
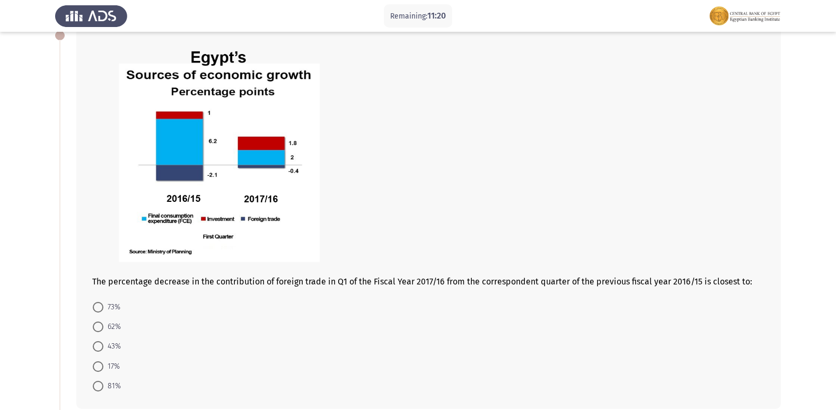
click at [112, 308] on span "73%" at bounding box center [111, 307] width 17 height 13
click at [103, 308] on input "73%" at bounding box center [98, 307] width 11 height 11
radio input "true"
click at [114, 328] on span "62%" at bounding box center [111, 326] width 17 height 13
click at [103, 328] on input "62%" at bounding box center [98, 326] width 11 height 11
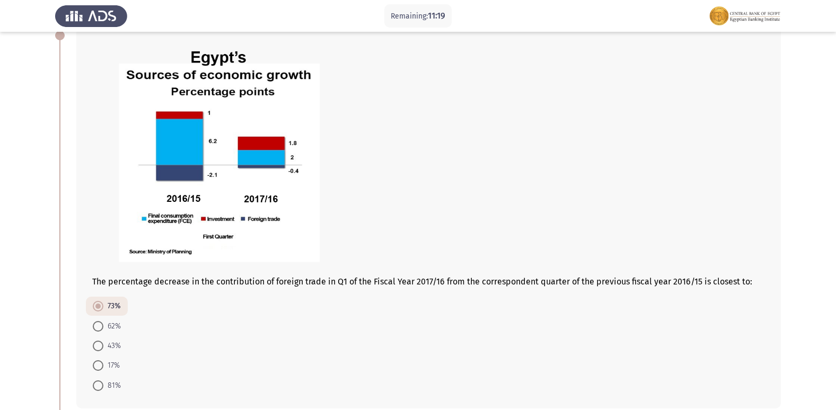
radio input "true"
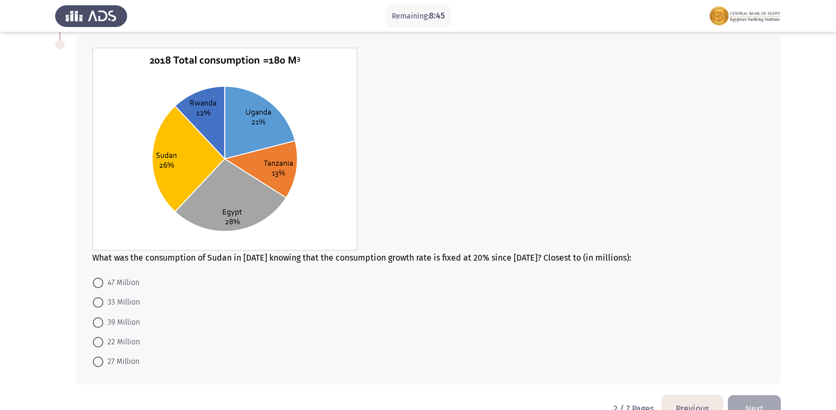
scroll to position [434, 0]
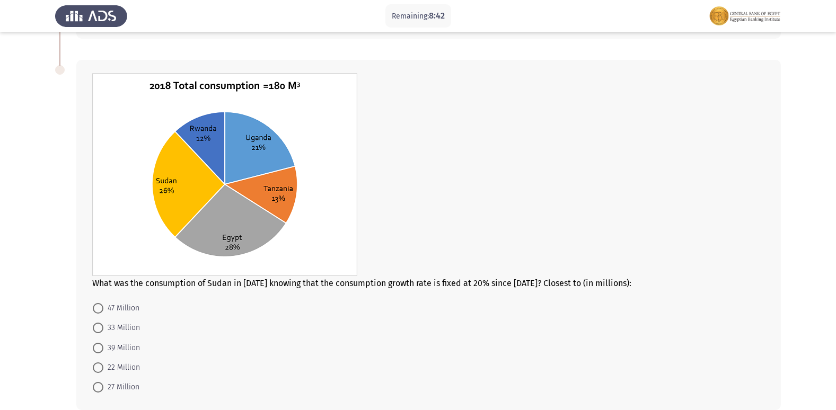
click at [99, 326] on span at bounding box center [98, 328] width 11 height 11
click at [99, 326] on input "33 Million" at bounding box center [98, 328] width 11 height 11
radio input "true"
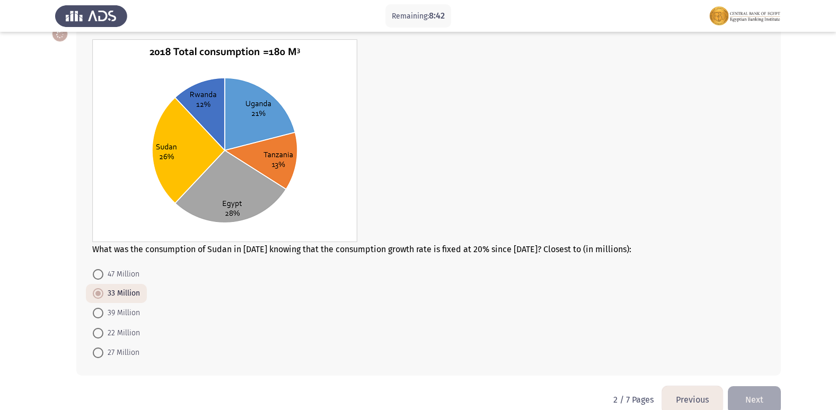
scroll to position [486, 0]
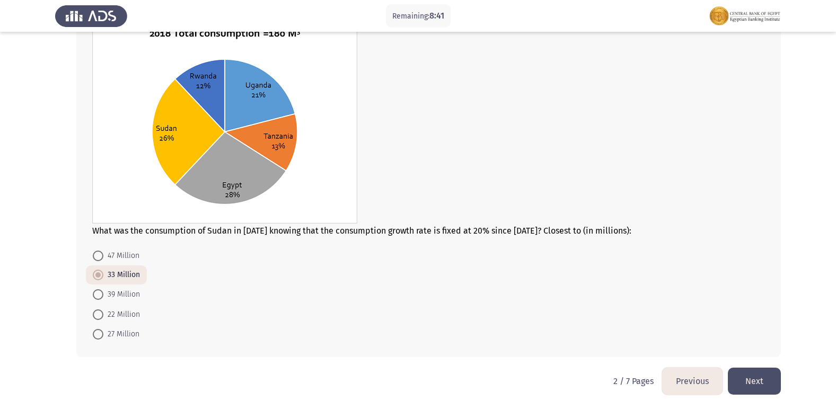
click at [755, 387] on button "Next" at bounding box center [754, 381] width 53 height 27
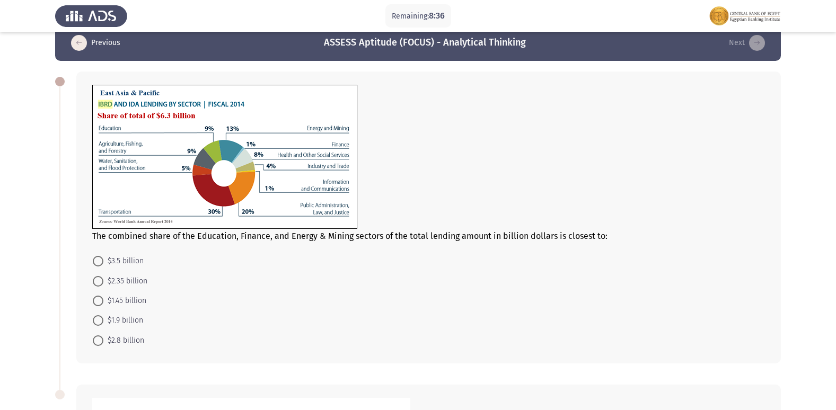
scroll to position [0, 0]
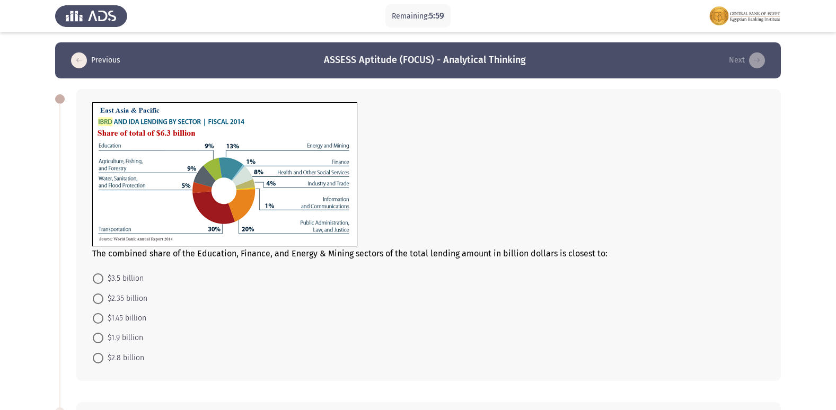
click at [100, 317] on span at bounding box center [98, 318] width 11 height 11
click at [100, 317] on input "$1.45 billion" at bounding box center [98, 318] width 11 height 11
radio input "true"
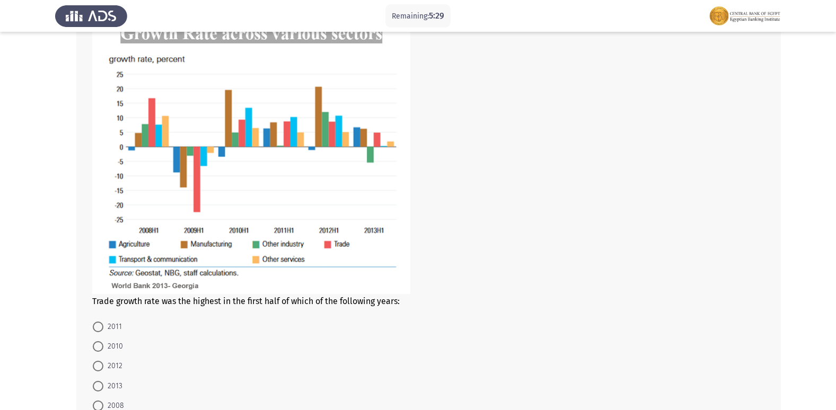
scroll to position [421, 0]
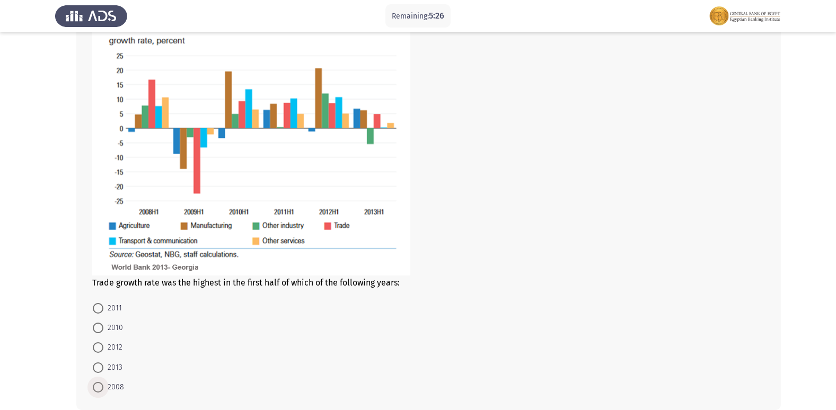
click at [94, 388] on span at bounding box center [98, 387] width 11 height 11
click at [94, 388] on input "2008" at bounding box center [98, 387] width 11 height 11
radio input "true"
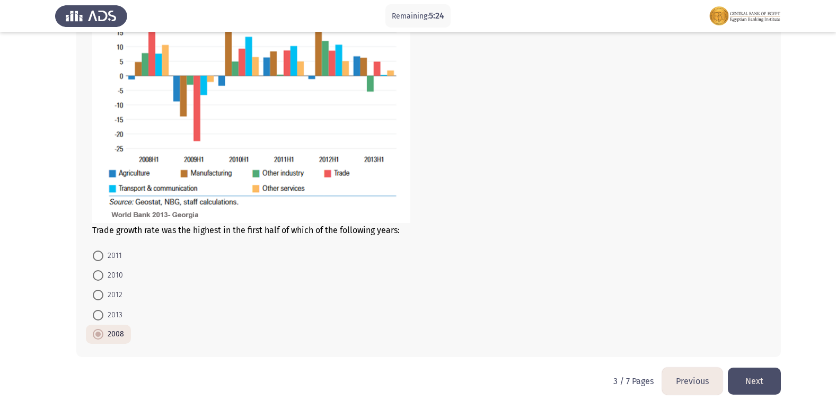
click at [751, 369] on button "Next" at bounding box center [754, 381] width 53 height 27
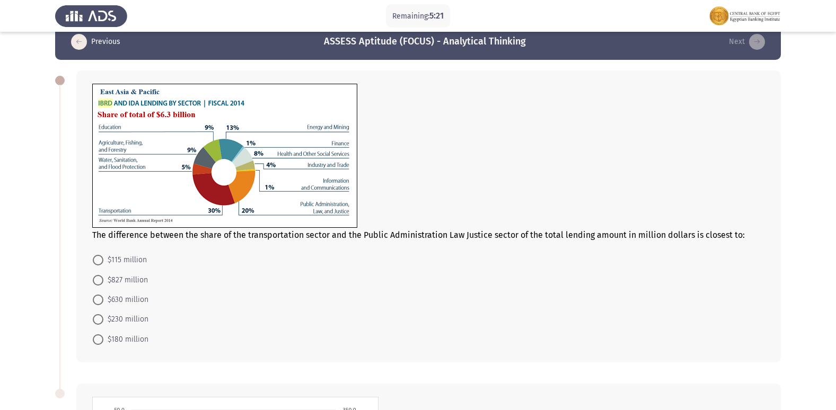
scroll to position [0, 0]
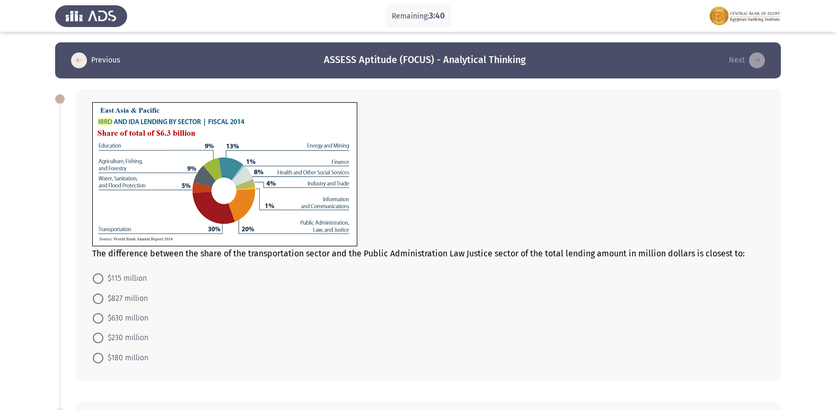
click at [100, 320] on span at bounding box center [98, 318] width 11 height 11
click at [100, 320] on input "$630 million" at bounding box center [98, 318] width 11 height 11
radio input "true"
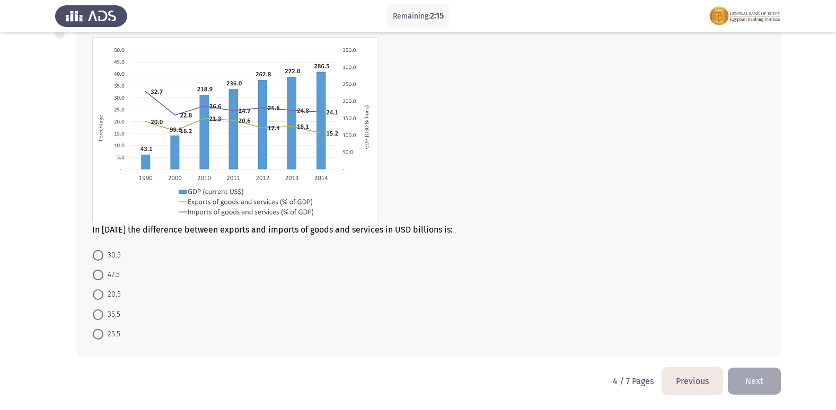
scroll to position [324, 0]
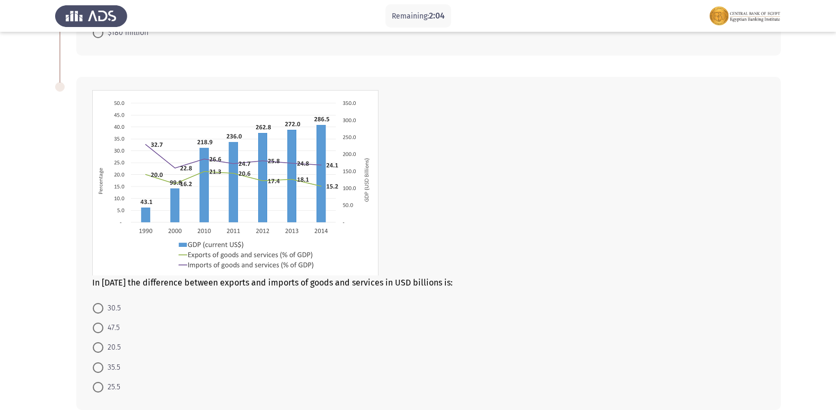
click at [110, 330] on span "47.5" at bounding box center [111, 328] width 16 height 13
click at [103, 330] on input "47.5" at bounding box center [98, 328] width 11 height 11
radio input "true"
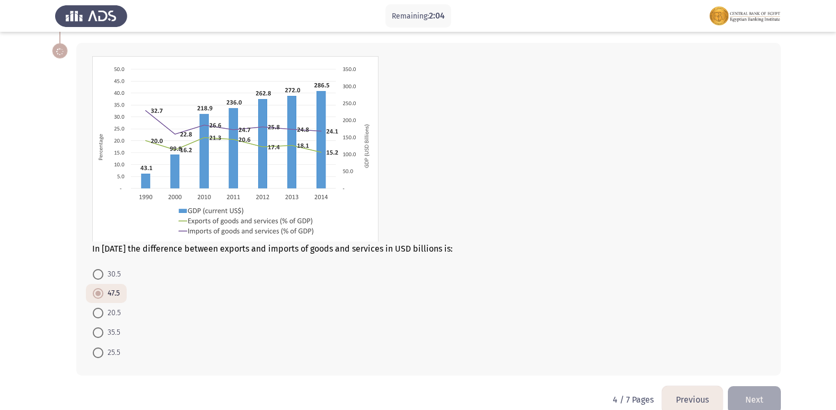
scroll to position [377, 0]
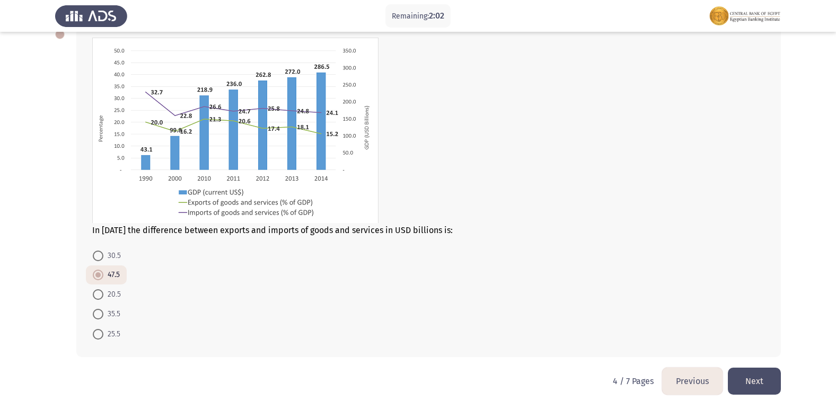
click at [769, 381] on button "Next" at bounding box center [754, 381] width 53 height 27
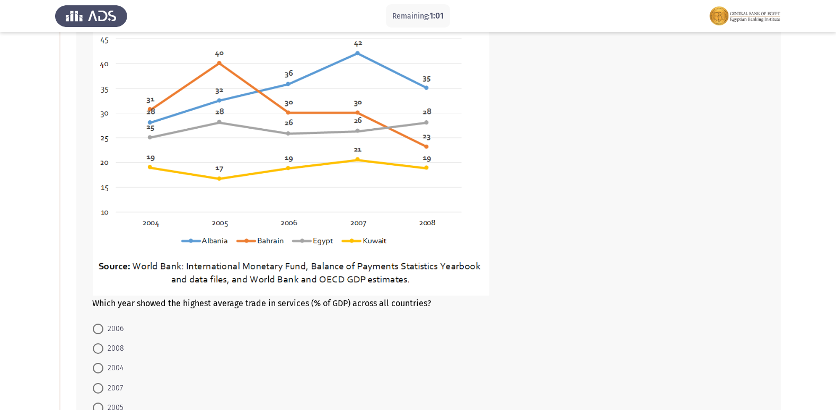
scroll to position [159, 0]
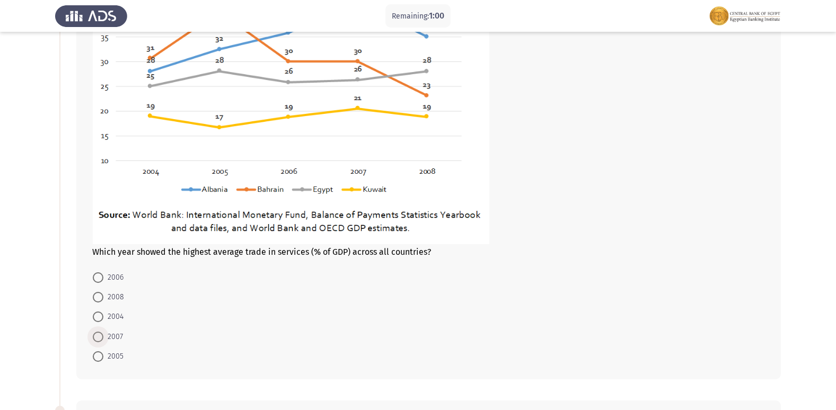
click at [99, 334] on span at bounding box center [98, 337] width 11 height 11
click at [99, 334] on input "2007" at bounding box center [98, 337] width 11 height 11
radio input "true"
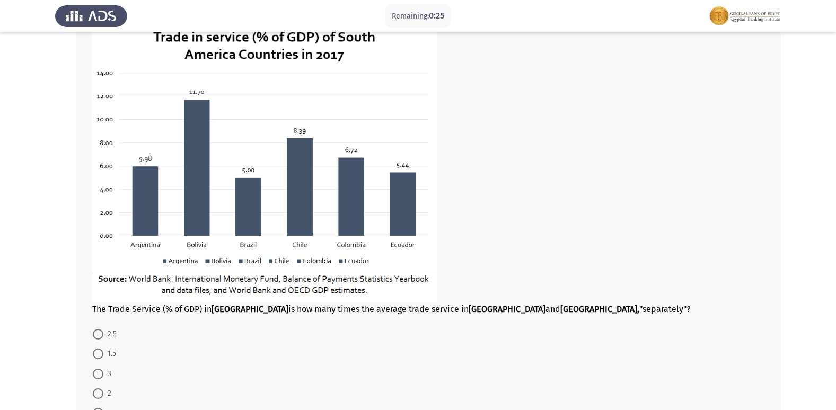
scroll to position [577, 0]
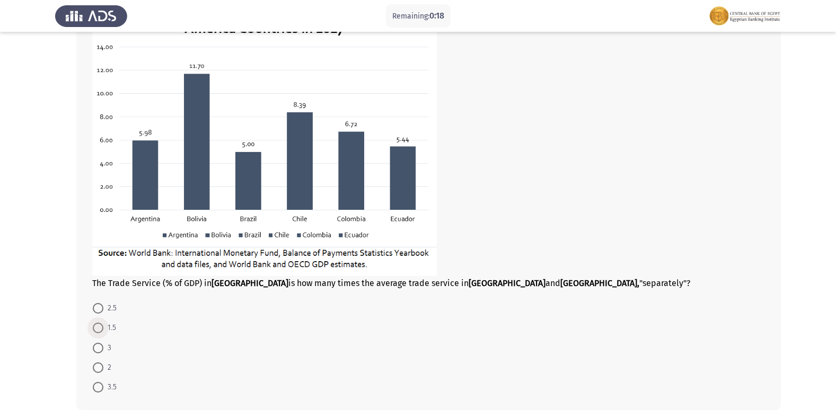
click at [95, 325] on span at bounding box center [98, 328] width 11 height 11
click at [95, 325] on input "1.5" at bounding box center [98, 328] width 11 height 11
radio input "true"
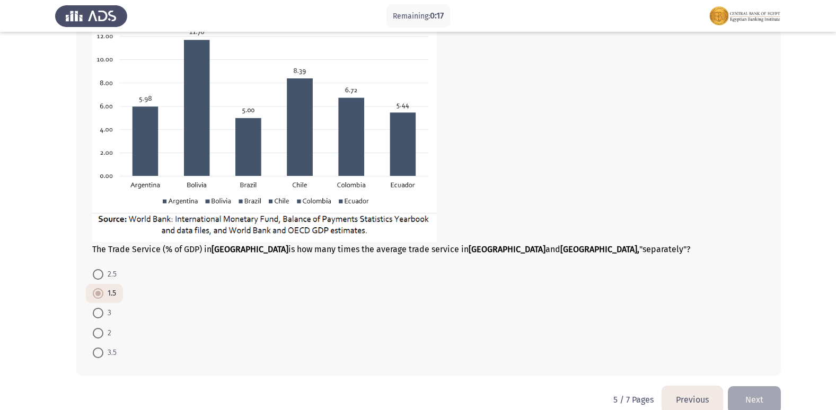
scroll to position [629, 0]
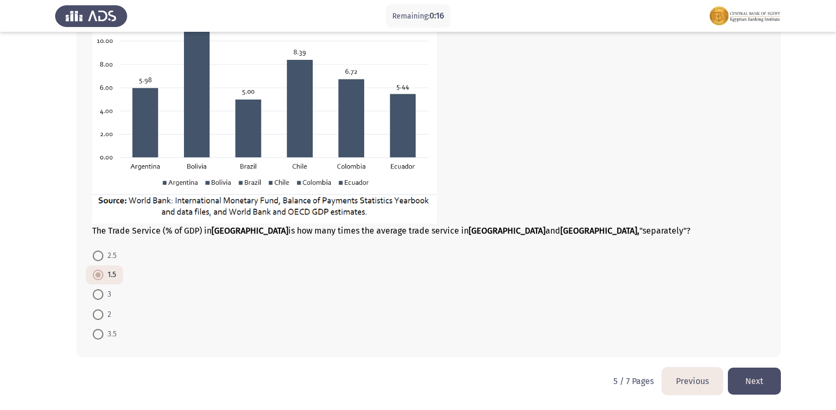
click at [757, 376] on button "Next" at bounding box center [754, 381] width 53 height 27
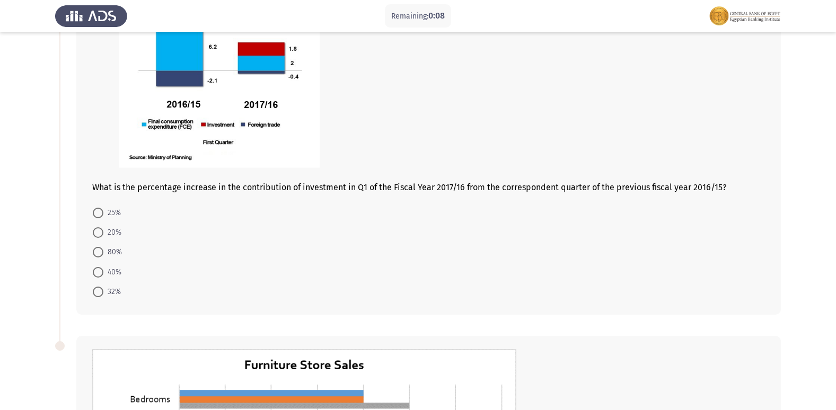
scroll to position [159, 0]
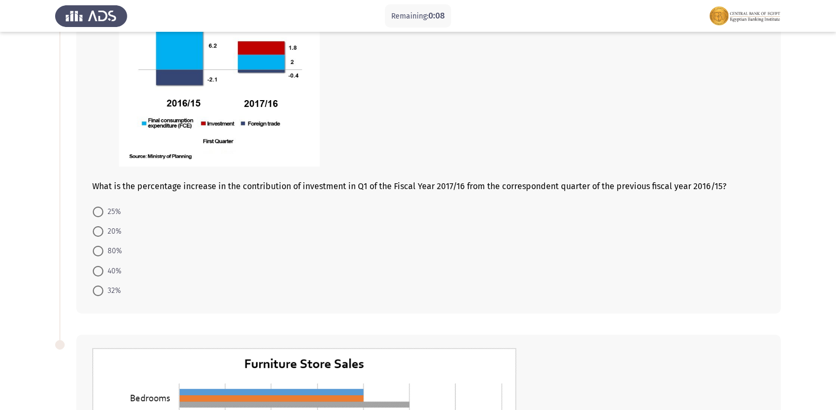
click at [102, 232] on span at bounding box center [98, 231] width 11 height 11
click at [102, 232] on input "20%" at bounding box center [98, 231] width 11 height 11
radio input "true"
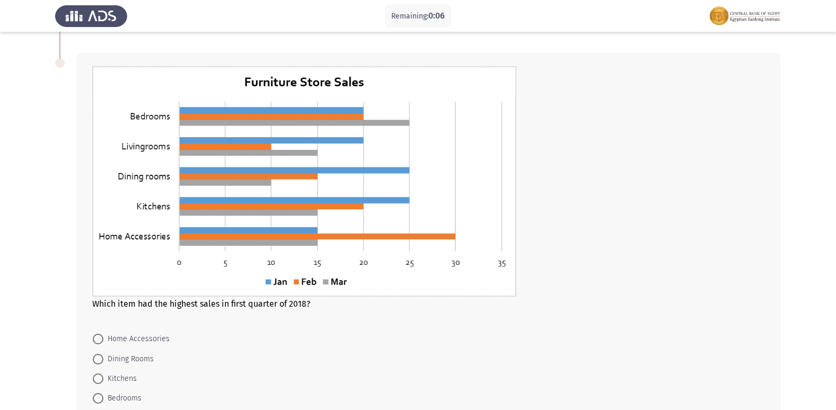
scroll to position [525, 0]
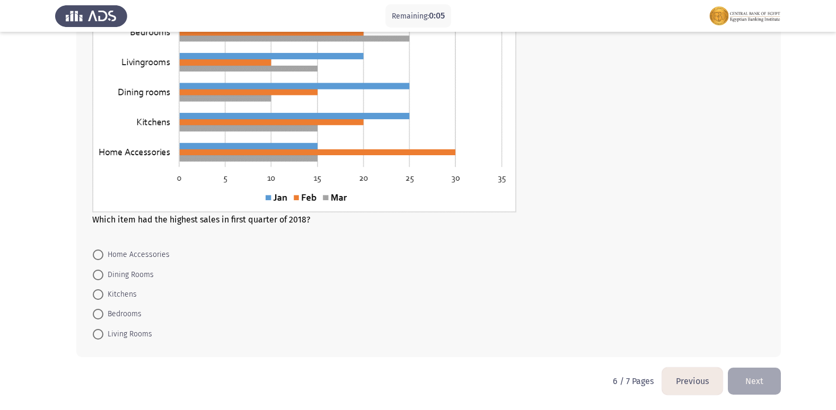
click at [98, 271] on span at bounding box center [98, 275] width 11 height 11
click at [98, 271] on input "Dining Rooms" at bounding box center [98, 275] width 11 height 11
radio input "true"
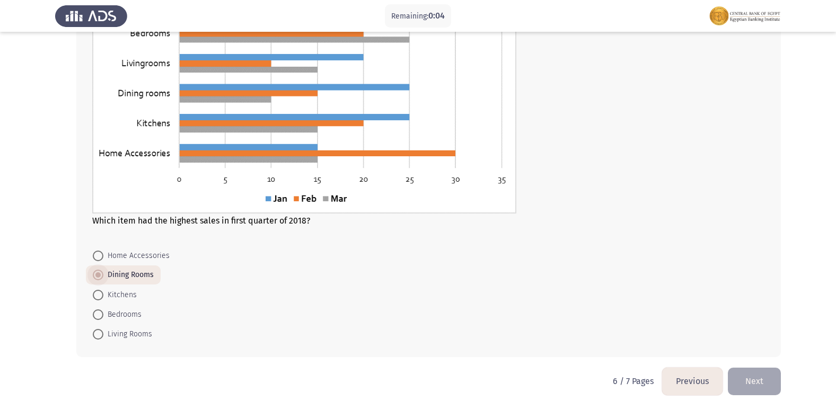
scroll to position [524, 0]
click at [748, 372] on button "Next" at bounding box center [754, 381] width 53 height 27
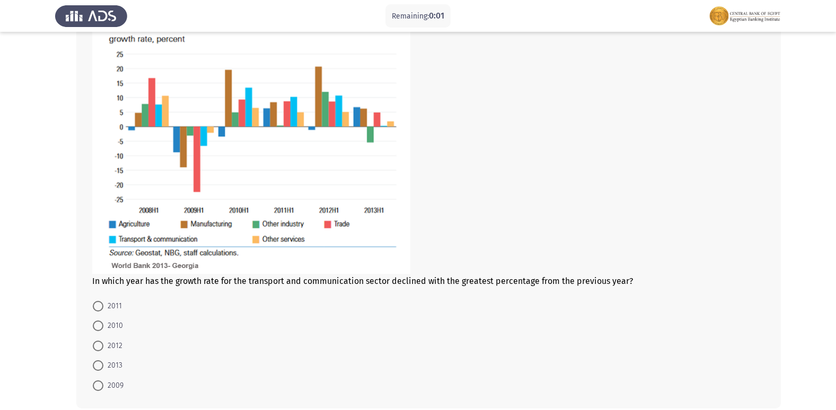
click at [112, 309] on span "2011" at bounding box center [112, 306] width 19 height 13
click at [103, 309] on input "2011" at bounding box center [98, 306] width 11 height 11
radio input "true"
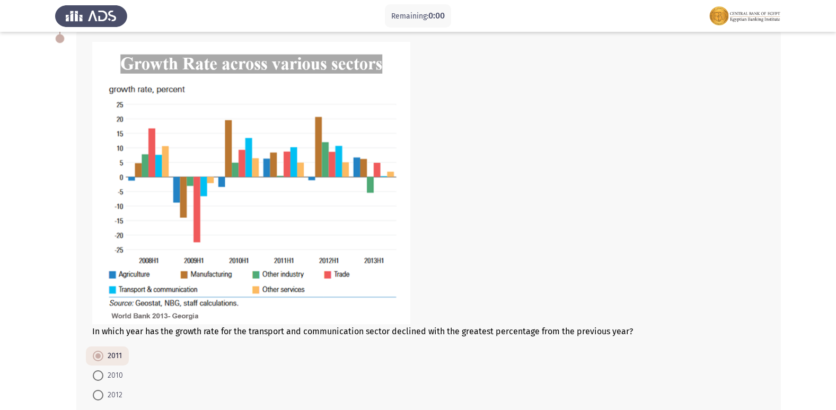
scroll to position [159, 0]
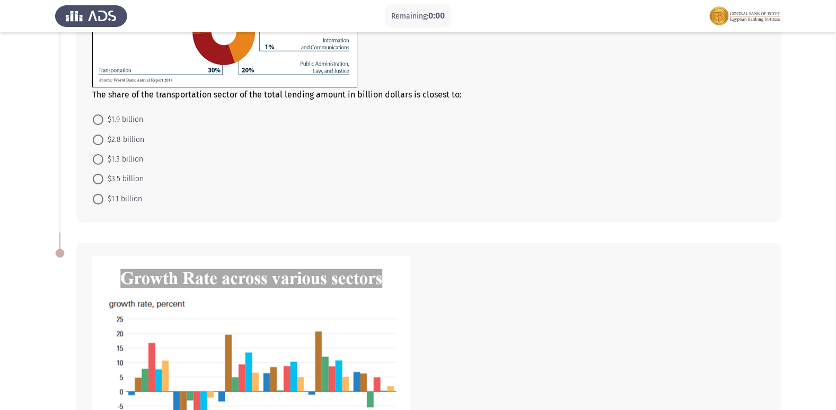
click at [124, 156] on span "$1.3 billion" at bounding box center [123, 159] width 40 height 13
click at [103, 156] on input "$1.3 billion" at bounding box center [98, 159] width 11 height 11
radio input "true"
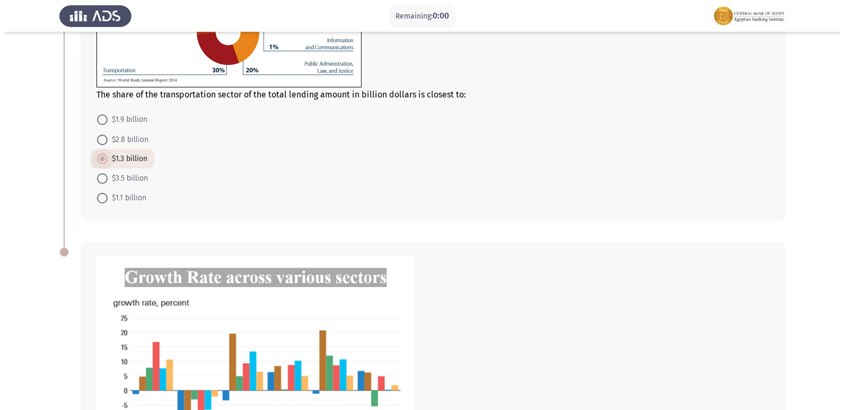
scroll to position [0, 0]
